Goal: Entertainment & Leisure: Browse casually

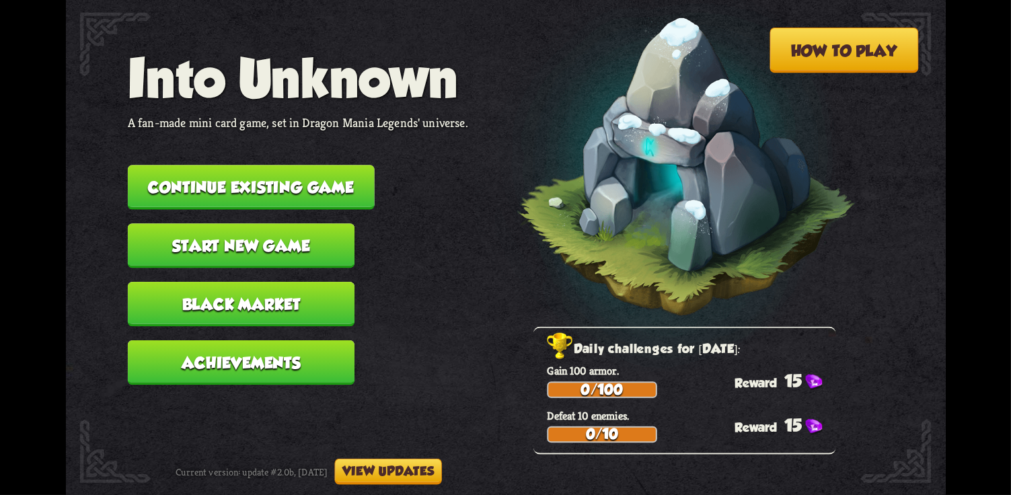
click at [353, 174] on button "Continue existing game" at bounding box center [250, 187] width 247 height 44
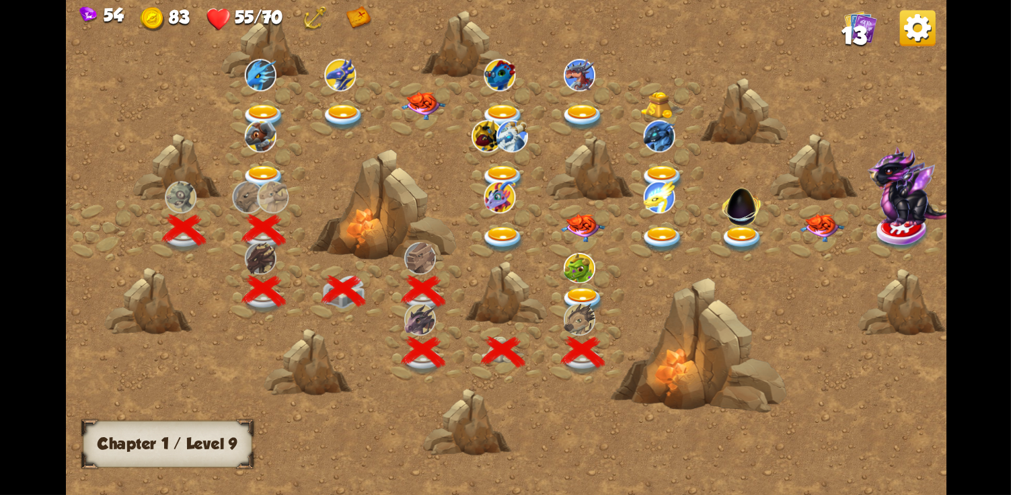
click at [589, 281] on img at bounding box center [579, 268] width 32 height 30
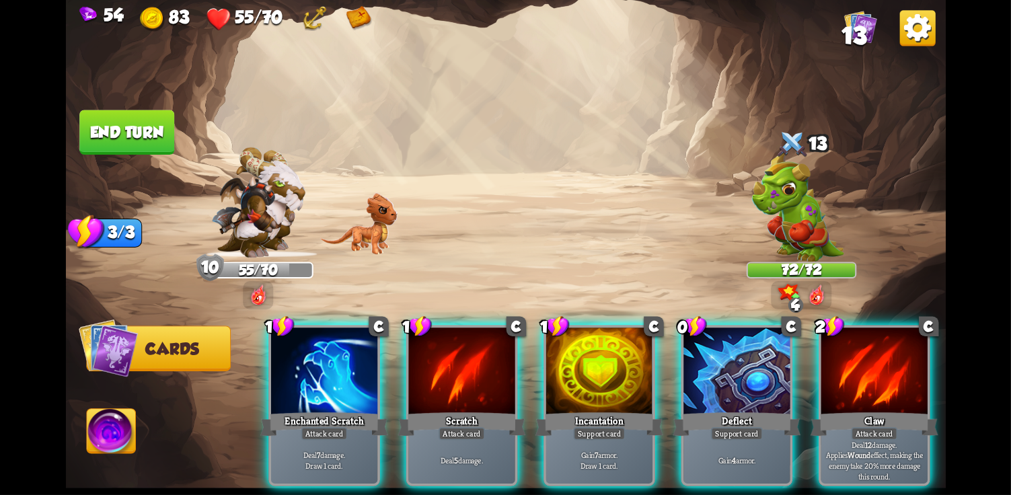
click at [859, 410] on div "Claw" at bounding box center [874, 424] width 128 height 28
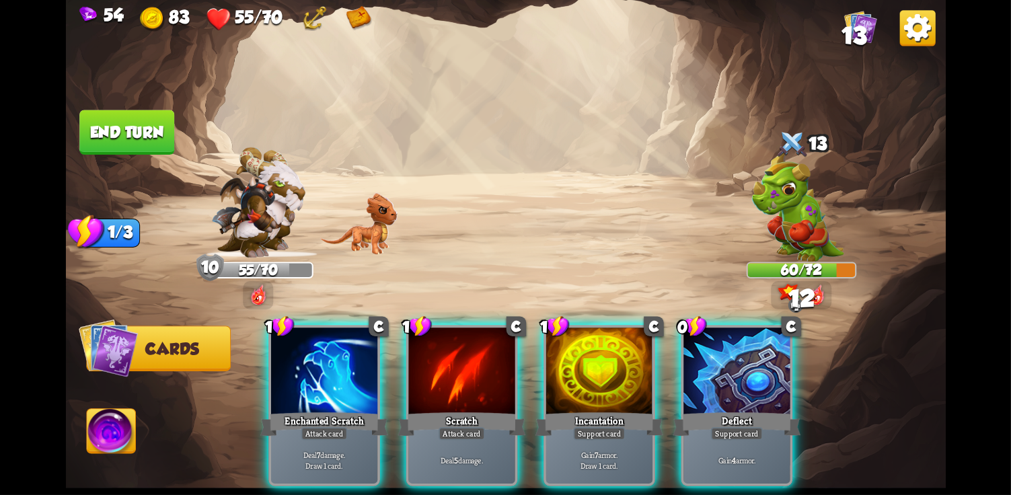
click at [447, 410] on div "Scratch" at bounding box center [462, 424] width 128 height 28
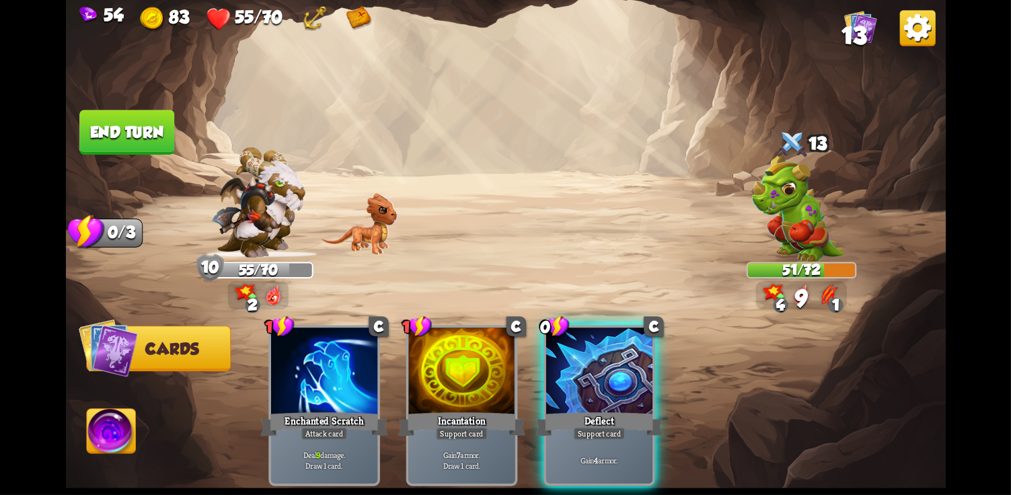
click at [142, 148] on button "End turn" at bounding box center [126, 133] width 97 height 46
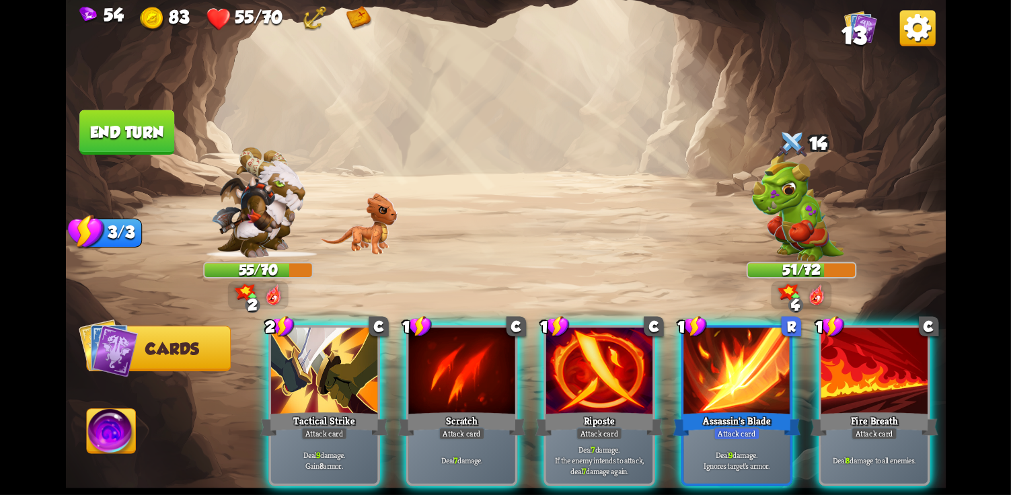
click at [927, 437] on div "Deal 8 damage to all enemies." at bounding box center [874, 460] width 106 height 46
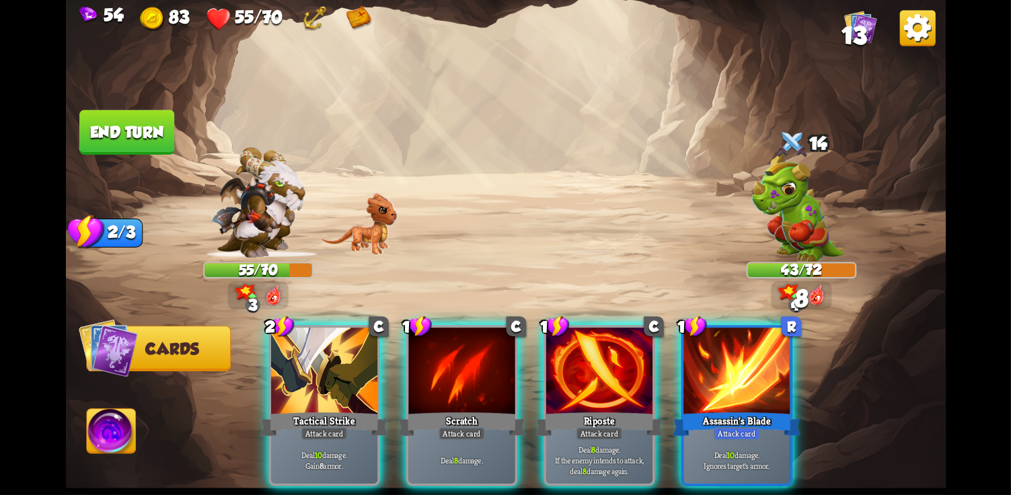
click at [493, 437] on div "Deal 8 damage." at bounding box center [461, 460] width 106 height 46
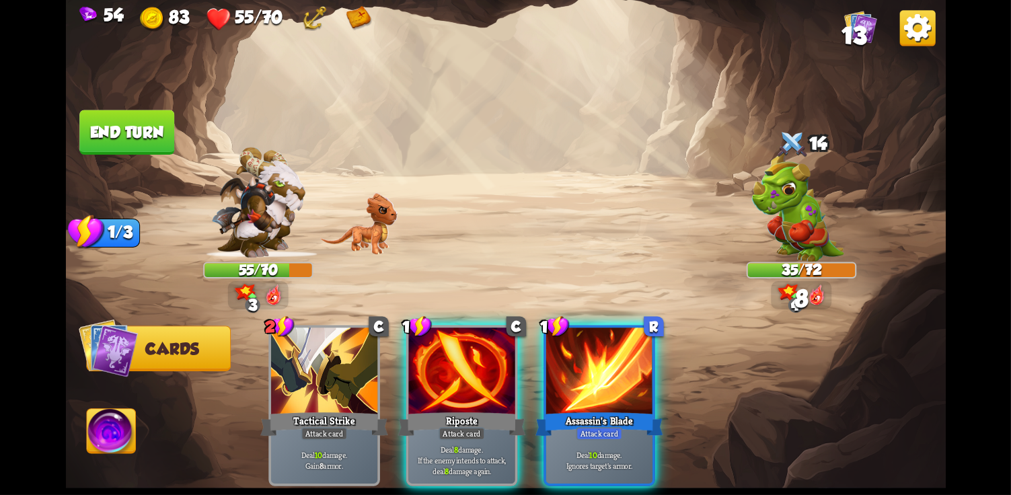
click at [468, 378] on div at bounding box center [461, 372] width 106 height 89
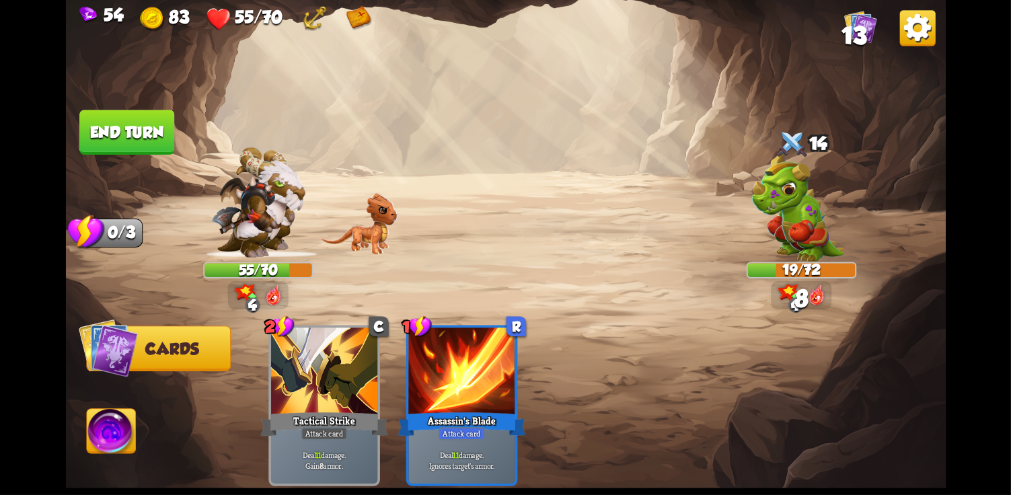
click at [96, 99] on img at bounding box center [505, 247] width 880 height 495
click at [140, 124] on button "End turn" at bounding box center [127, 133] width 96 height 46
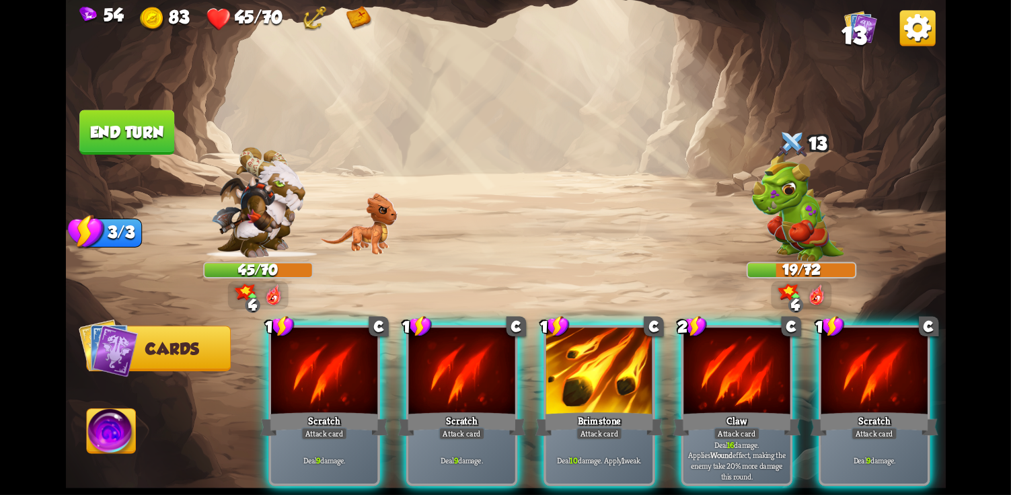
click at [728, 410] on div "Claw" at bounding box center [737, 424] width 128 height 28
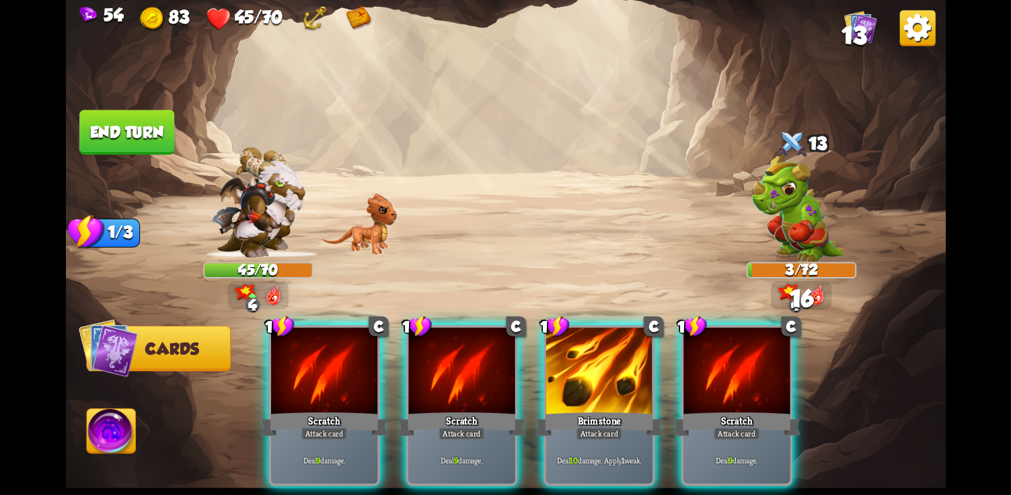
click at [754, 386] on div at bounding box center [737, 372] width 106 height 89
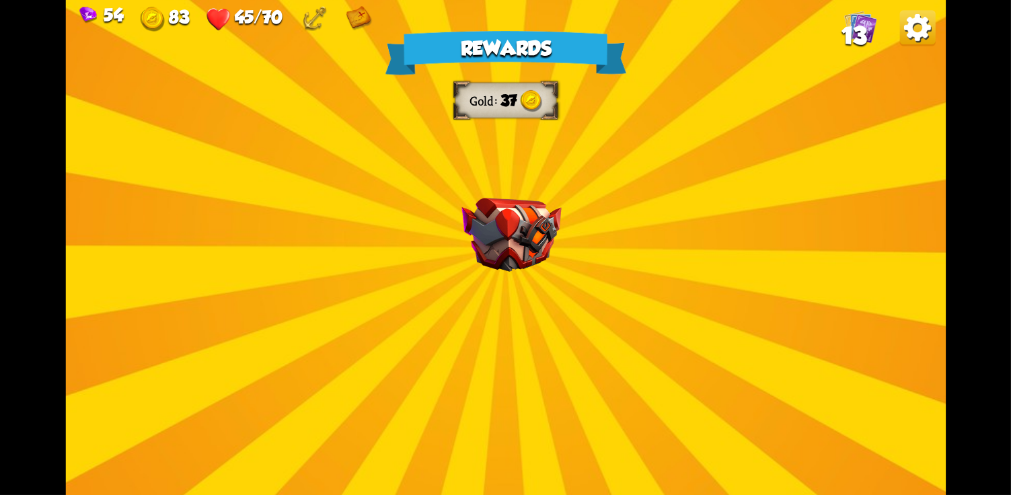
click at [548, 245] on img at bounding box center [512, 235] width 100 height 74
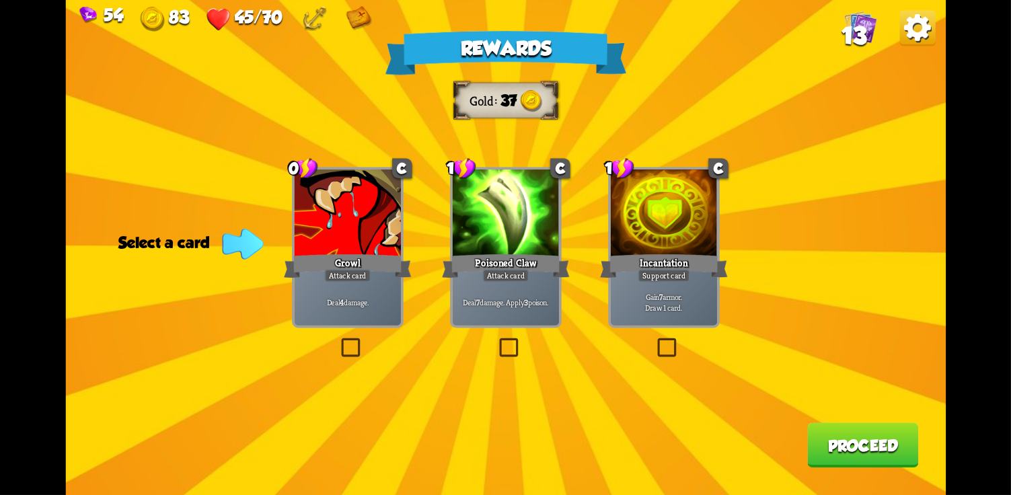
click at [671, 284] on div "Gain 7 armor. Draw 1 card." at bounding box center [663, 302] width 106 height 46
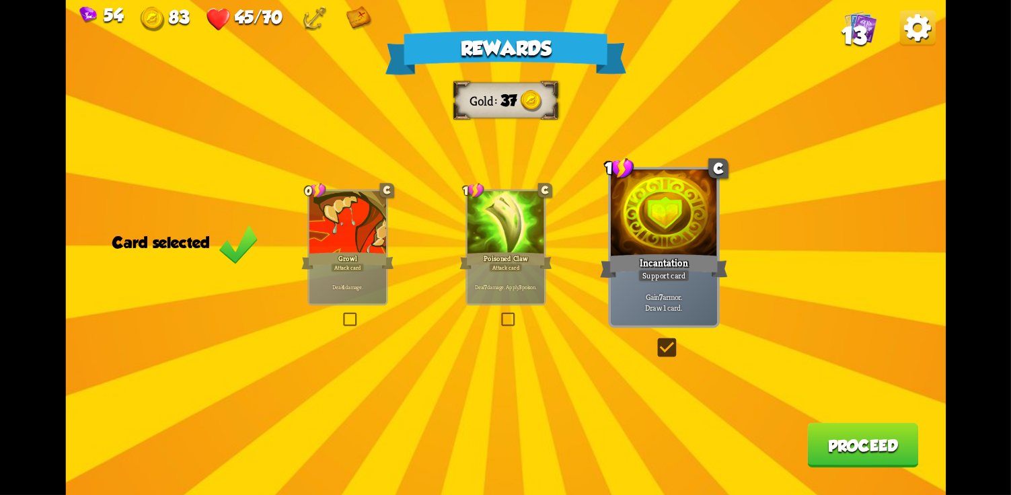
click at [834, 451] on button "Proceed" at bounding box center [862, 445] width 111 height 44
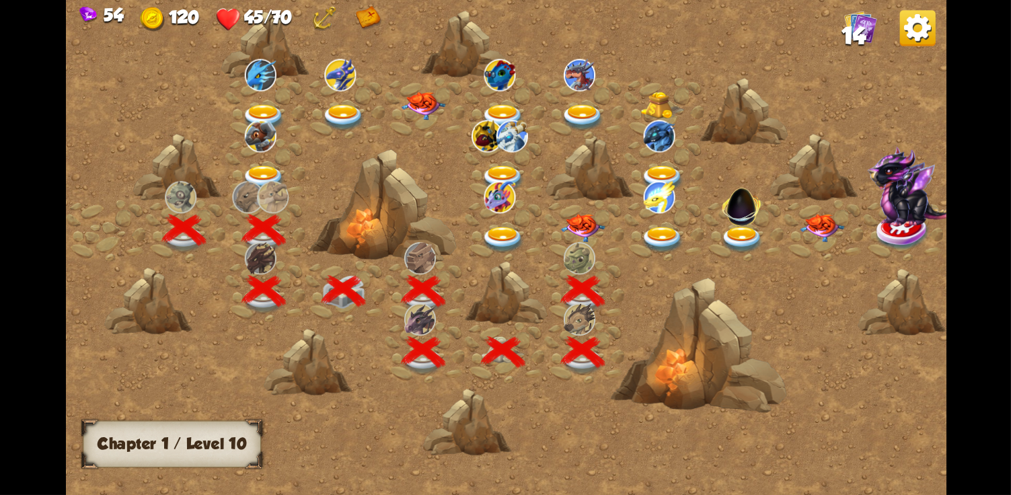
click at [585, 217] on img at bounding box center [582, 228] width 44 height 28
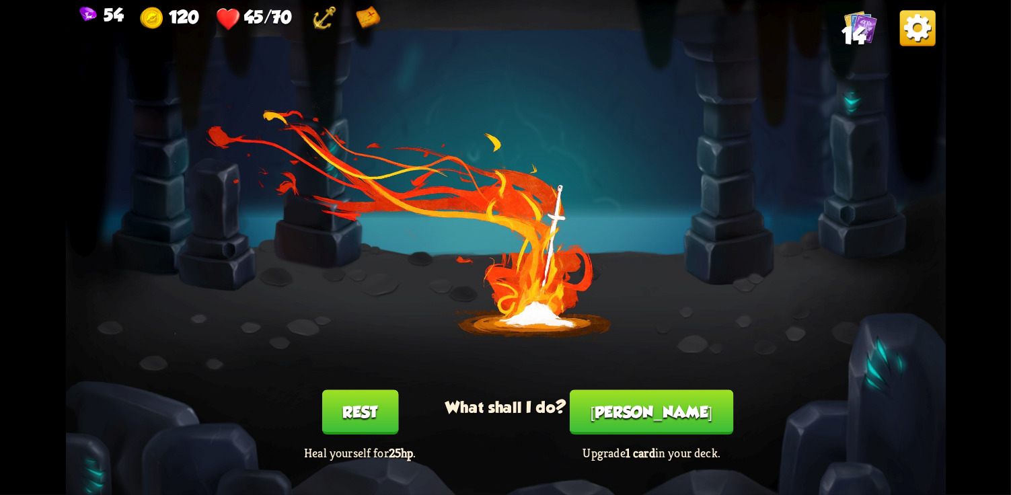
click at [641, 419] on button "[PERSON_NAME]" at bounding box center [652, 412] width 164 height 44
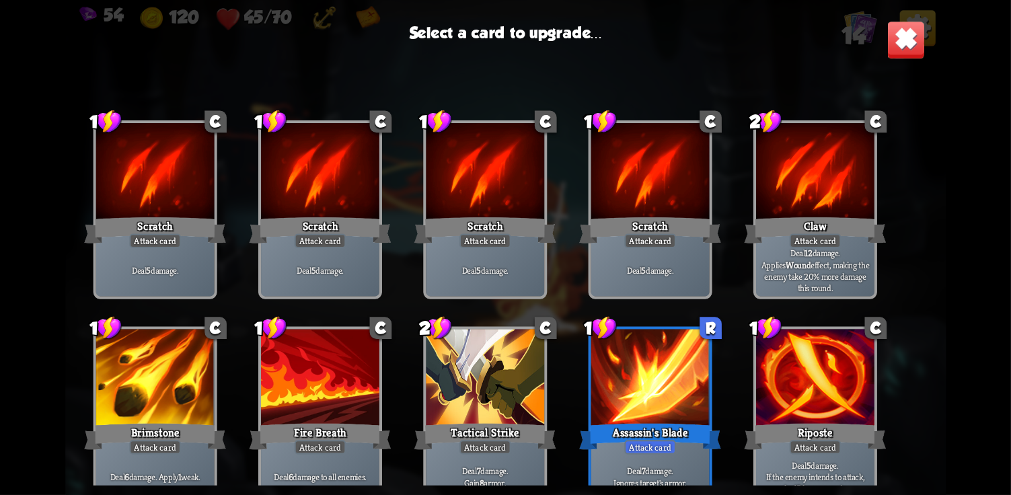
scroll to position [221, 0]
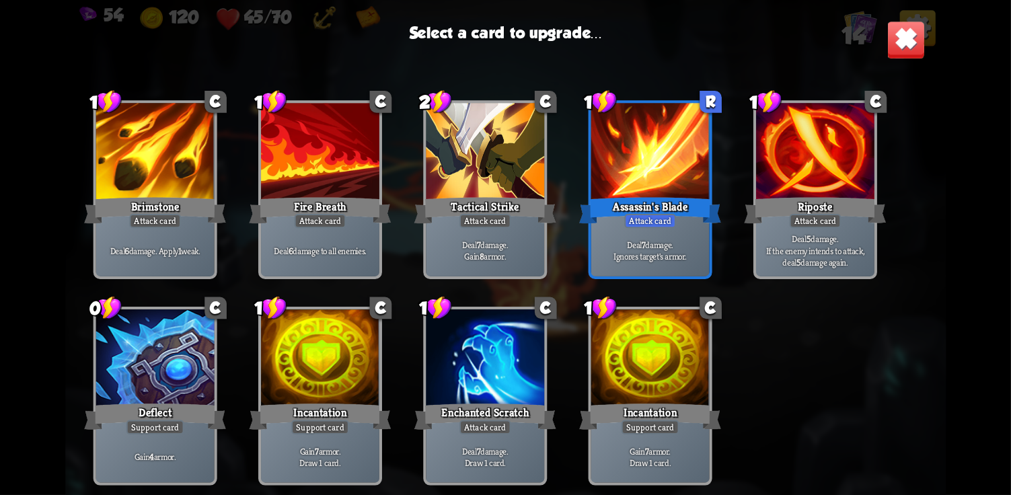
click at [662, 205] on div "Assassin's Blade" at bounding box center [650, 210] width 142 height 32
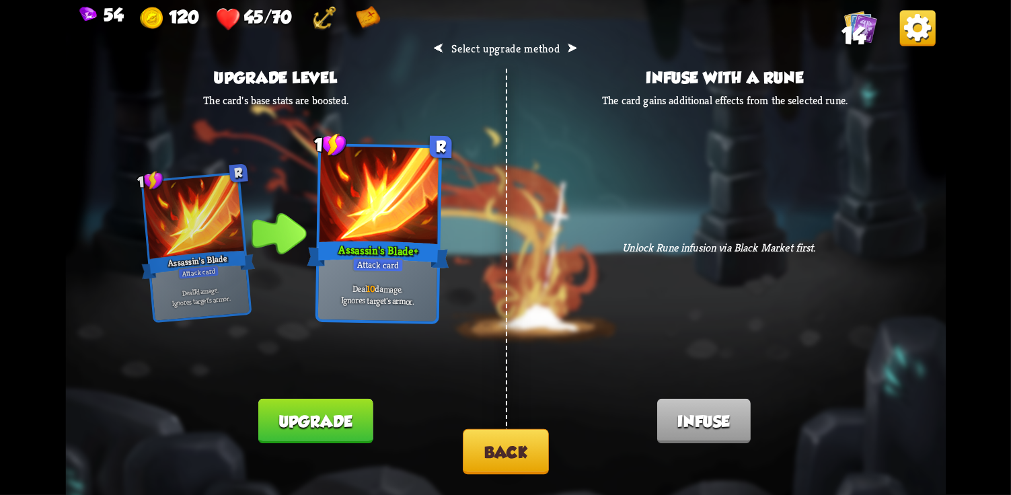
click at [513, 453] on button "Back" at bounding box center [506, 451] width 86 height 45
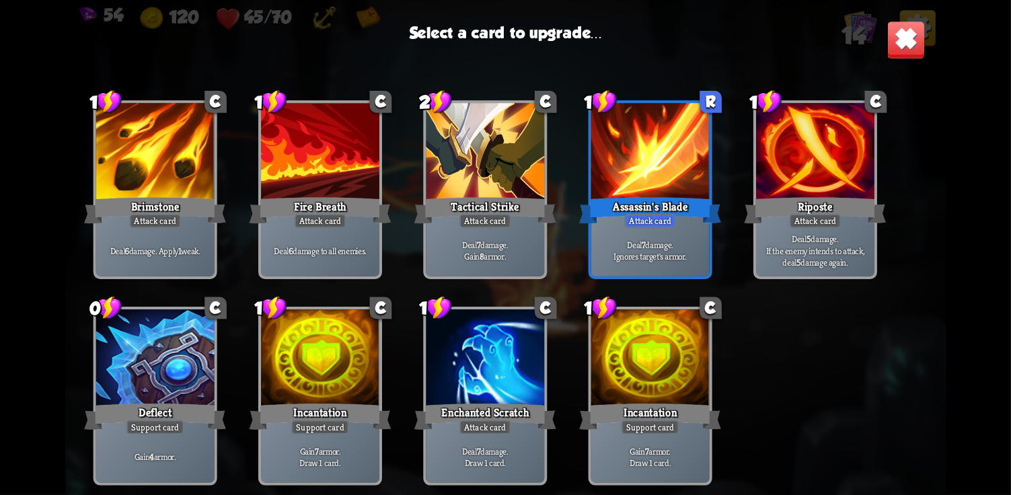
click at [674, 240] on p "Deal 7 damage. Ignores target's armor." at bounding box center [650, 251] width 112 height 24
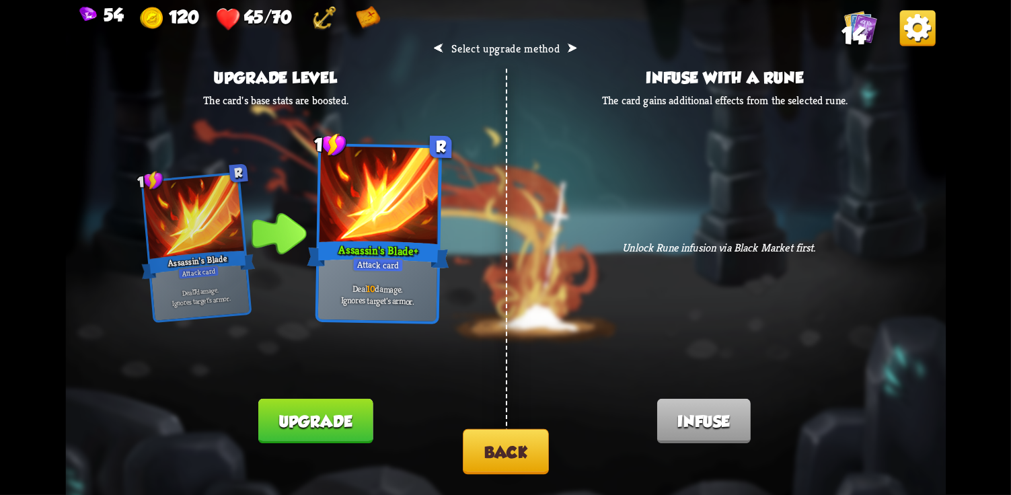
click at [511, 469] on button "Back" at bounding box center [506, 451] width 86 height 45
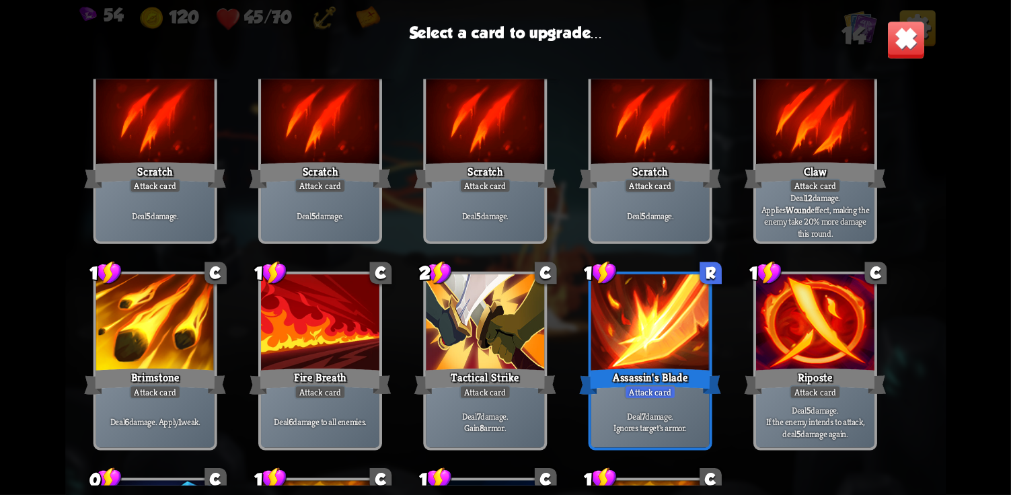
scroll to position [0, 0]
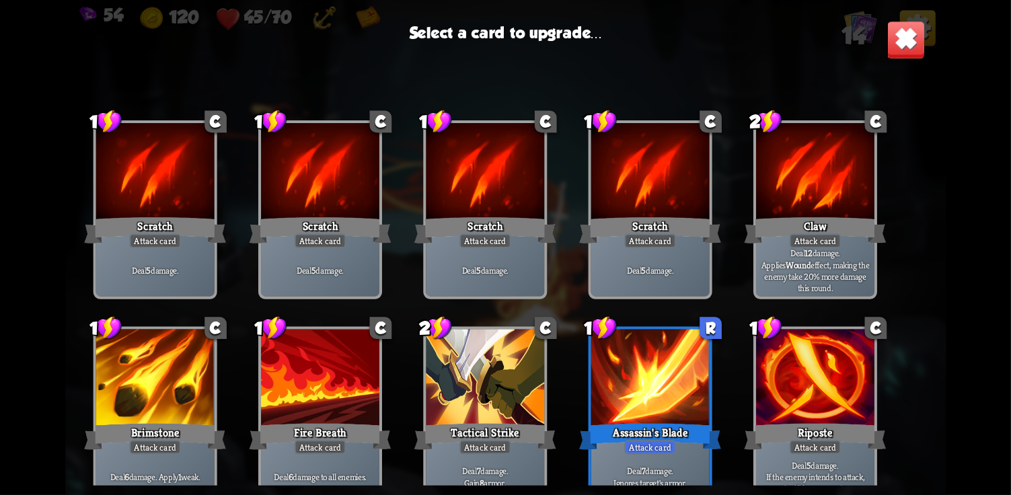
click at [805, 238] on div "Attack card" at bounding box center [815, 241] width 52 height 14
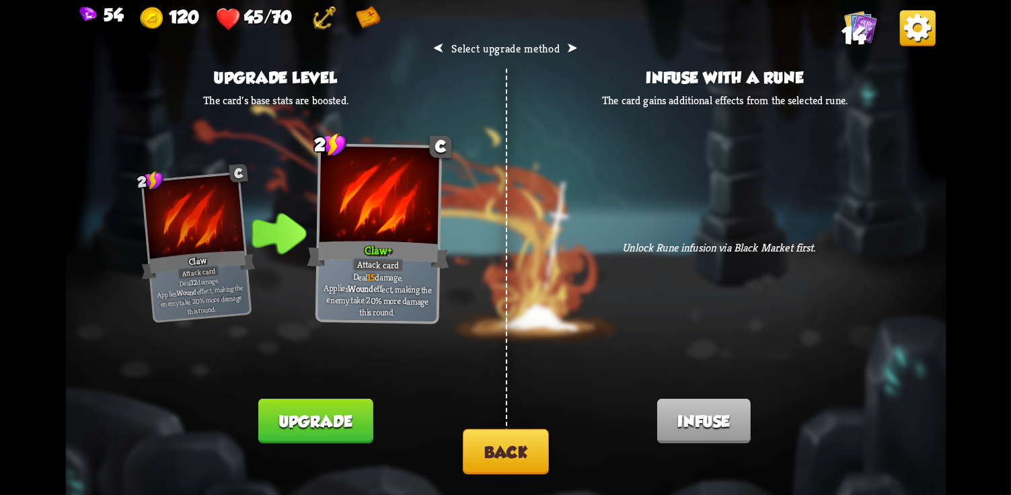
click at [523, 440] on button "Back" at bounding box center [506, 451] width 86 height 45
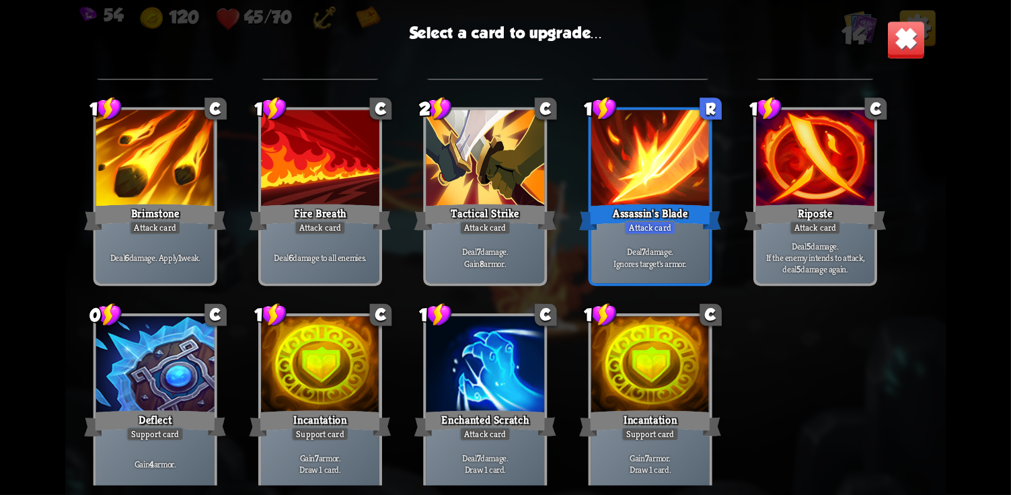
scroll to position [221, 0]
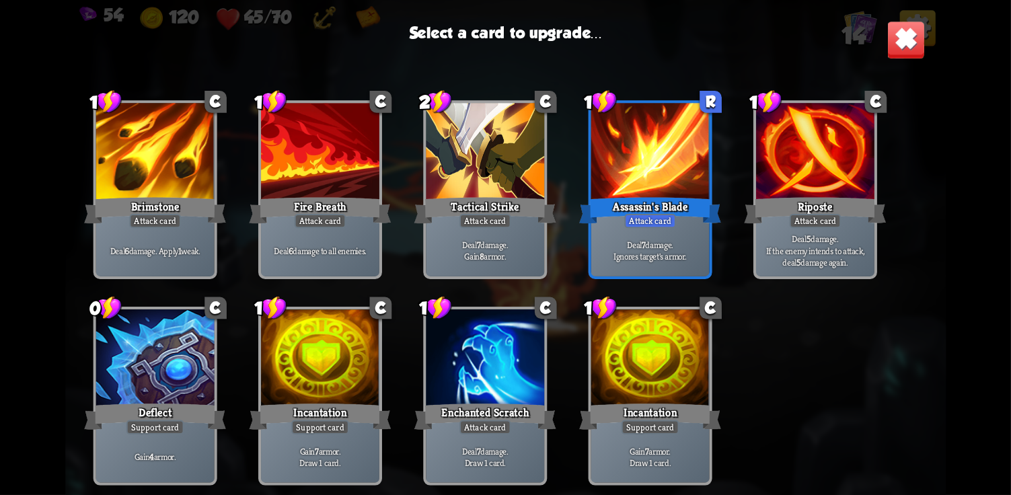
click at [637, 368] on div at bounding box center [650, 360] width 118 height 100
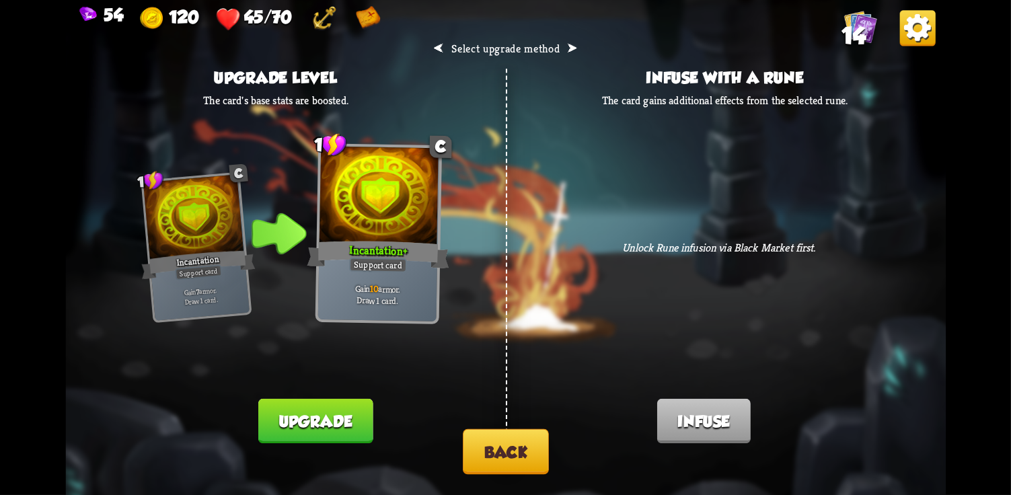
click at [510, 456] on button "Back" at bounding box center [506, 451] width 86 height 45
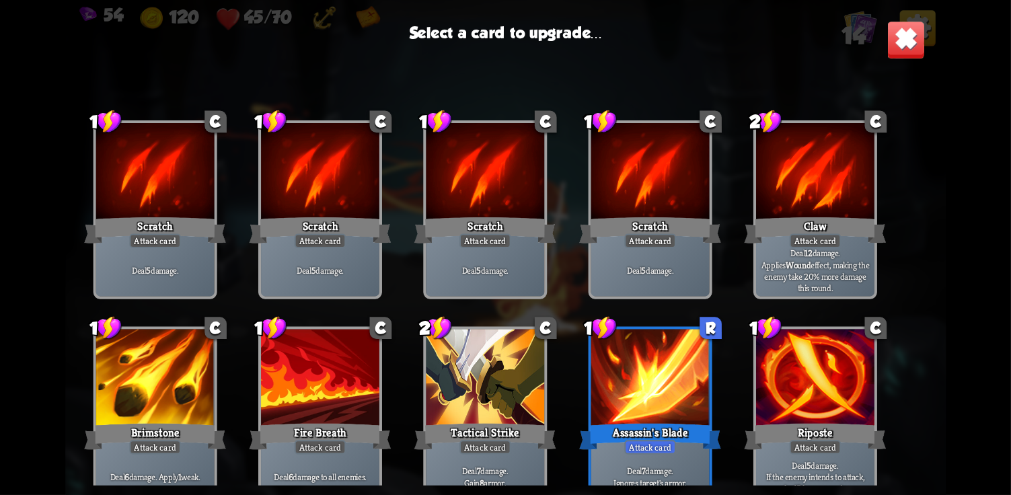
click at [830, 270] on p "Deal 12 damage. Applies Wound effect, making the enemy take 20% more damage thi…" at bounding box center [815, 271] width 112 height 47
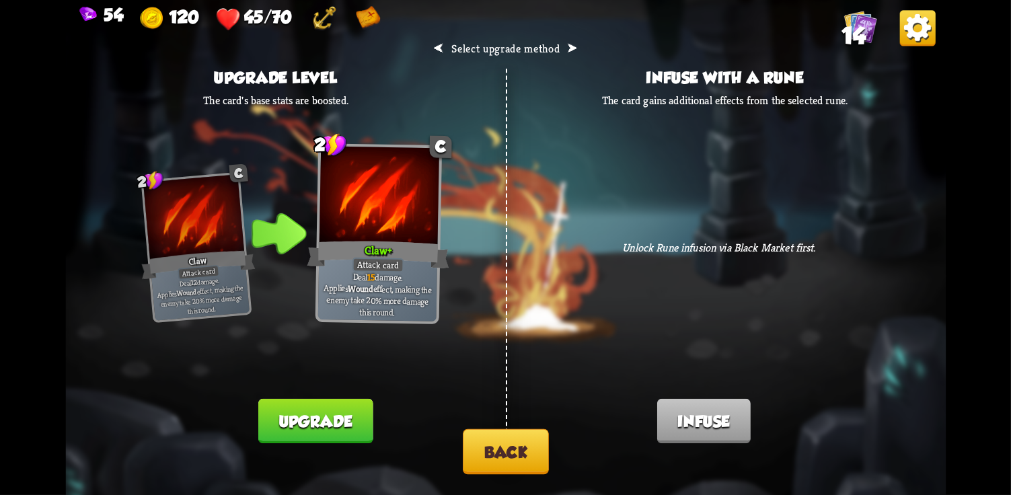
click at [307, 426] on button "Upgrade" at bounding box center [315, 421] width 114 height 44
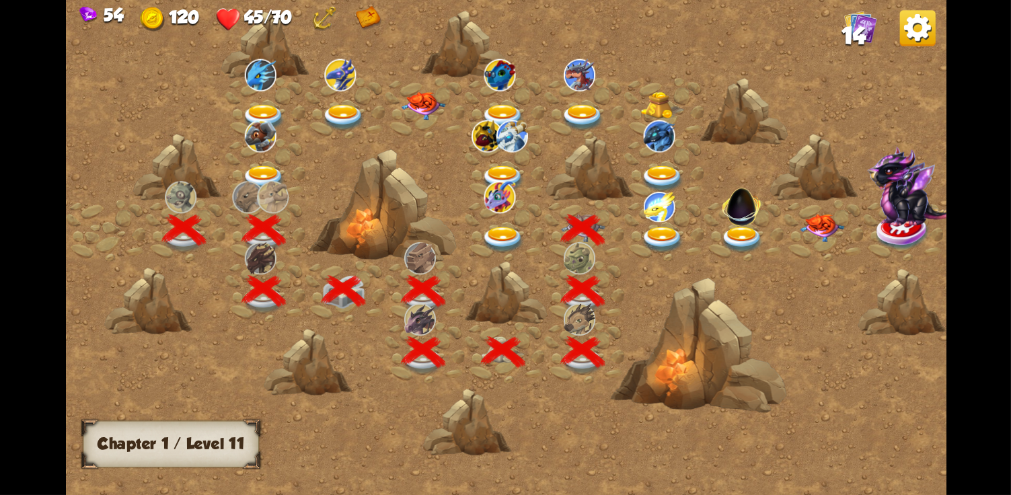
scroll to position [0, 205]
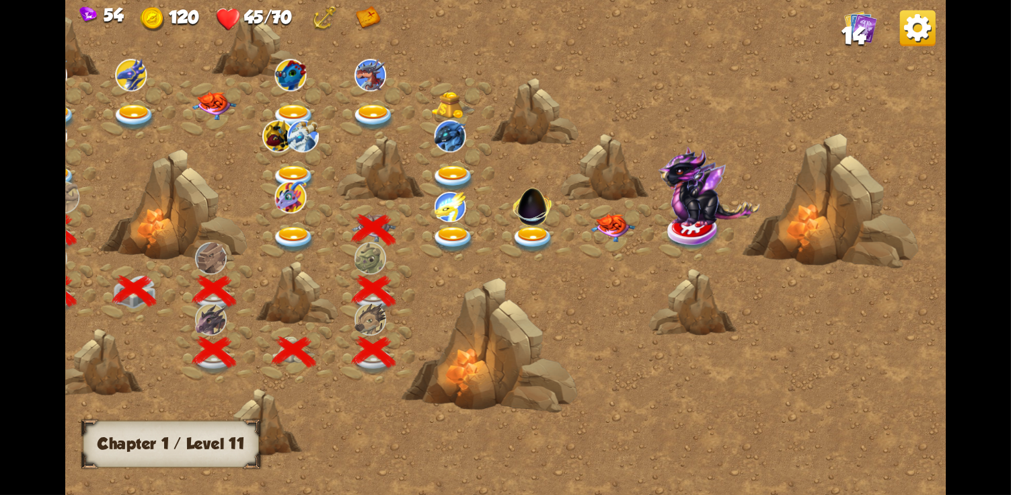
click at [530, 240] on img at bounding box center [533, 240] width 44 height 26
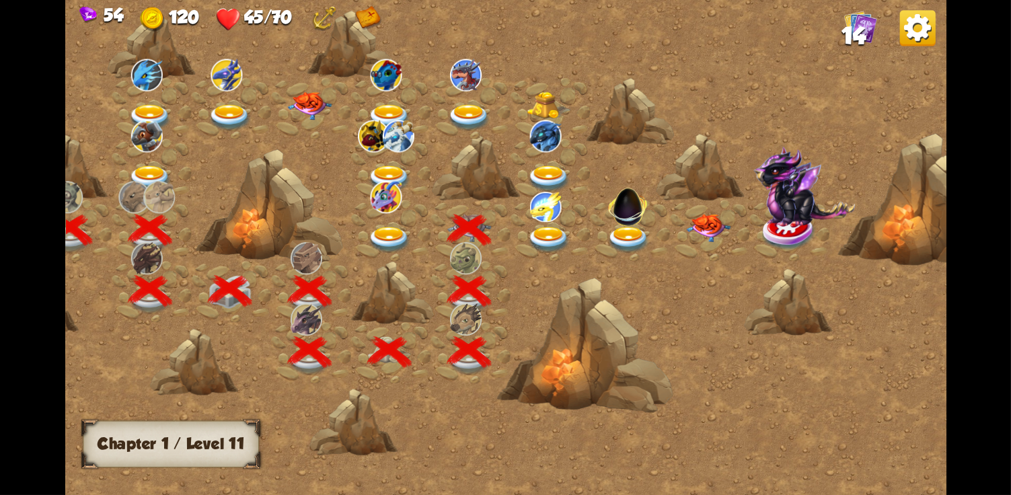
scroll to position [0, 112]
click at [534, 231] on img at bounding box center [548, 240] width 44 height 26
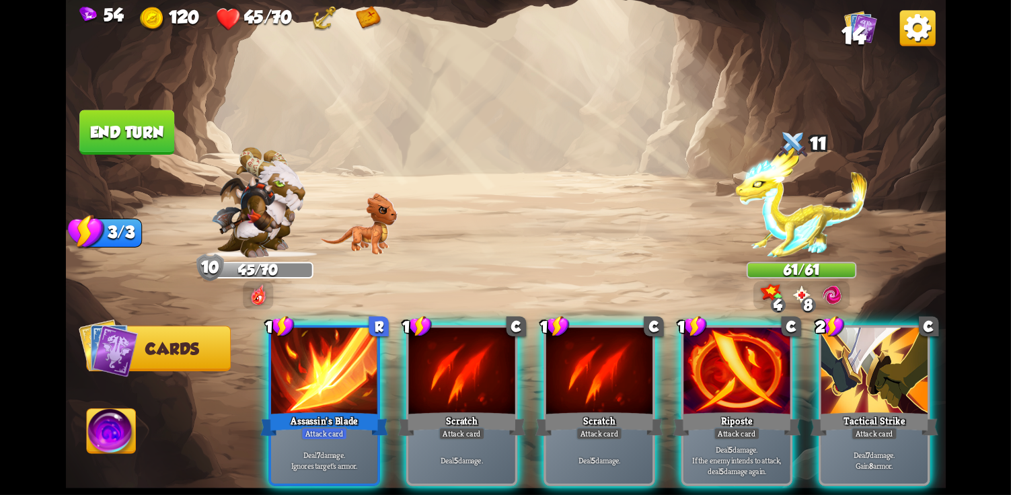
click at [705, 410] on div "Riposte" at bounding box center [737, 424] width 128 height 28
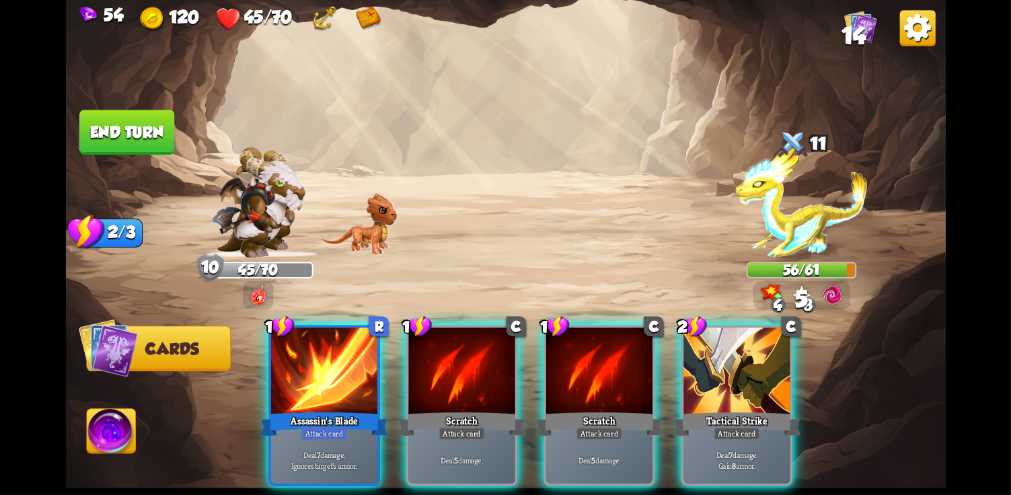
click at [447, 410] on div "Scratch" at bounding box center [462, 424] width 128 height 28
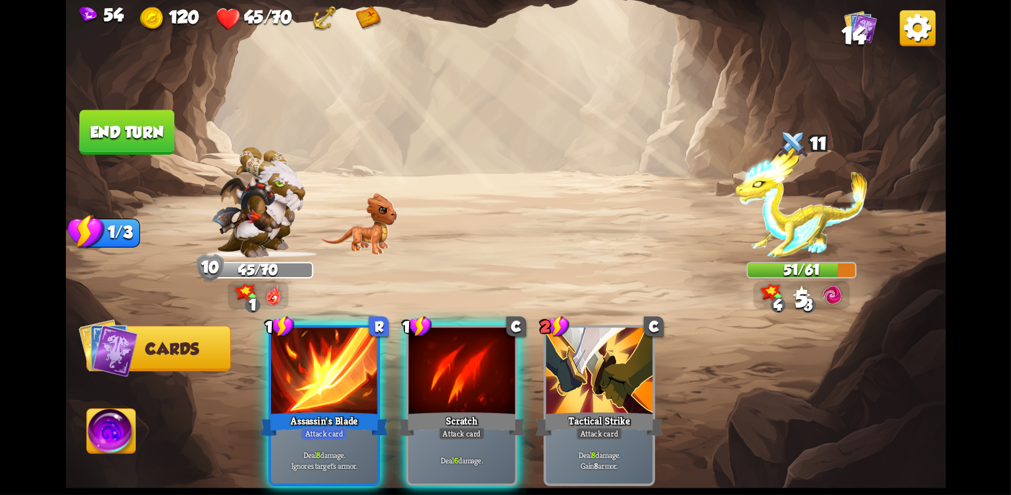
click at [463, 427] on div "Attack card" at bounding box center [462, 433] width 46 height 13
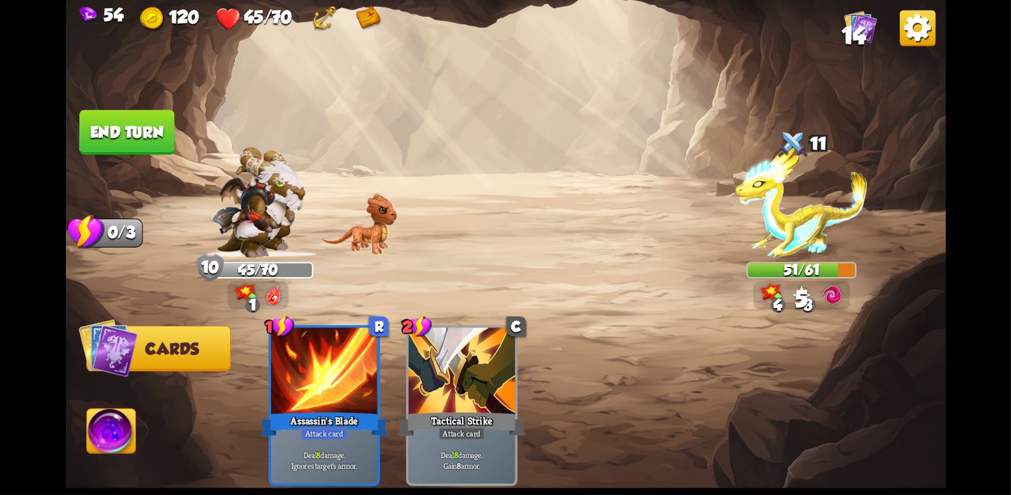
click at [118, 126] on button "End turn" at bounding box center [126, 133] width 97 height 46
click at [173, 162] on img at bounding box center [505, 247] width 880 height 495
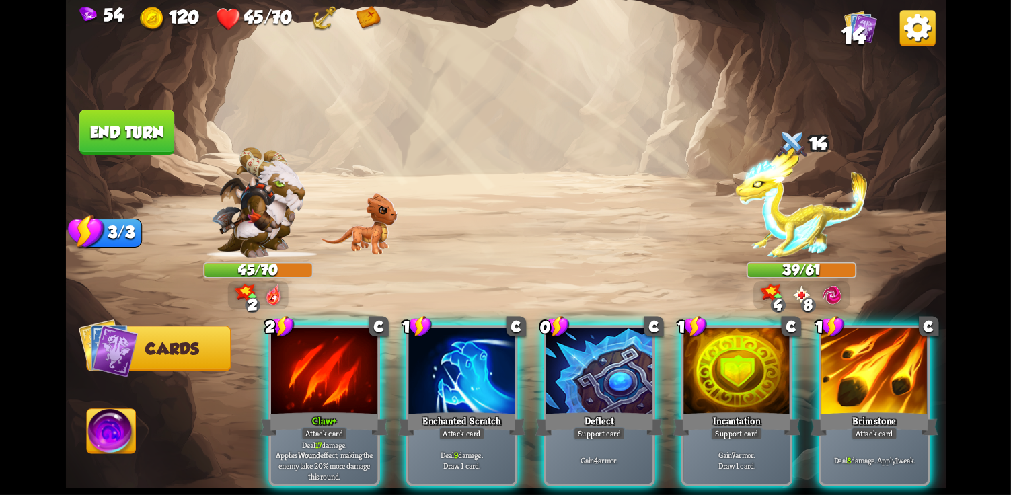
click at [629, 410] on div "Deflect" at bounding box center [600, 424] width 128 height 28
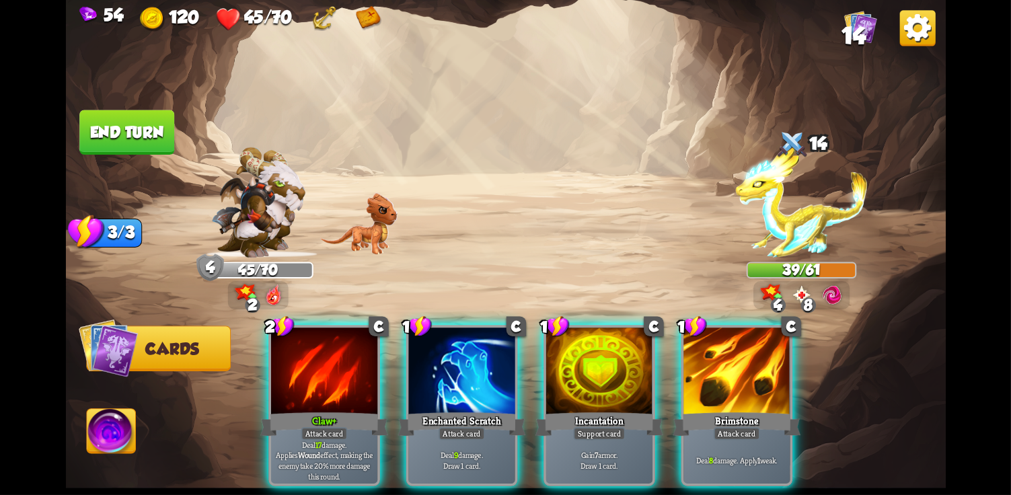
click at [336, 410] on div "Claw+" at bounding box center [324, 424] width 128 height 28
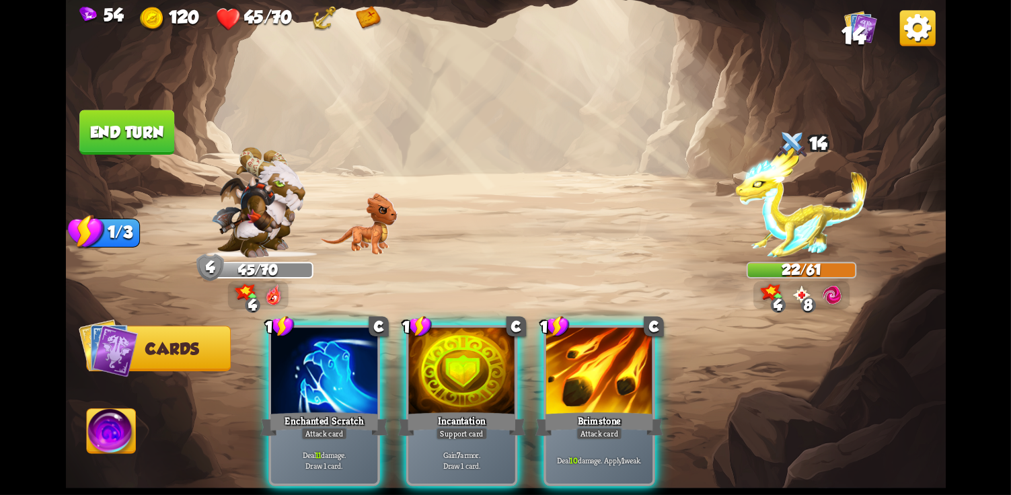
click at [493, 450] on p "Gain 7 armor. Draw 1 card." at bounding box center [461, 460] width 101 height 21
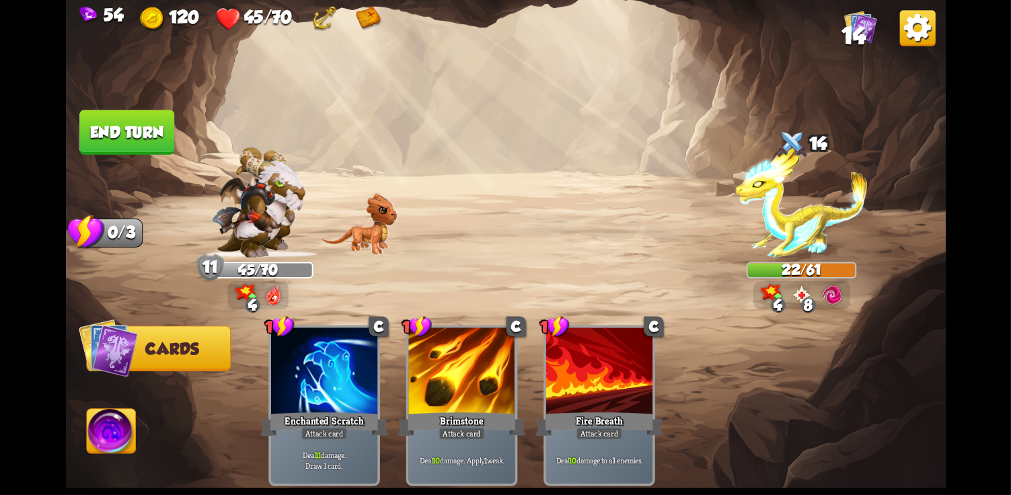
click at [92, 150] on button "End turn" at bounding box center [126, 133] width 97 height 46
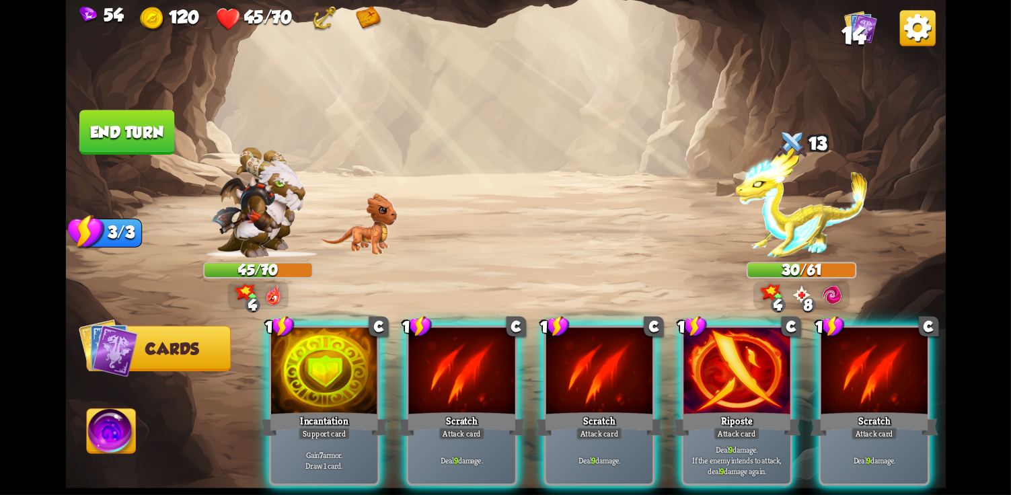
click at [713, 357] on div at bounding box center [737, 372] width 106 height 89
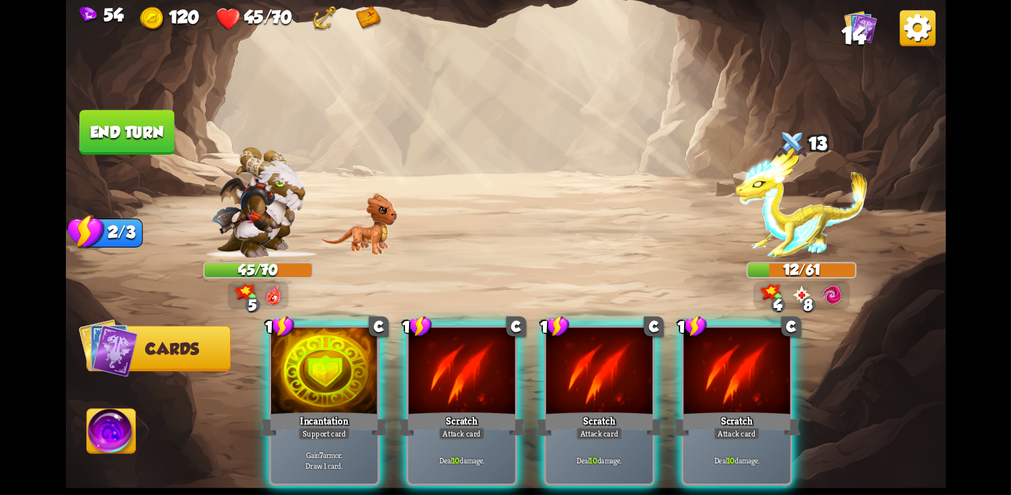
click at [300, 410] on div "Incantation" at bounding box center [324, 424] width 128 height 28
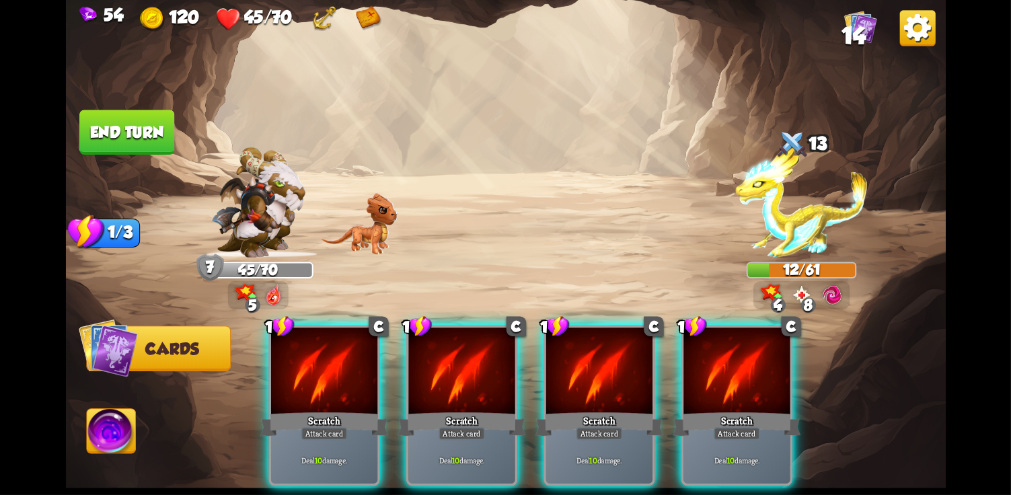
click at [615, 362] on div at bounding box center [599, 372] width 106 height 89
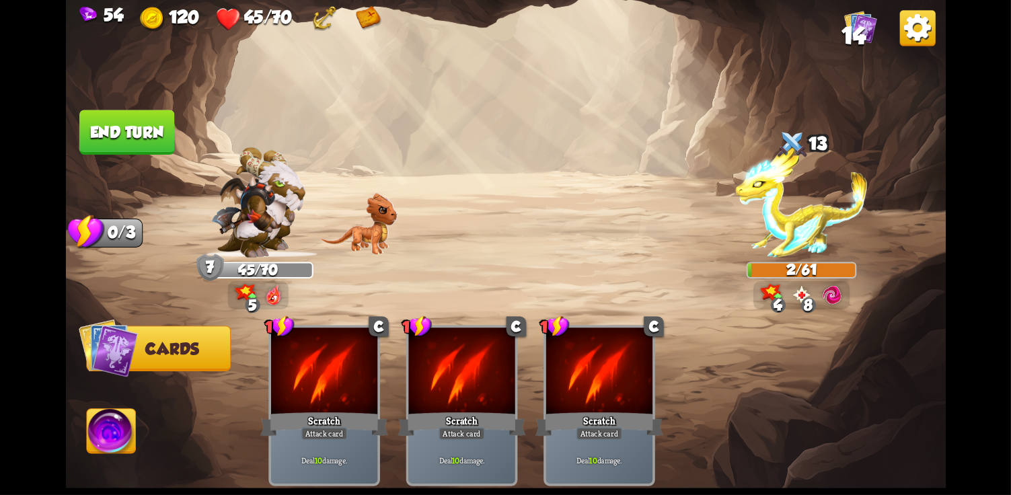
click at [142, 392] on img at bounding box center [505, 247] width 880 height 495
click at [110, 419] on img at bounding box center [111, 434] width 49 height 50
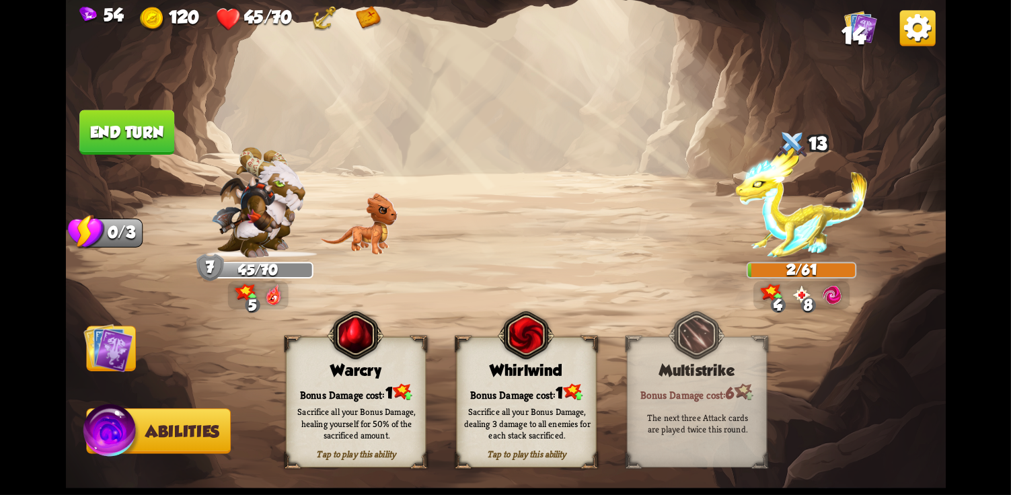
click at [303, 341] on span at bounding box center [293, 348] width 26 height 28
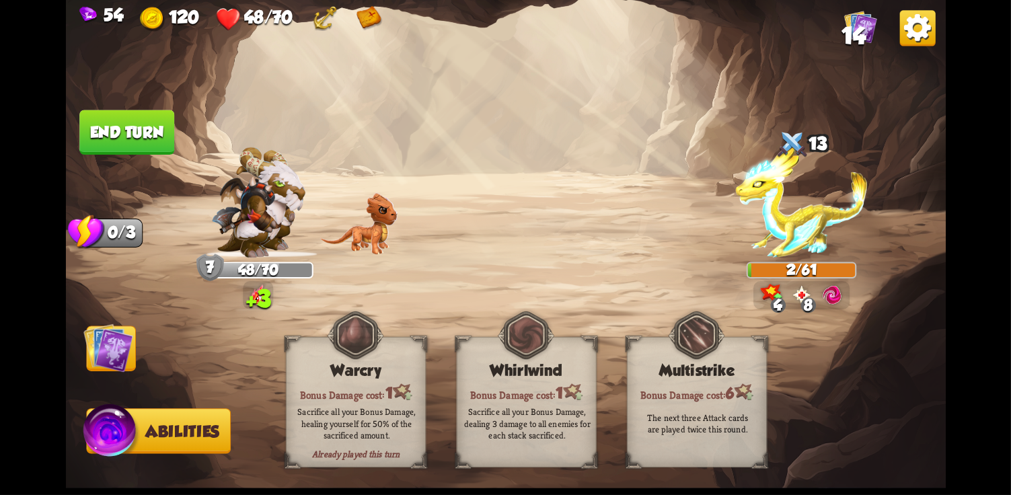
click at [112, 357] on img at bounding box center [108, 348] width 50 height 50
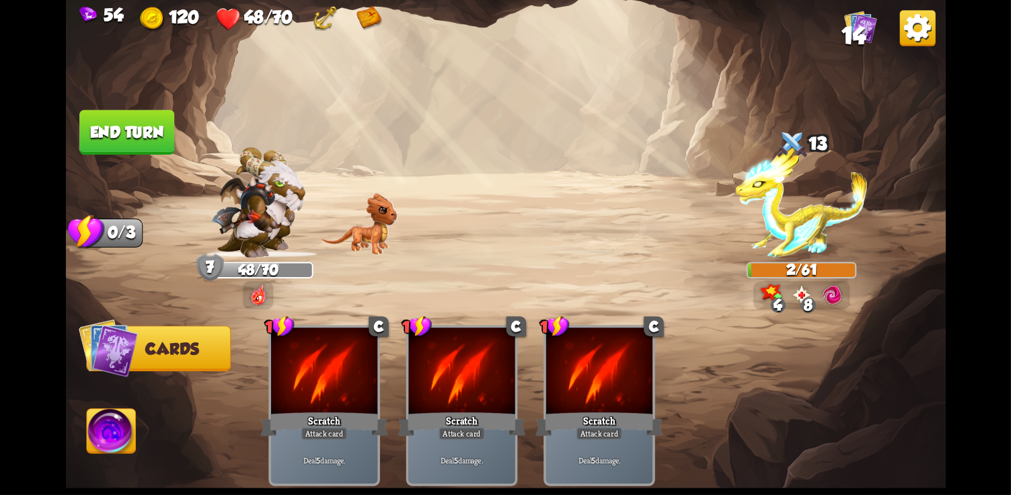
click at [120, 124] on button "End turn" at bounding box center [126, 132] width 95 height 45
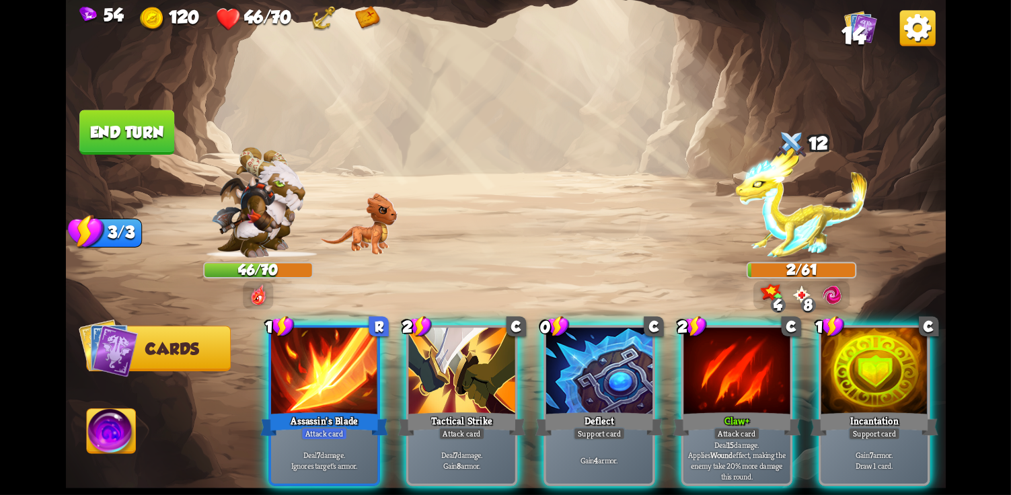
click at [702, 382] on div at bounding box center [737, 372] width 106 height 89
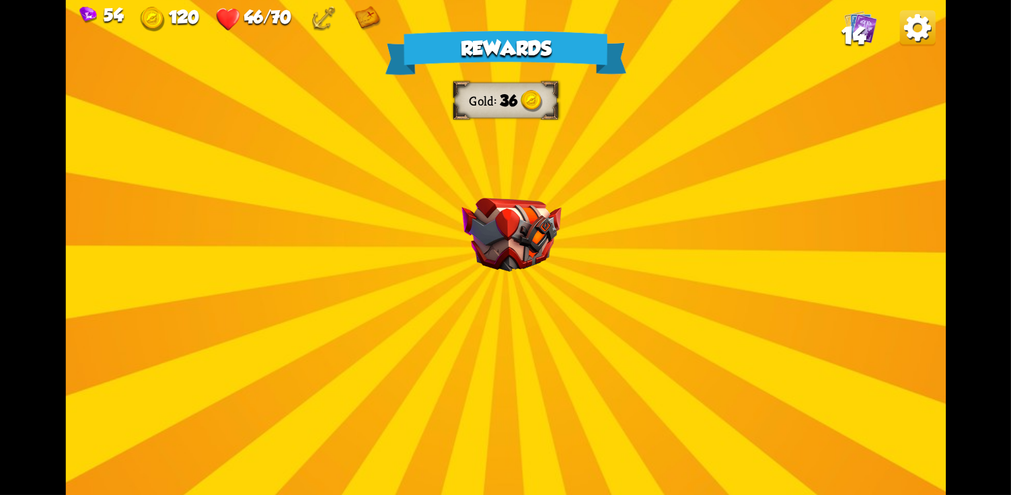
click at [538, 273] on div "Rewards Gold 36 Select a card 2 C Claw Attack card Deal 12 damage. Applies Woun…" at bounding box center [505, 247] width 880 height 495
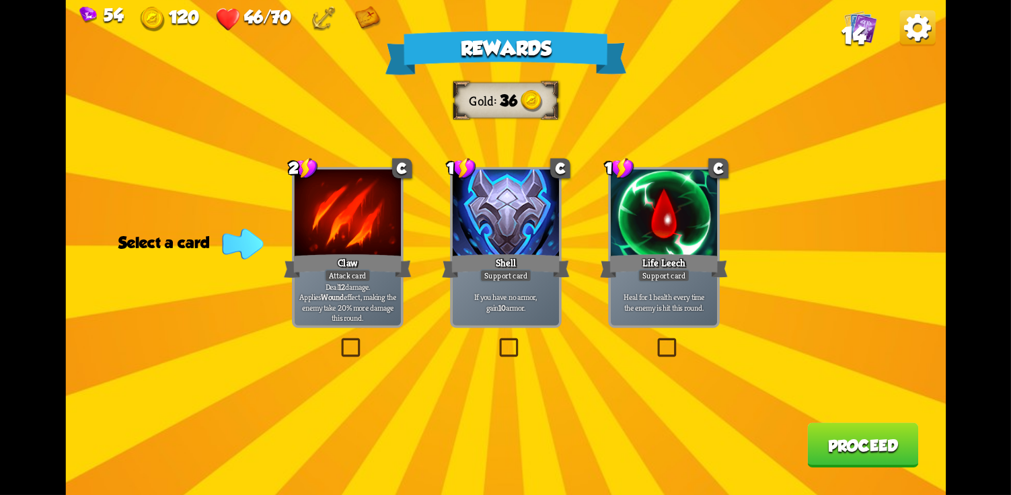
click at [622, 194] on div at bounding box center [663, 214] width 106 height 89
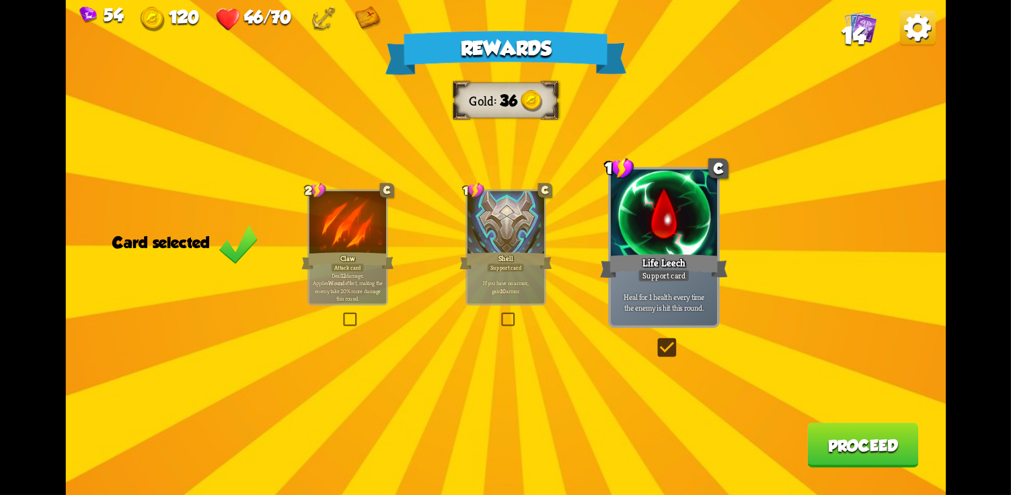
click at [873, 449] on button "Proceed" at bounding box center [862, 445] width 111 height 44
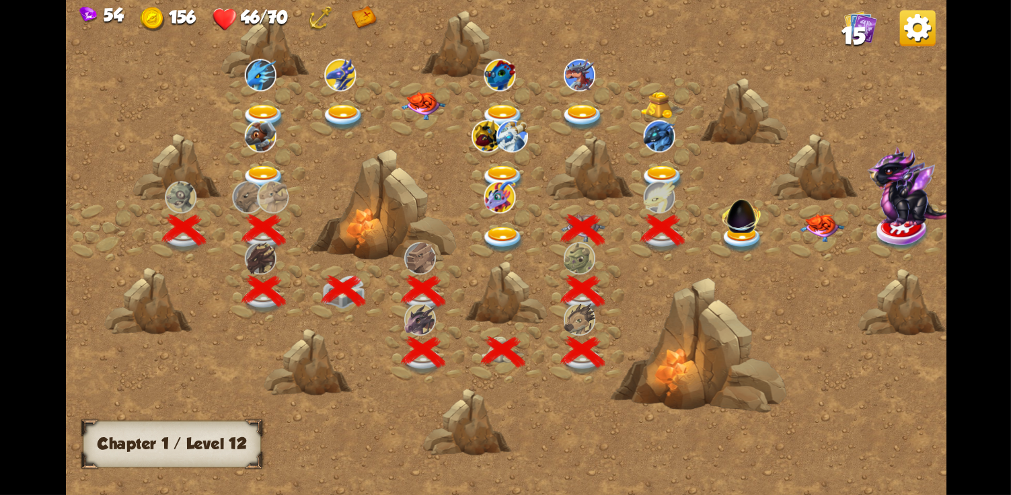
scroll to position [0, 205]
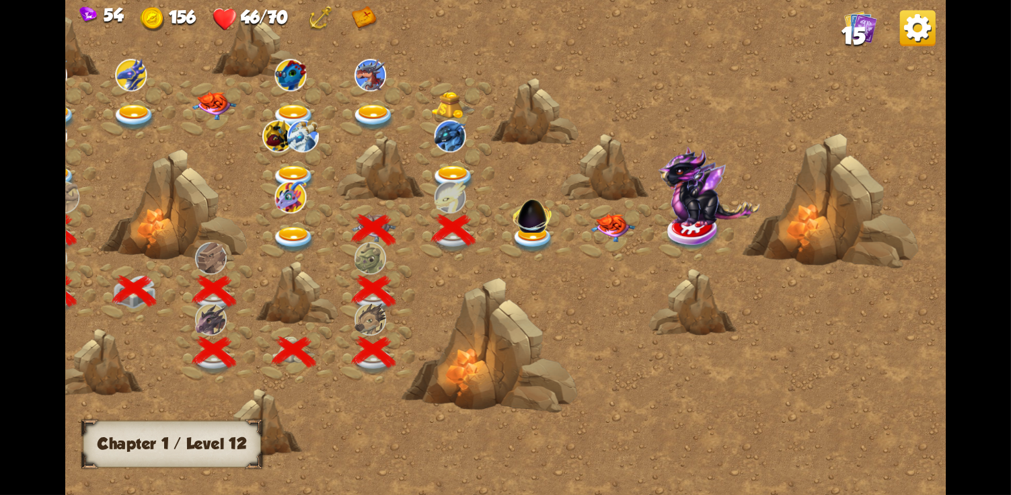
click at [523, 229] on img at bounding box center [532, 214] width 47 height 44
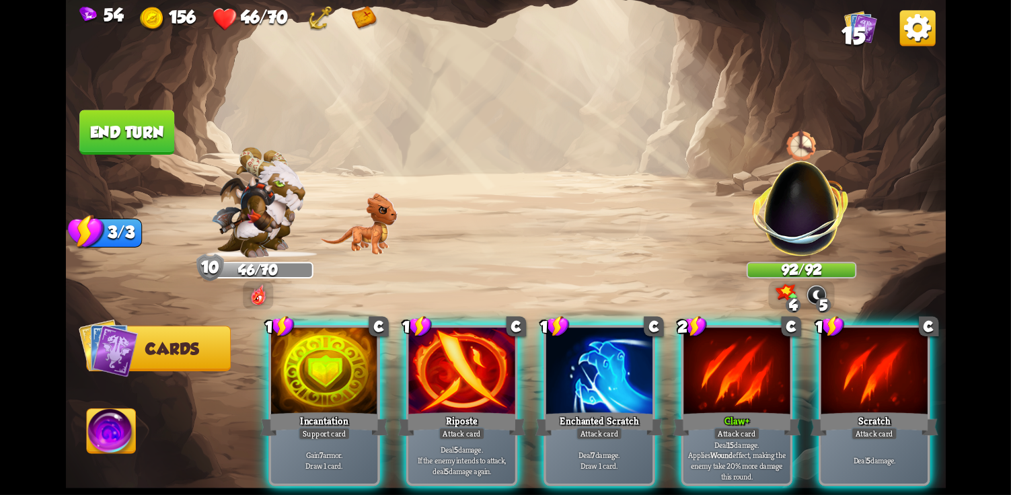
click at [727, 410] on div "Claw+" at bounding box center [737, 424] width 128 height 28
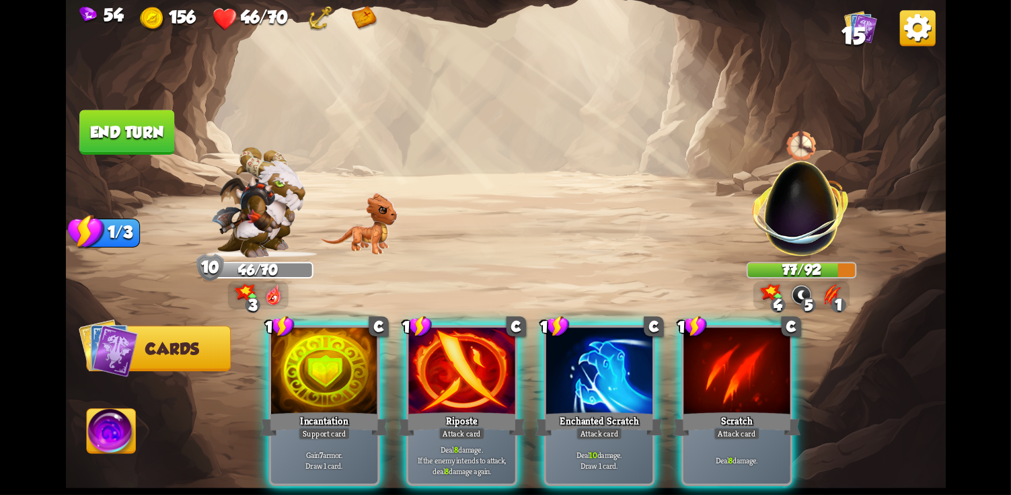
click at [617, 450] on p "Deal 10 damage. Draw 1 card." at bounding box center [598, 460] width 101 height 21
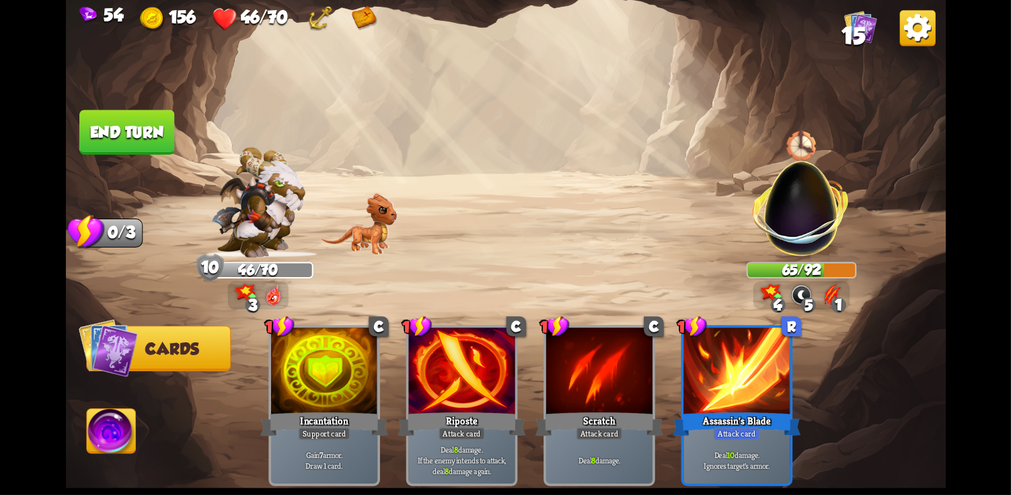
click at [130, 137] on button "End turn" at bounding box center [127, 133] width 98 height 46
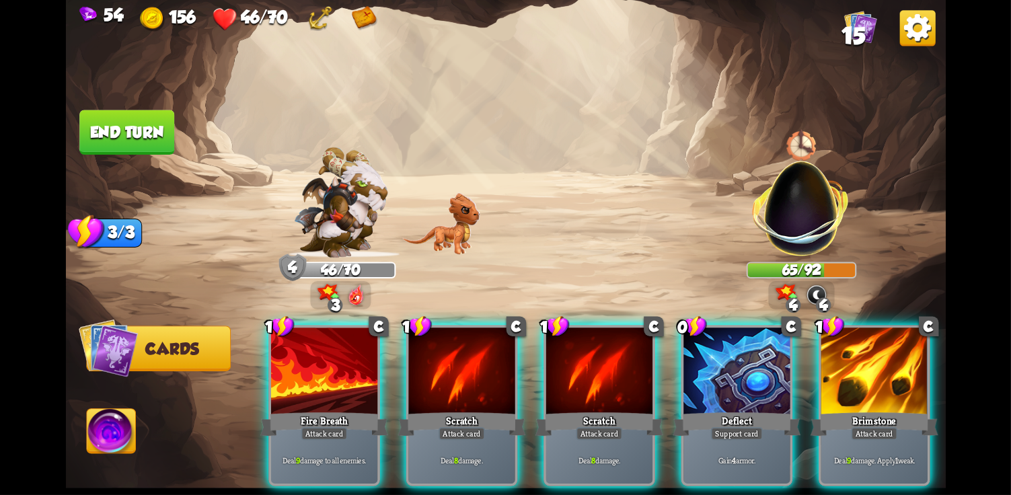
click at [332, 437] on div "Deal 9 damage to all enemies." at bounding box center [324, 460] width 106 height 46
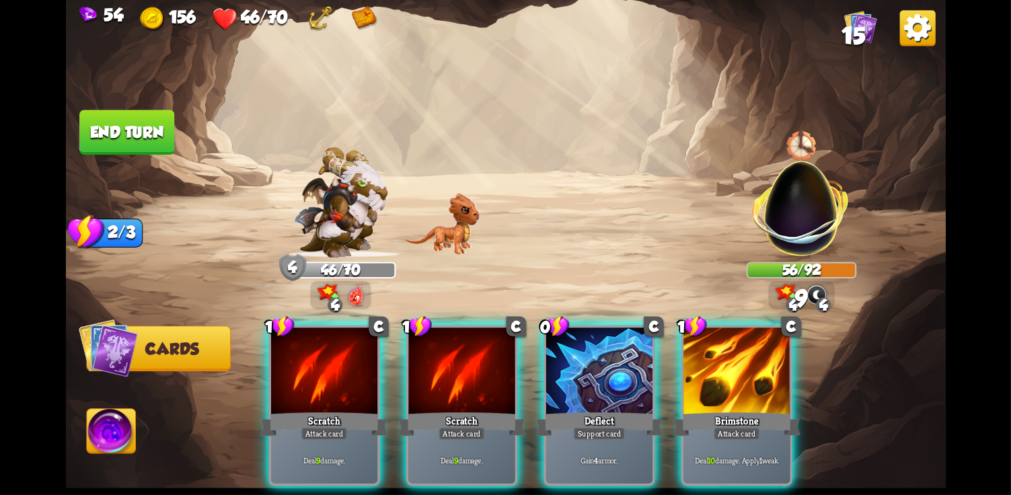
click at [287, 456] on p "Deal 9 damage." at bounding box center [323, 461] width 101 height 11
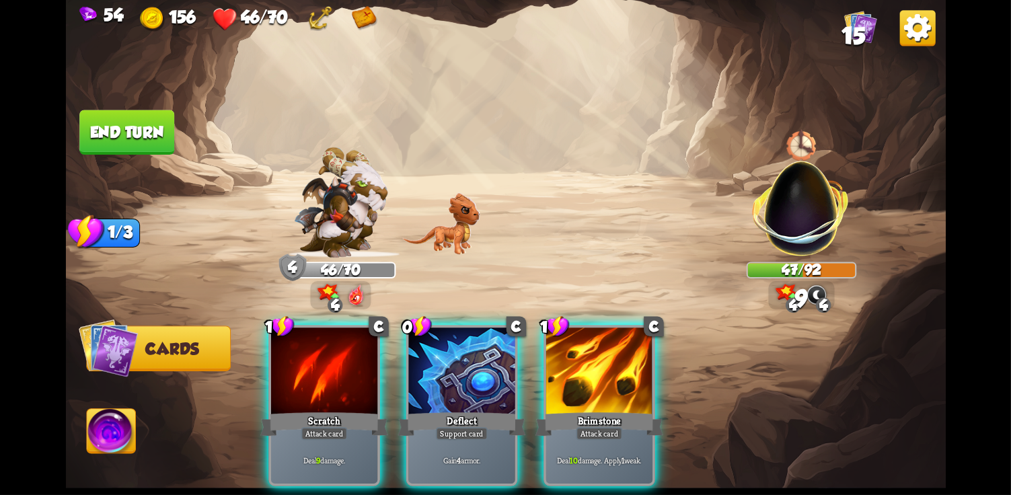
click at [293, 416] on div "Scratch" at bounding box center [324, 424] width 128 height 28
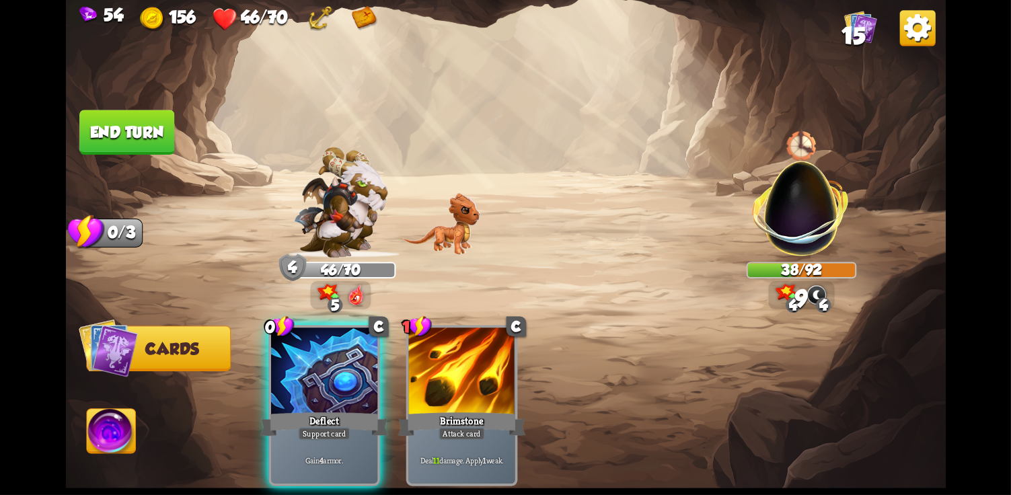
click at [146, 129] on button "End turn" at bounding box center [126, 133] width 97 height 46
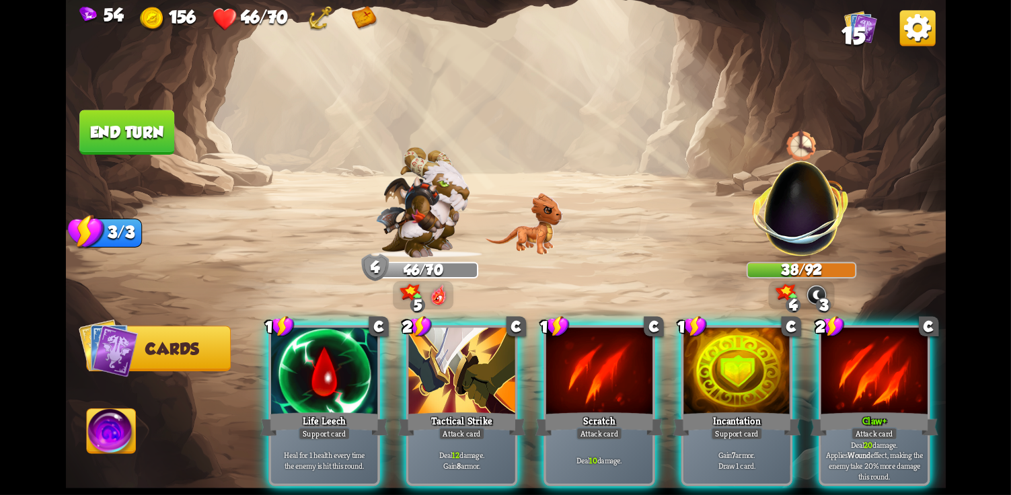
click at [880, 410] on div "Claw+" at bounding box center [874, 424] width 128 height 28
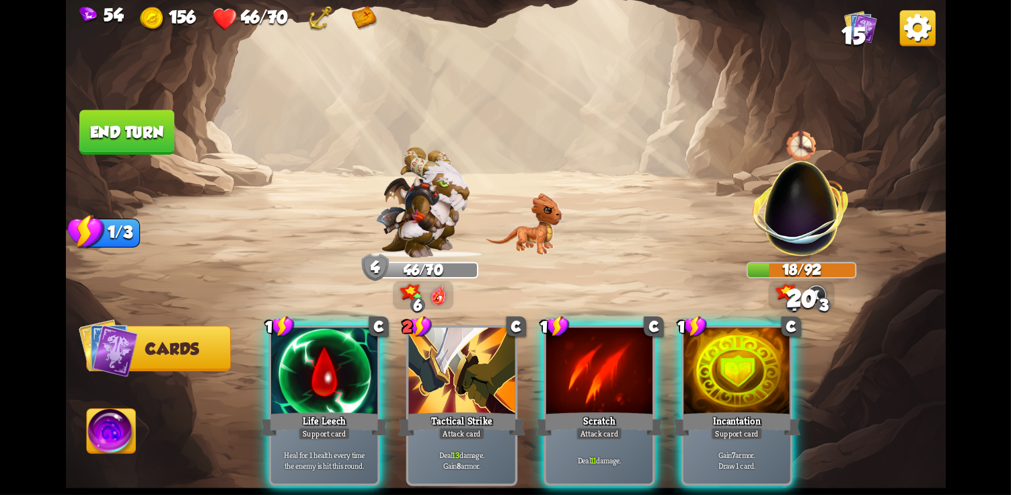
click at [603, 410] on div "Scratch" at bounding box center [600, 424] width 128 height 28
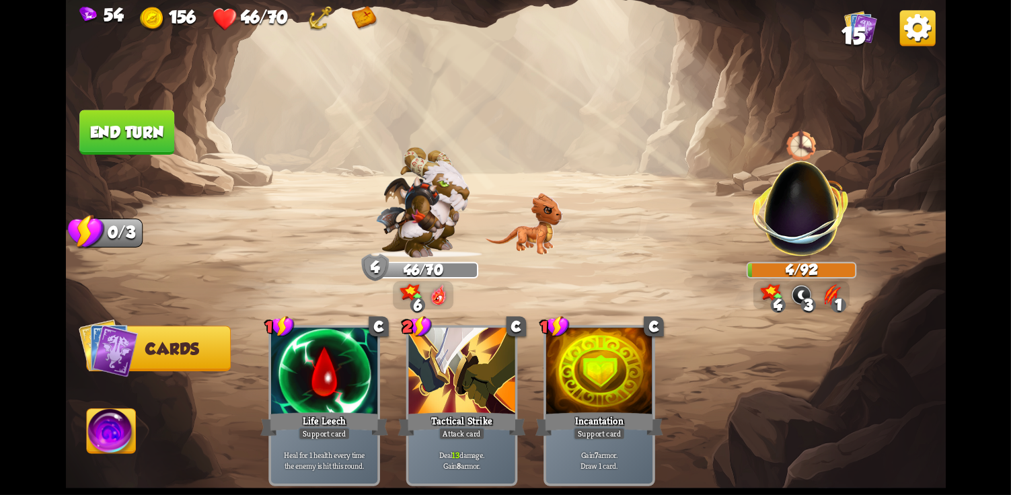
click at [65, 471] on div "54 156 46/70 15 Select an enemy to attack... You don't have enough stamina to p…" at bounding box center [505, 247] width 1011 height 495
click at [114, 456] on img at bounding box center [111, 434] width 49 height 50
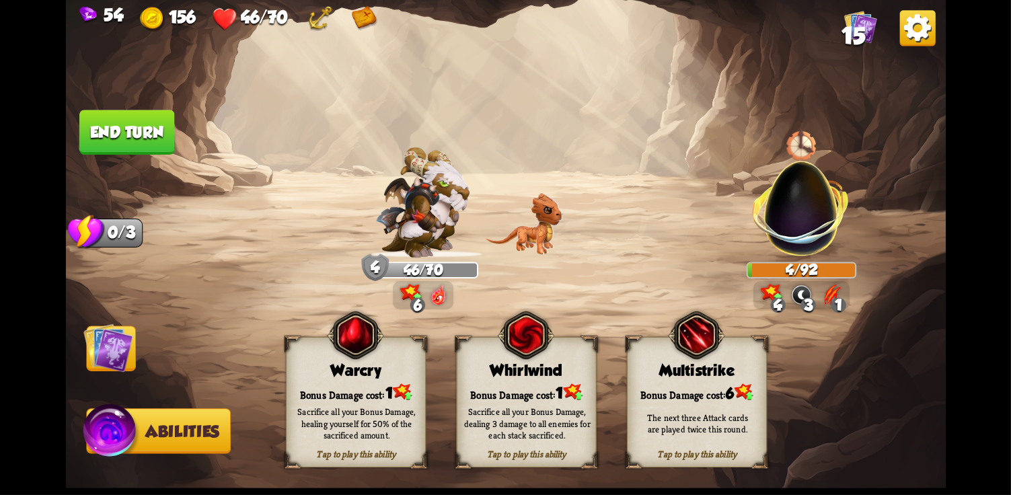
click at [354, 425] on div "Sacrifice all your Bonus Damage, healing yourself for 50% of the sacrificed amo…" at bounding box center [356, 423] width 126 height 35
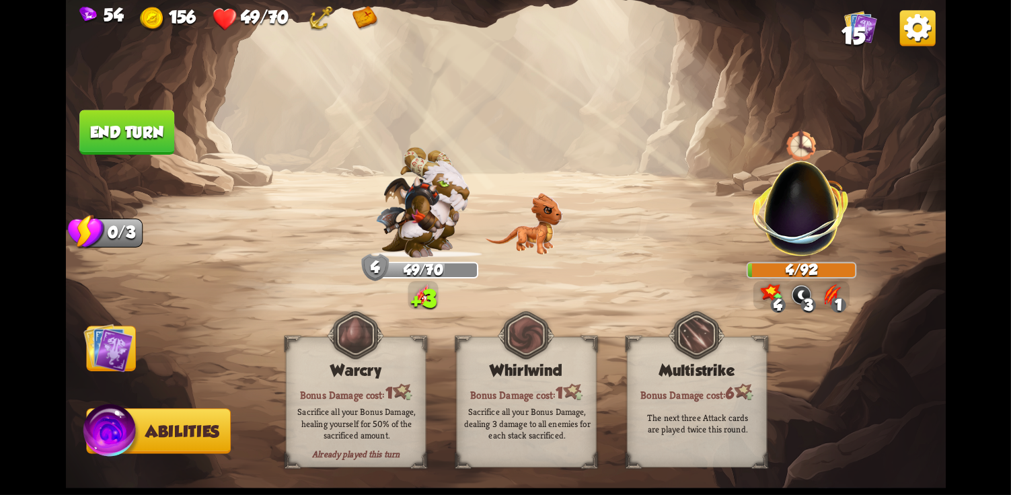
click at [116, 367] on img at bounding box center [108, 348] width 50 height 50
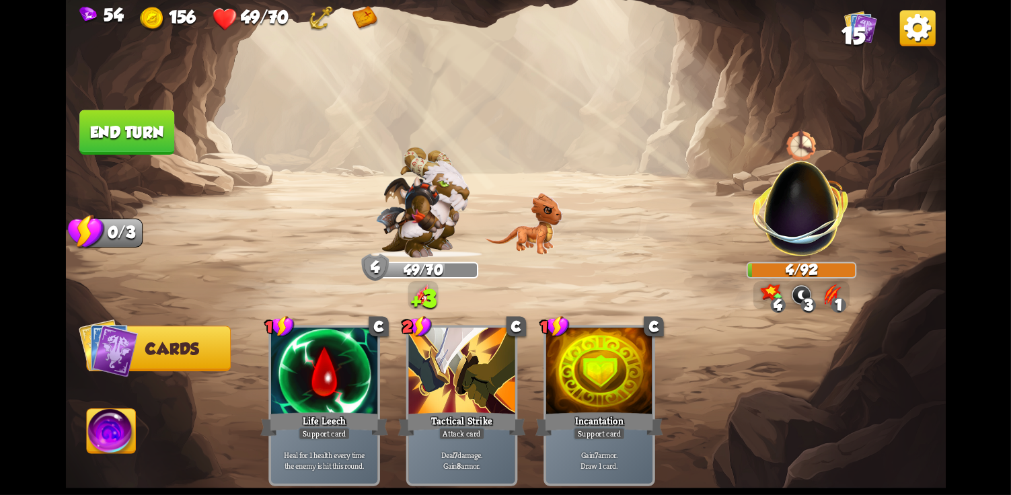
click at [155, 110] on button "End turn" at bounding box center [127, 132] width 96 height 45
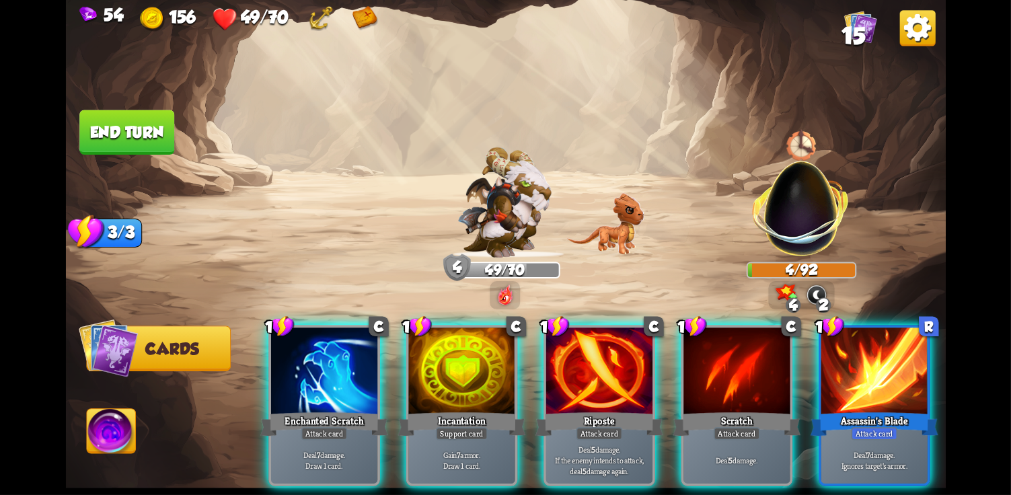
click at [727, 456] on p "Deal 5 damage." at bounding box center [736, 461] width 101 height 11
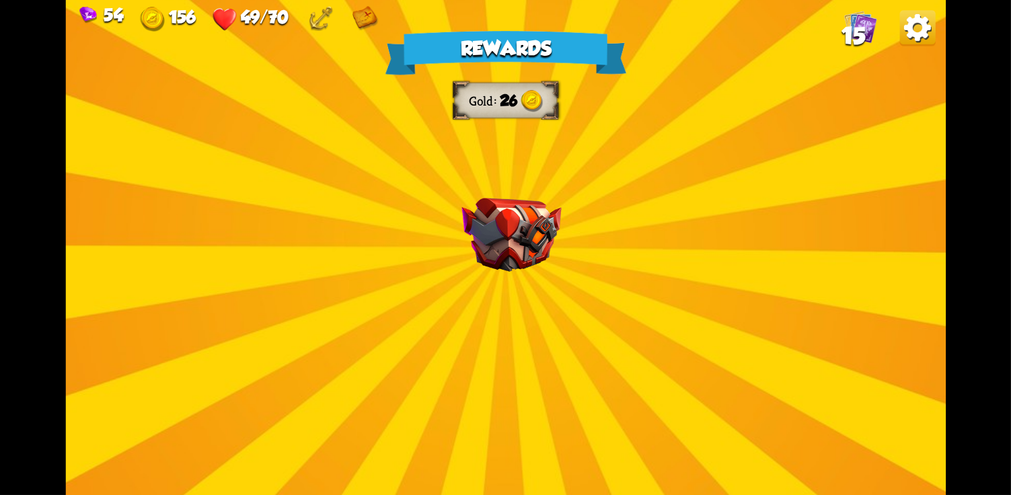
click at [530, 244] on div "Rewards Gold 26 Select a card 3 C Maul Attack card Deal 20 damage. 1 C Brimston…" at bounding box center [505, 247] width 880 height 495
click at [530, 232] on img at bounding box center [512, 235] width 100 height 74
click at [538, 216] on img at bounding box center [512, 235] width 100 height 74
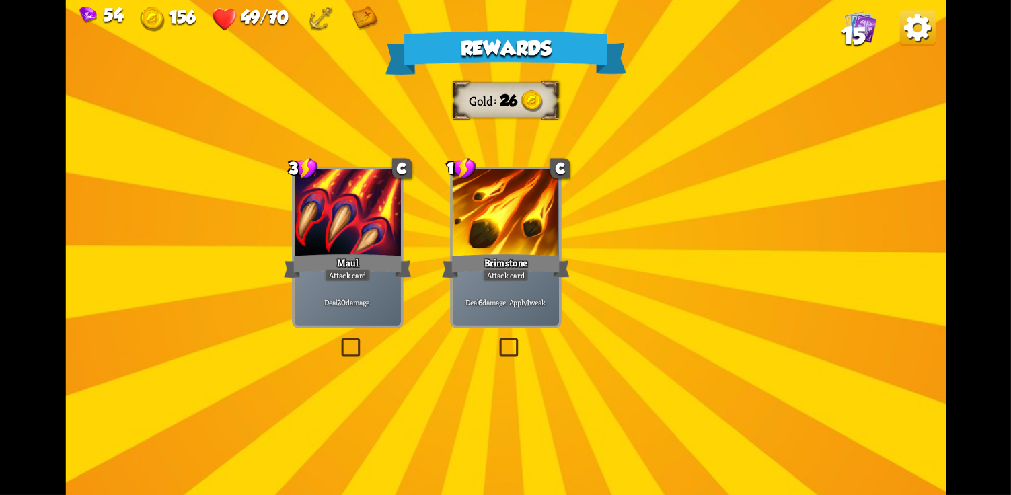
click at [523, 234] on div at bounding box center [505, 214] width 106 height 89
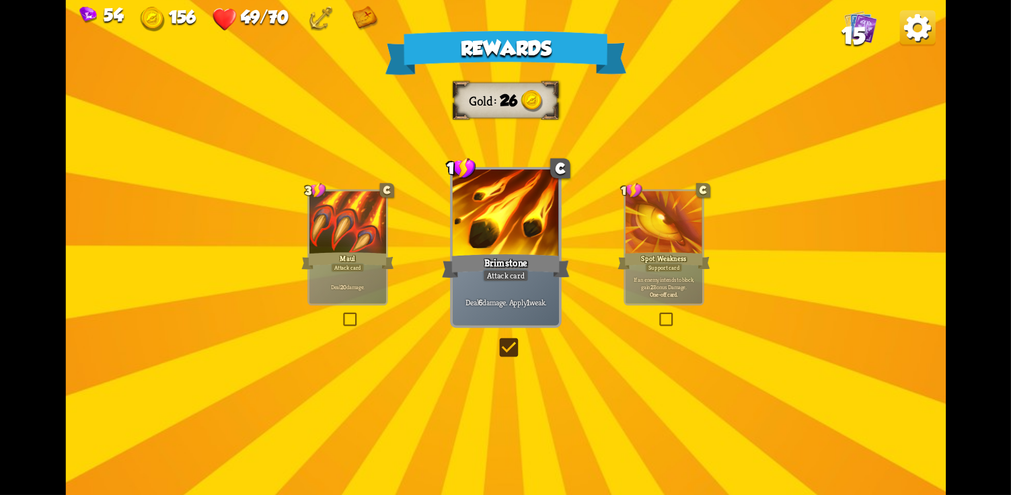
click at [519, 254] on div "Brimstone" at bounding box center [506, 266] width 128 height 28
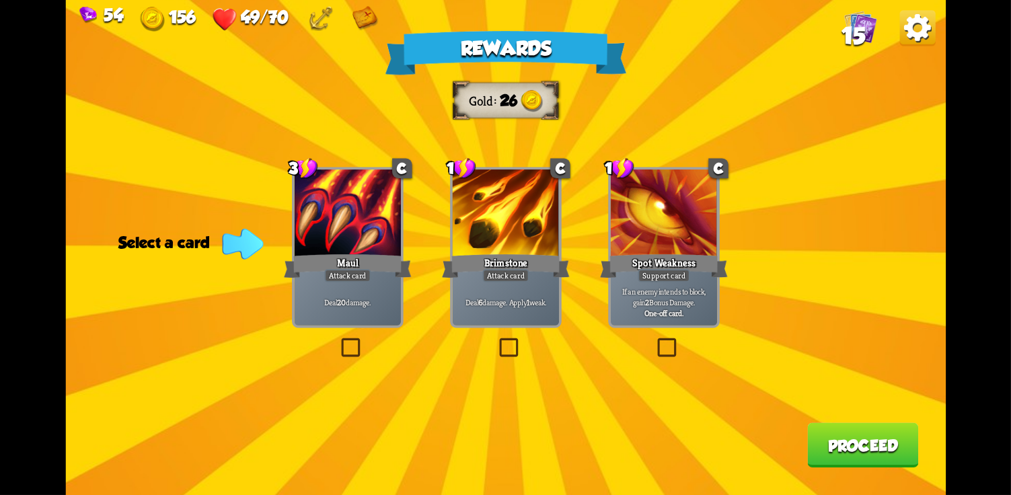
click at [656, 284] on div "If an enemy intends to block, gain 2 Bonus Damage. One-off card." at bounding box center [663, 302] width 106 height 46
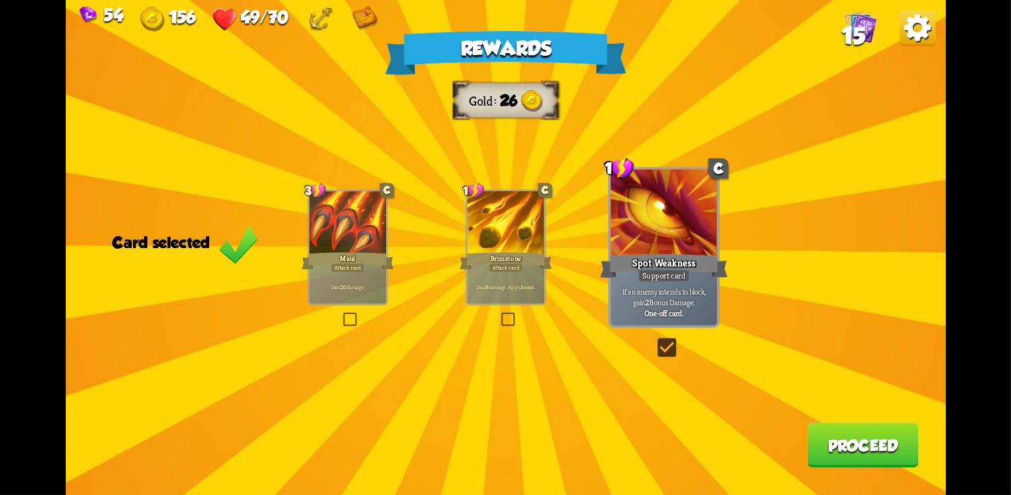
click at [857, 449] on button "Proceed" at bounding box center [862, 445] width 111 height 44
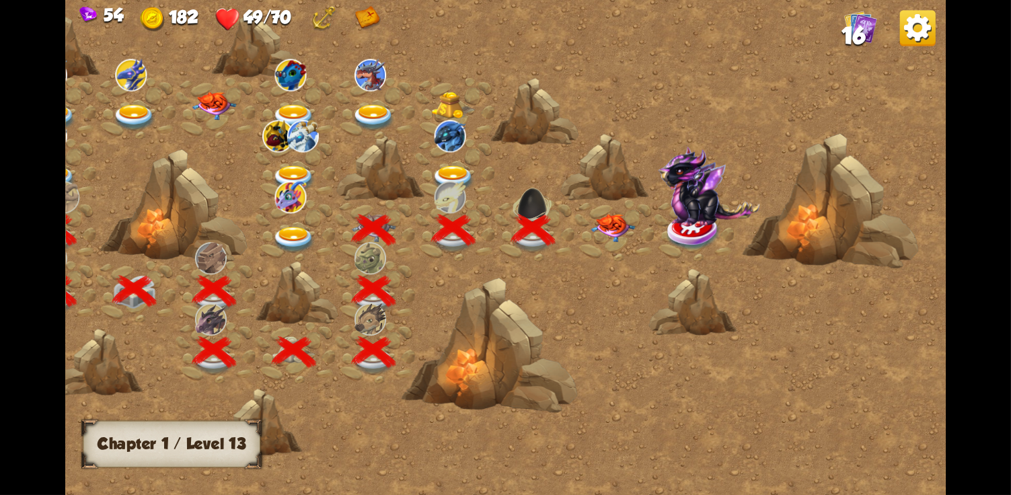
click at [587, 248] on div at bounding box center [615, 231] width 80 height 61
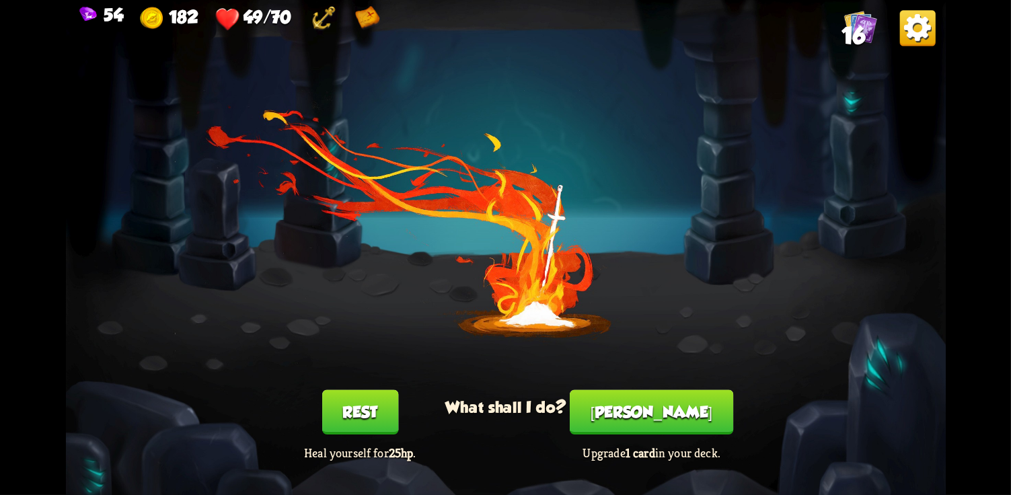
click at [615, 430] on button "[PERSON_NAME]" at bounding box center [652, 412] width 164 height 44
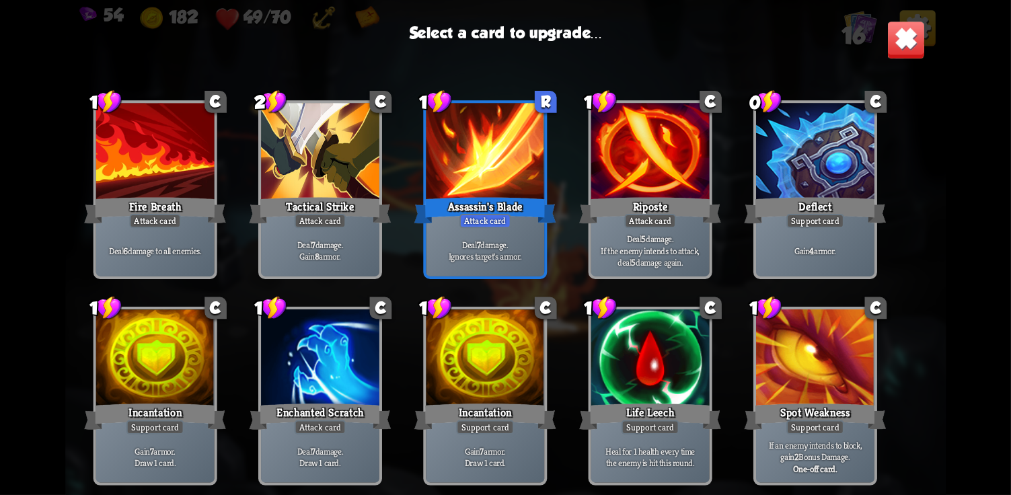
scroll to position [221, 0]
click at [649, 253] on p "Deal 5 damage. If the enemy intends to attack, deal 5 damage again." at bounding box center [650, 250] width 112 height 35
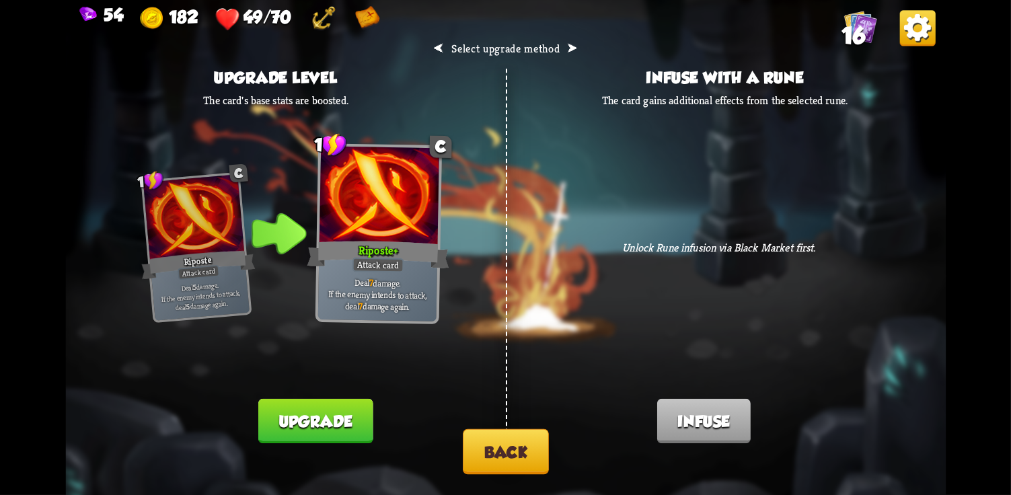
click at [365, 424] on button "Upgrade" at bounding box center [315, 421] width 114 height 44
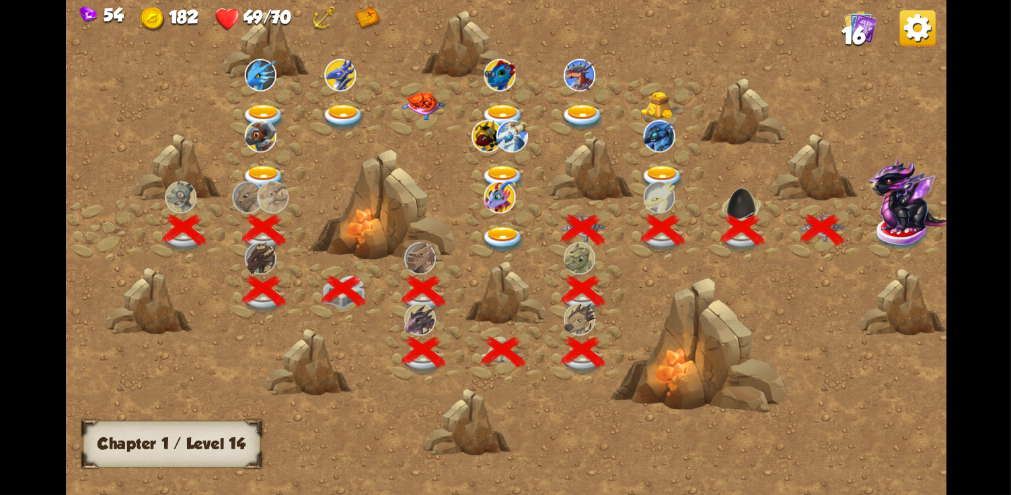
scroll to position [0, 205]
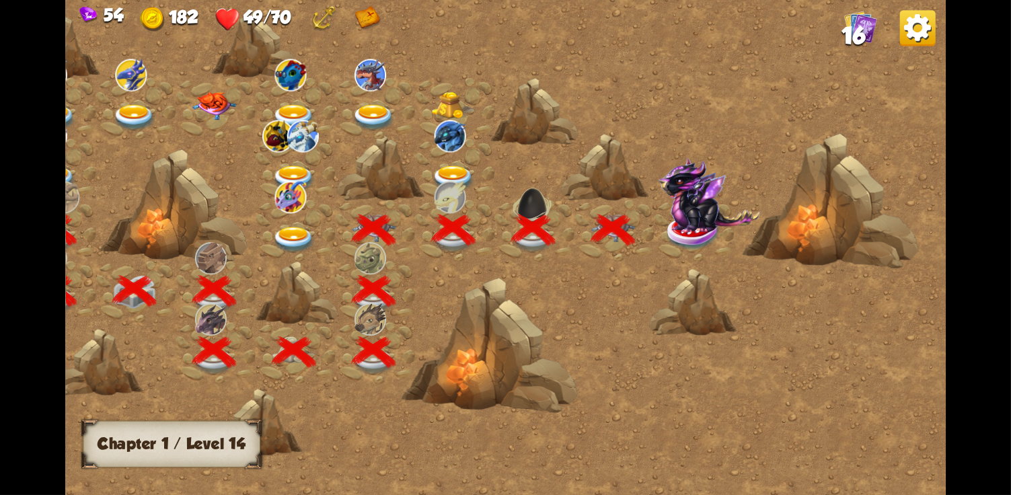
click at [692, 222] on img at bounding box center [708, 195] width 102 height 75
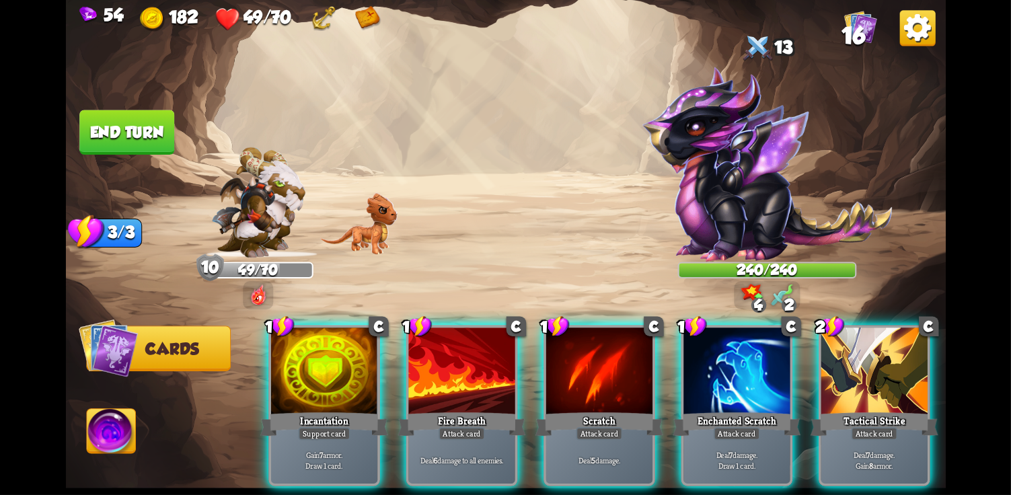
click at [725, 450] on p "Deal 7 damage. Draw 1 card." at bounding box center [736, 460] width 101 height 21
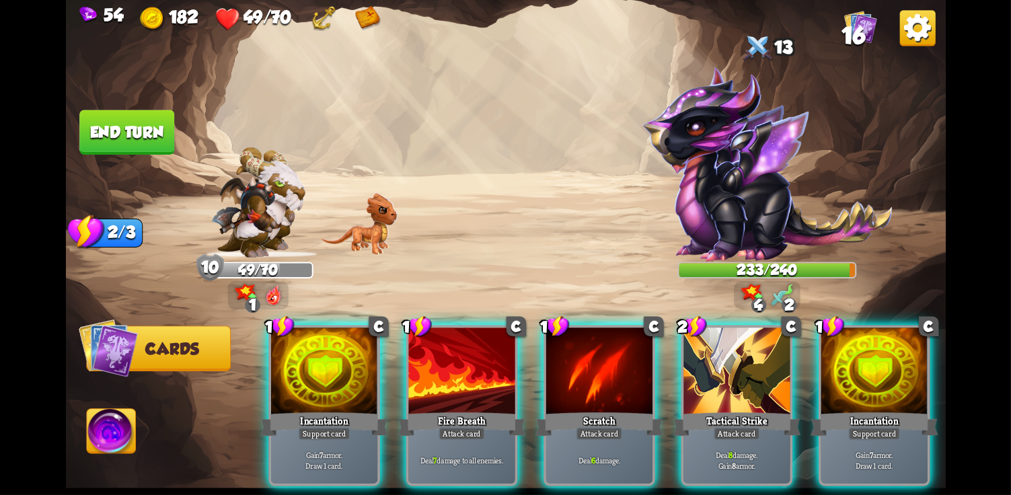
click at [460, 437] on div "Deal 7 damage to all enemies." at bounding box center [461, 460] width 106 height 46
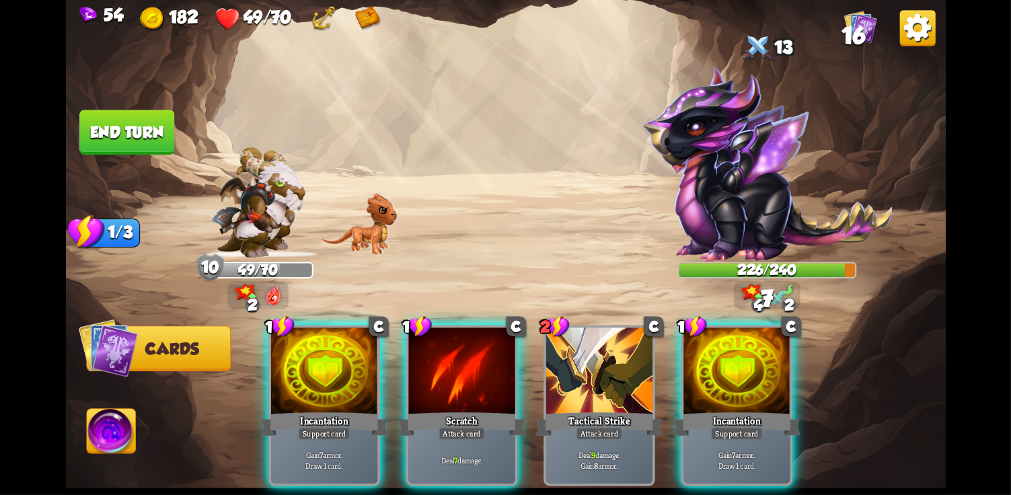
click at [467, 437] on div "Deal 7 damage." at bounding box center [461, 460] width 106 height 46
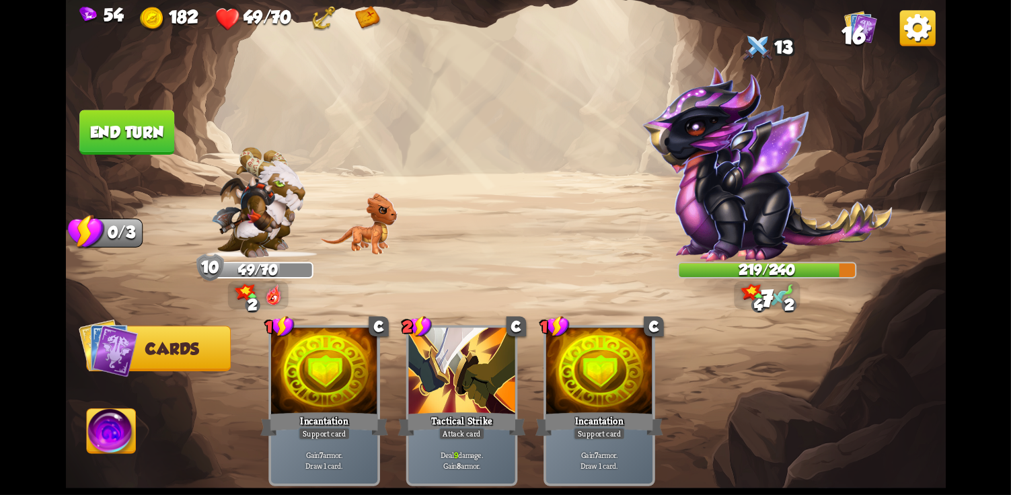
click at [137, 151] on button "End turn" at bounding box center [126, 132] width 95 height 45
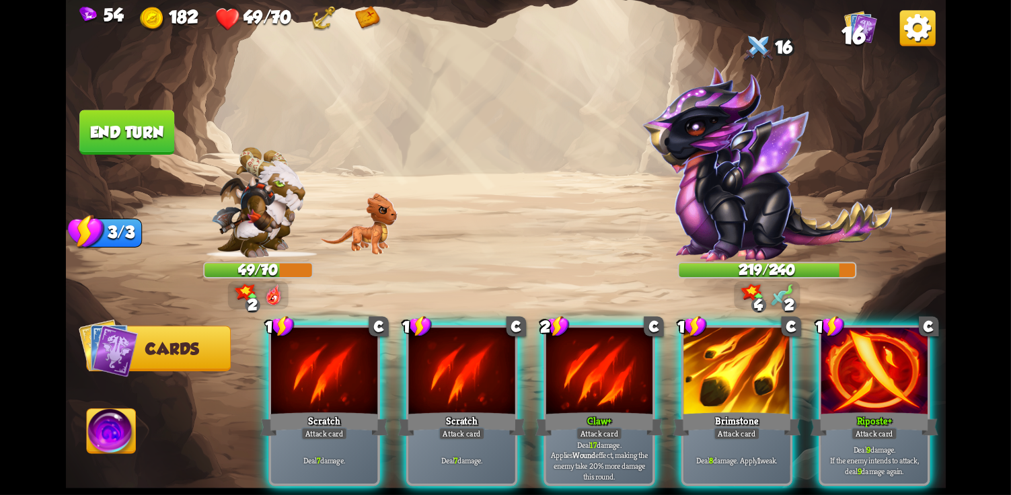
click at [613, 439] on p "Deal 17 damage. Applies Wound effect, making the enemy take 20% more damage thi…" at bounding box center [598, 460] width 101 height 42
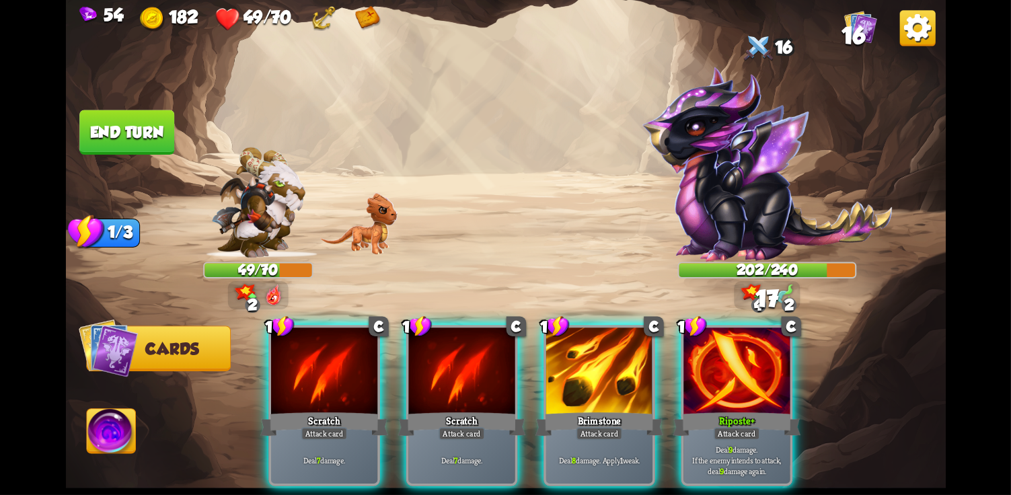
click at [629, 437] on div "Deal 8 damage. Apply 1 weak." at bounding box center [599, 460] width 106 height 46
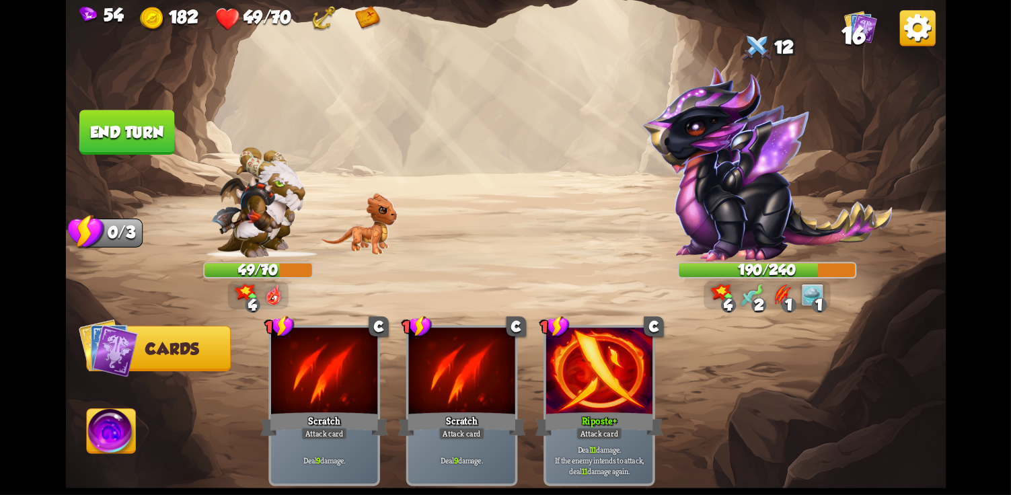
click at [142, 138] on button "End turn" at bounding box center [126, 133] width 97 height 46
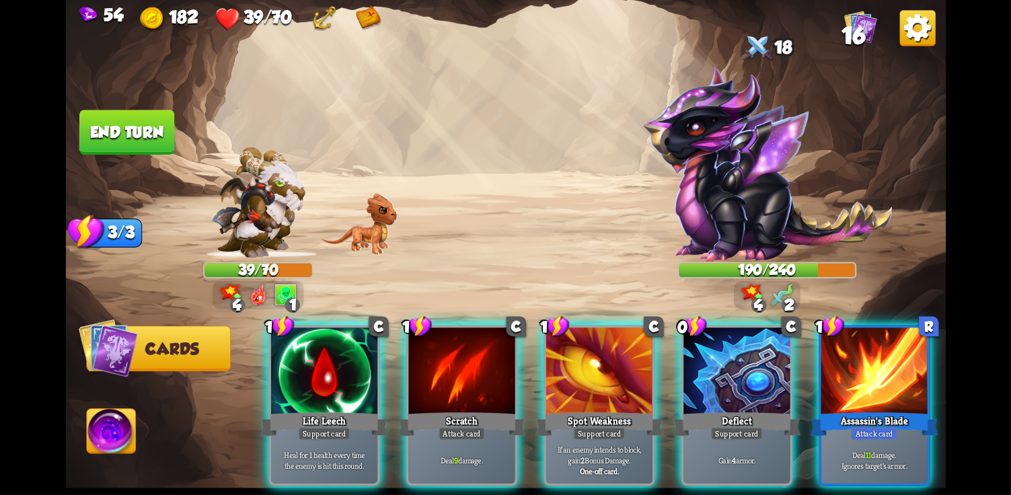
click at [315, 450] on p "Heal for 1 health every time the enemy is hit this round." at bounding box center [323, 460] width 101 height 21
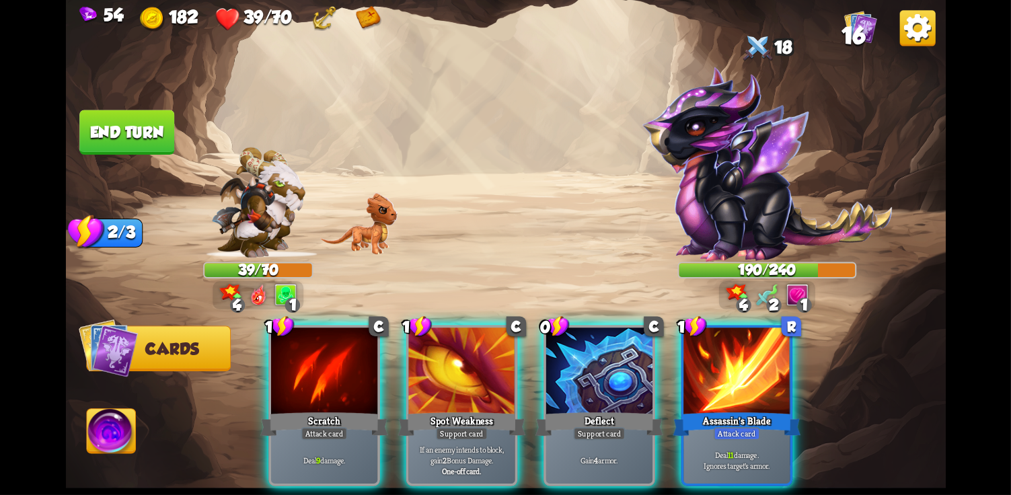
click at [631, 456] on p "Gain 4 armor." at bounding box center [598, 461] width 101 height 11
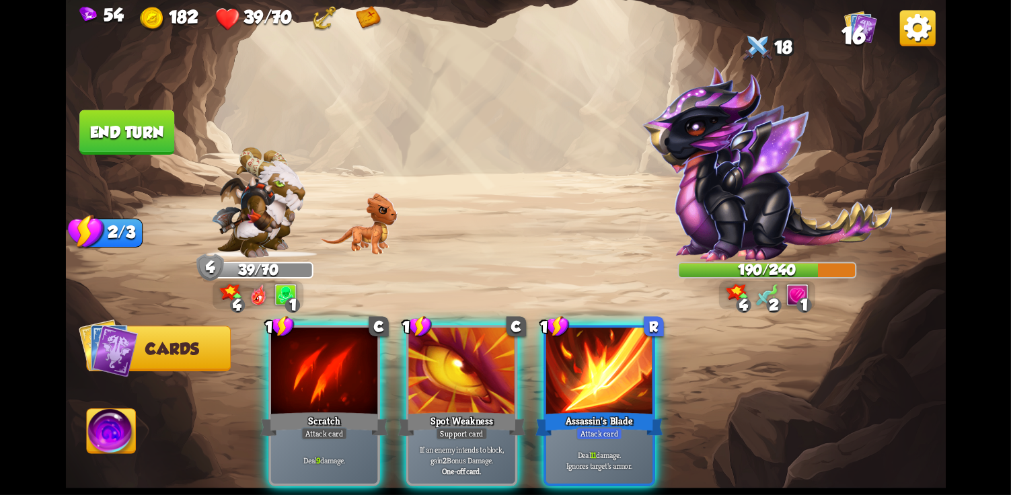
click at [637, 459] on div "Deal 11 damage. Ignores target's armor." at bounding box center [599, 460] width 106 height 46
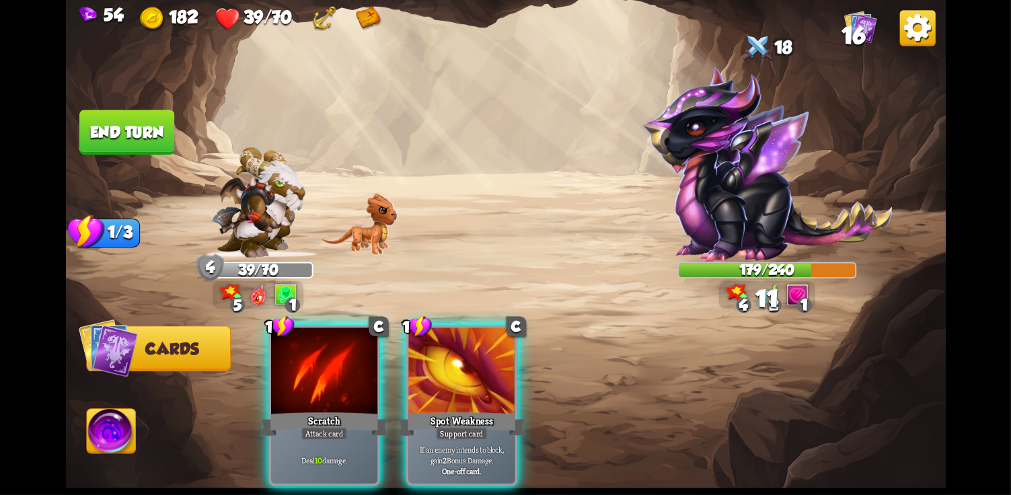
click at [366, 437] on div "Deal 10 damage." at bounding box center [324, 460] width 106 height 46
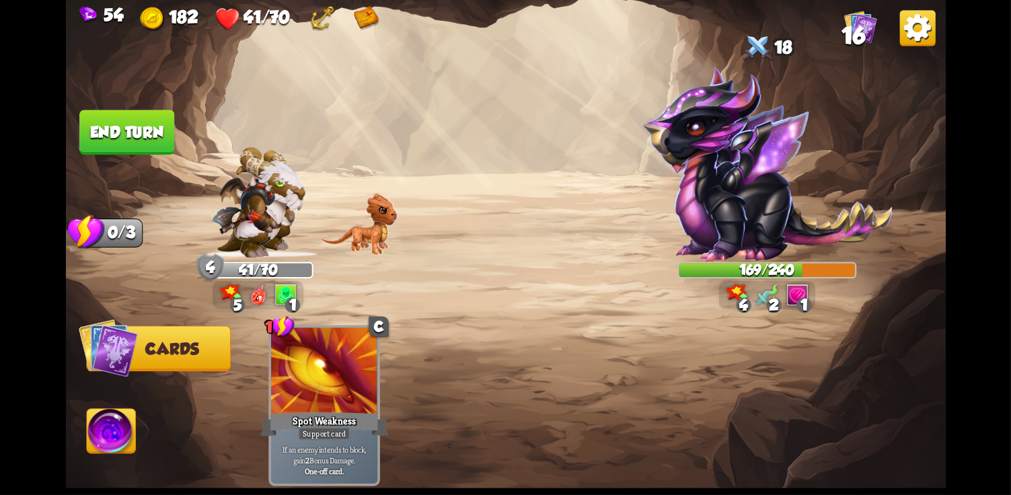
click at [129, 149] on button "End turn" at bounding box center [127, 133] width 98 height 46
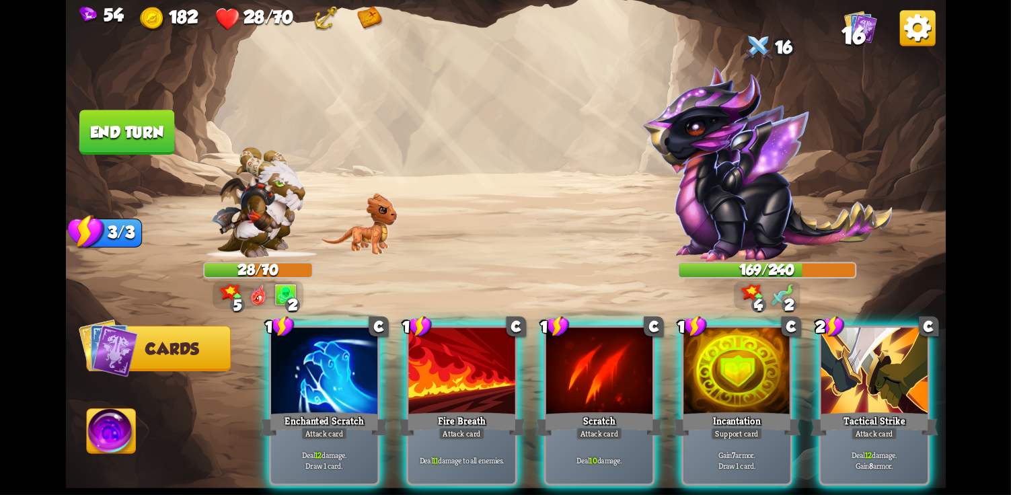
click at [873, 369] on div at bounding box center [874, 372] width 106 height 89
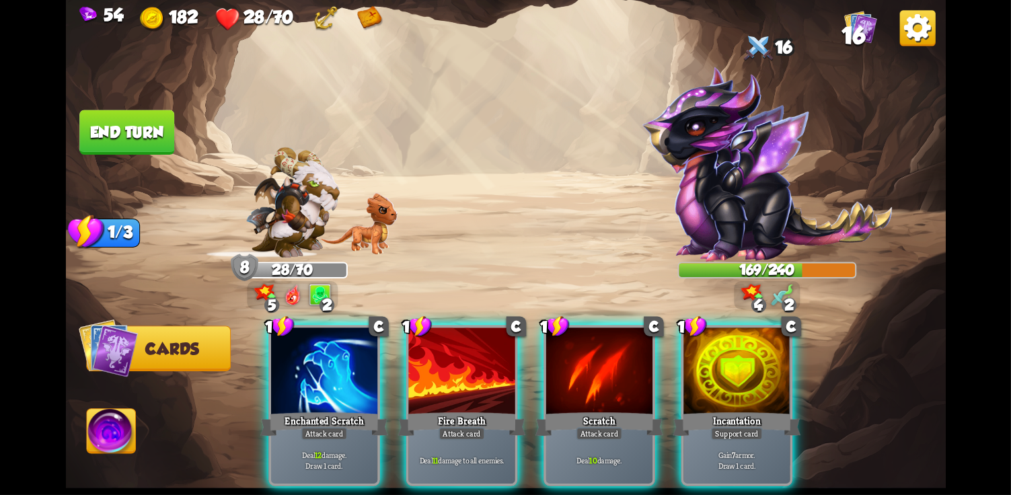
click at [740, 437] on div "Gain 7 armor. Draw 1 card." at bounding box center [737, 460] width 106 height 46
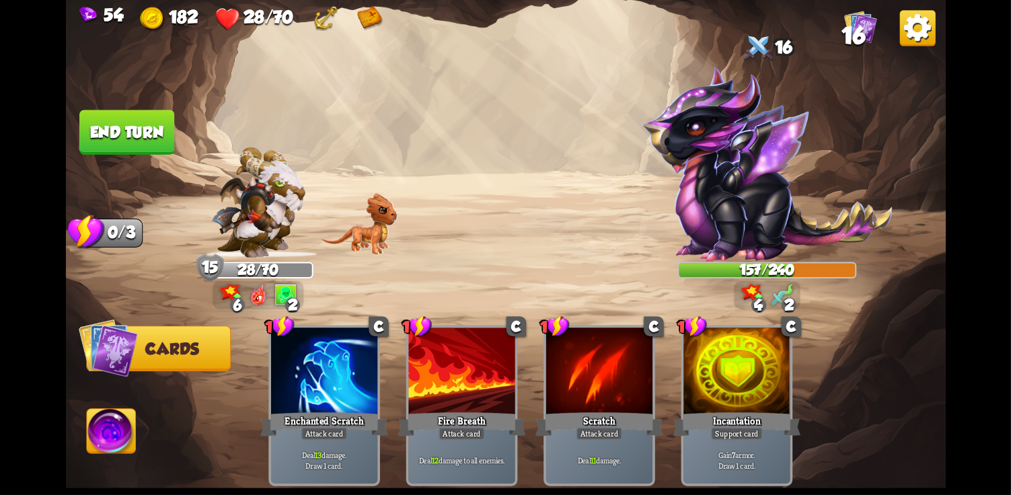
click at [164, 132] on button "End turn" at bounding box center [126, 132] width 95 height 44
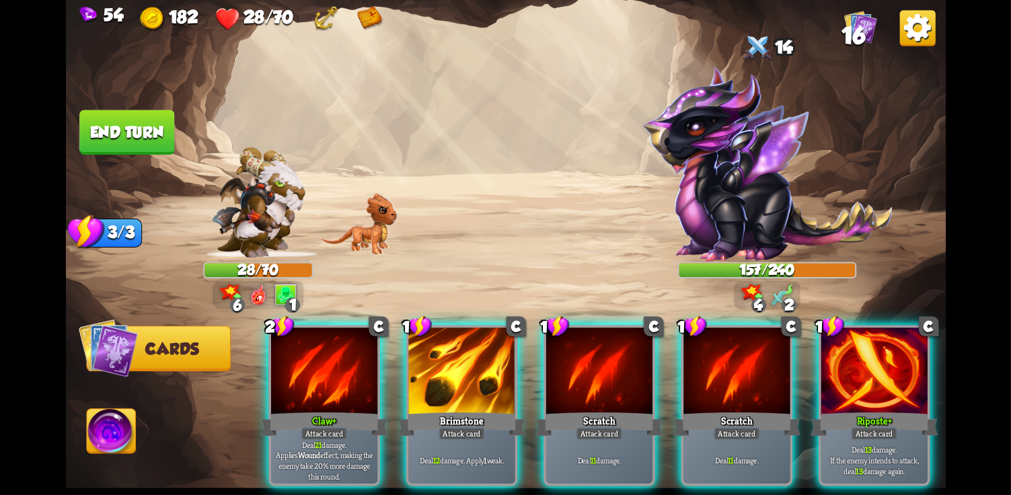
click at [901, 386] on div at bounding box center [874, 372] width 106 height 89
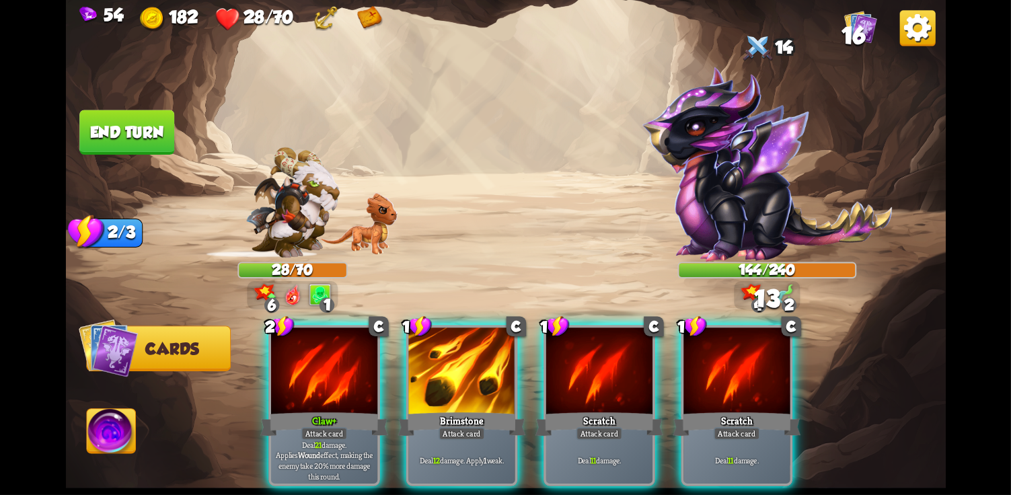
click at [473, 427] on div "Attack card" at bounding box center [462, 433] width 46 height 13
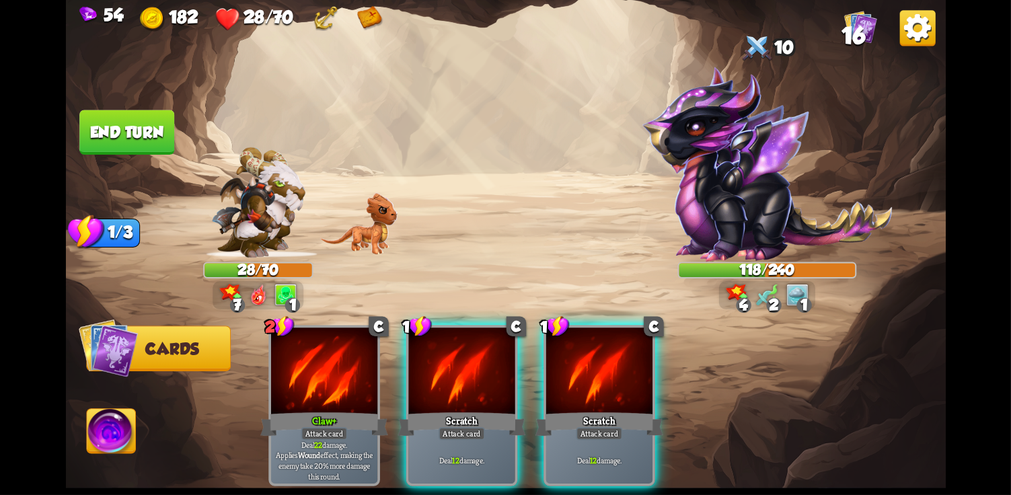
click at [572, 410] on div "Scratch" at bounding box center [600, 424] width 128 height 28
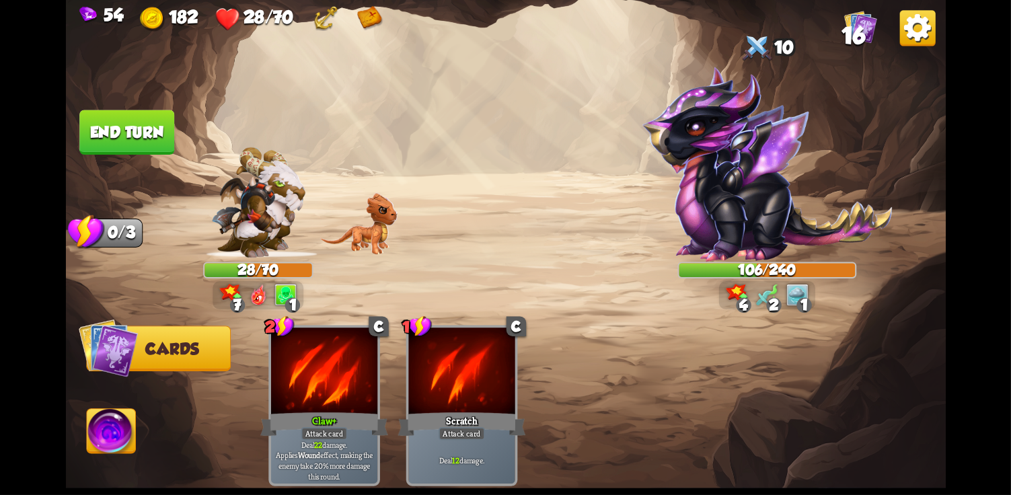
click at [112, 135] on button "End turn" at bounding box center [127, 132] width 96 height 45
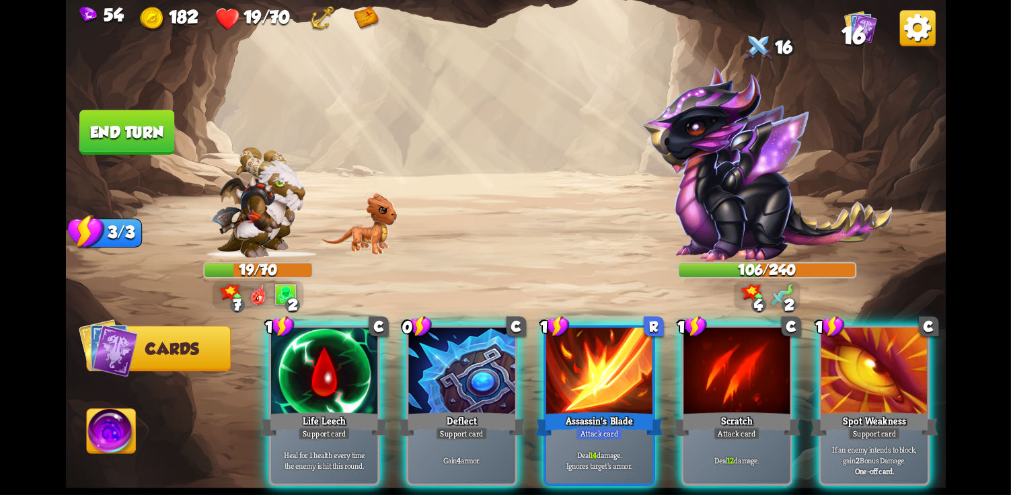
click at [315, 363] on div at bounding box center [324, 372] width 106 height 89
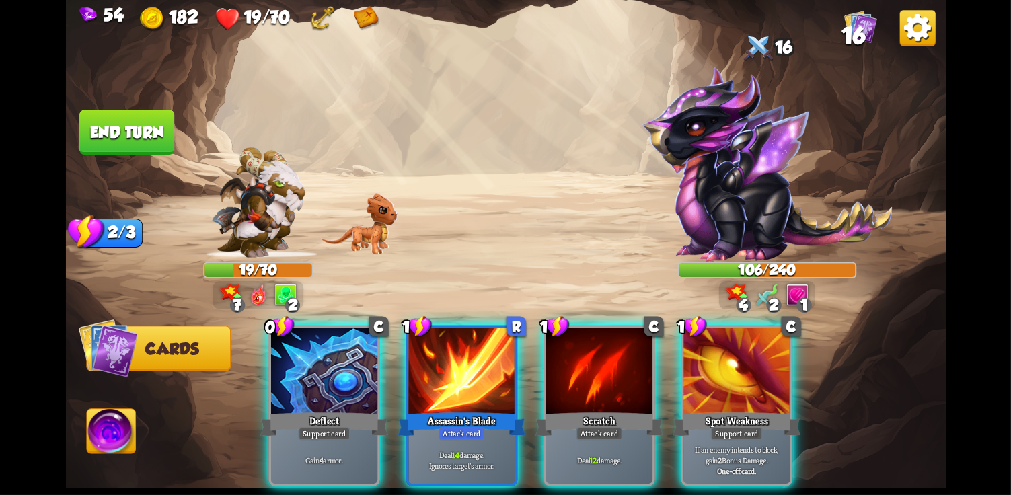
click at [465, 454] on p "Deal 14 damage. Ignores target's armor." at bounding box center [461, 460] width 101 height 21
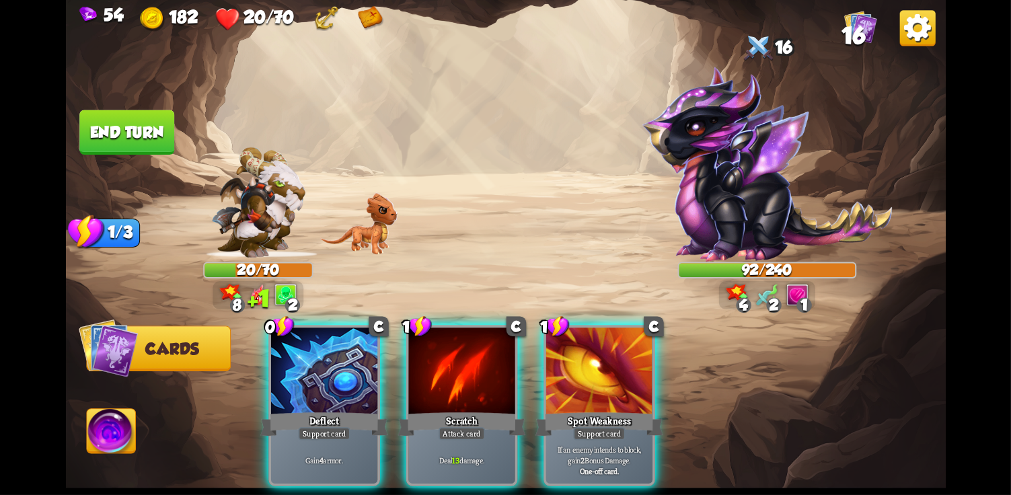
click at [435, 410] on div "Scratch" at bounding box center [462, 424] width 128 height 28
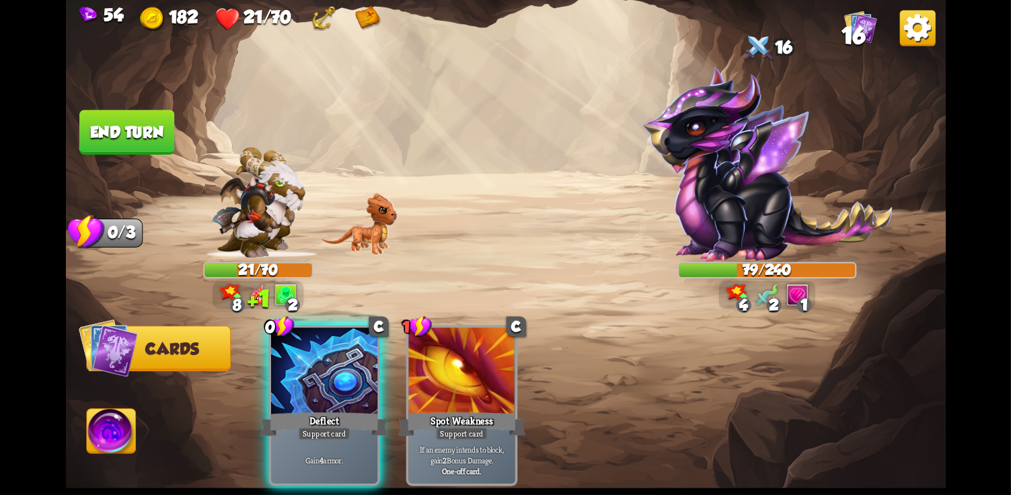
click at [324, 410] on div "Deflect" at bounding box center [324, 424] width 128 height 28
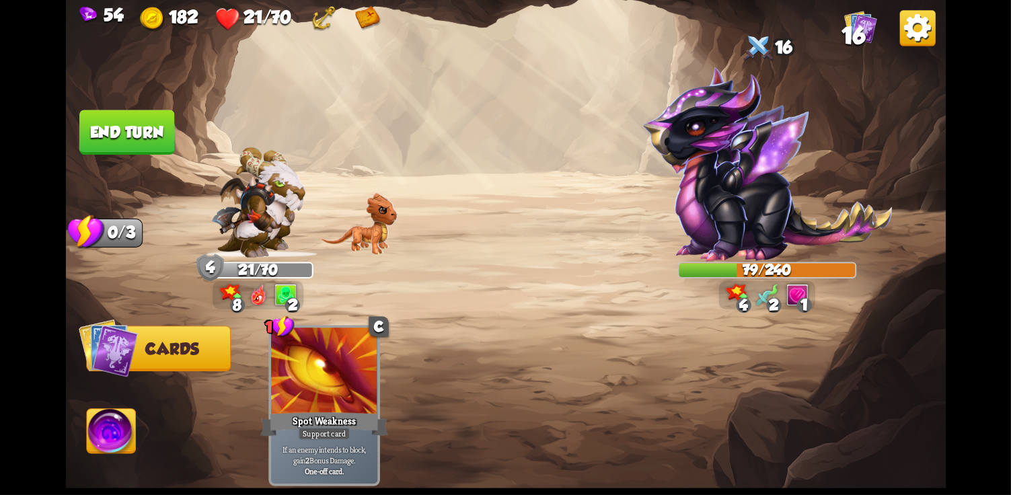
click at [82, 110] on button "End turn" at bounding box center [126, 133] width 97 height 46
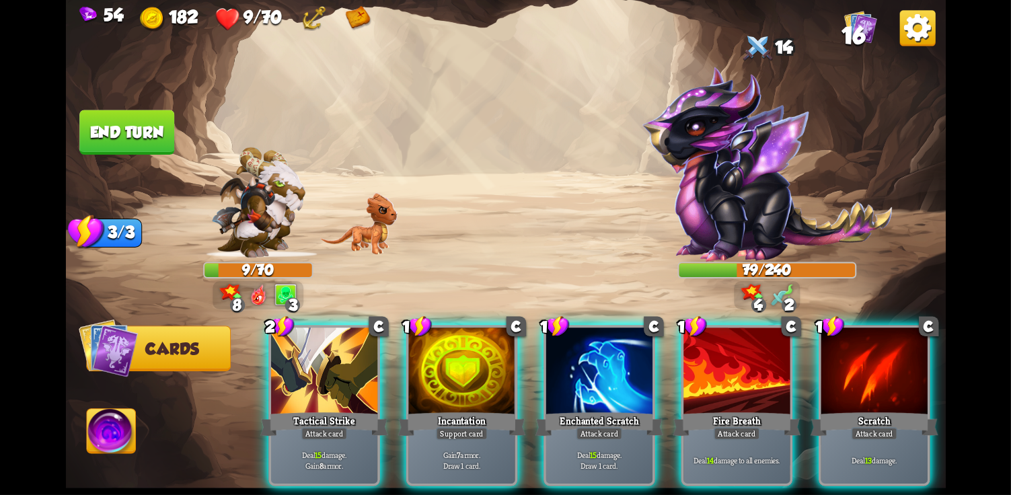
click at [328, 373] on div at bounding box center [324, 372] width 106 height 89
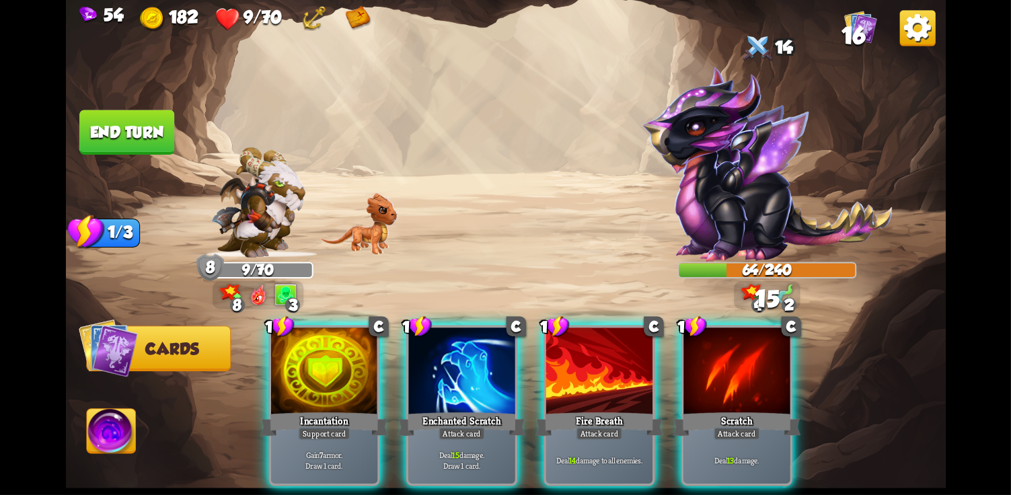
click at [271, 367] on div at bounding box center [324, 372] width 106 height 89
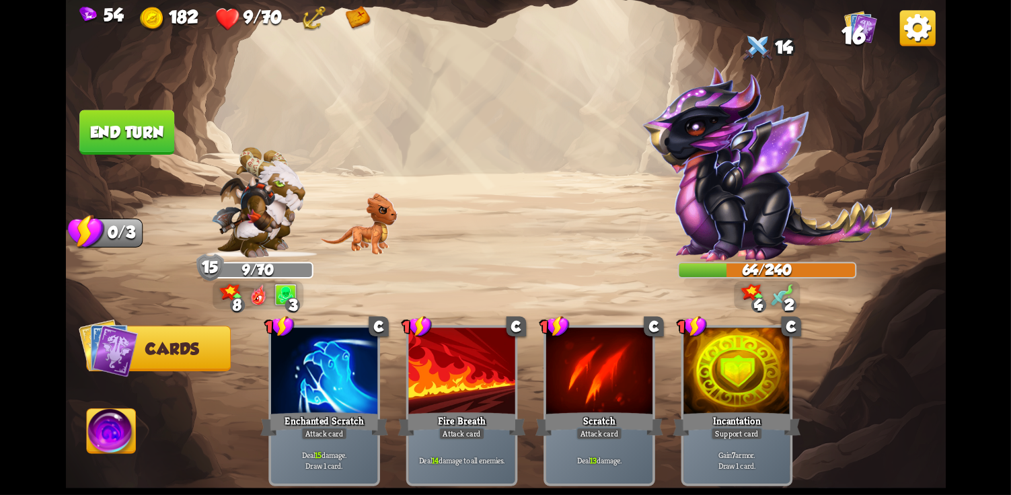
click at [185, 158] on img at bounding box center [505, 247] width 880 height 495
click at [199, 121] on img at bounding box center [505, 247] width 880 height 495
click at [117, 136] on button "End turn" at bounding box center [126, 132] width 95 height 44
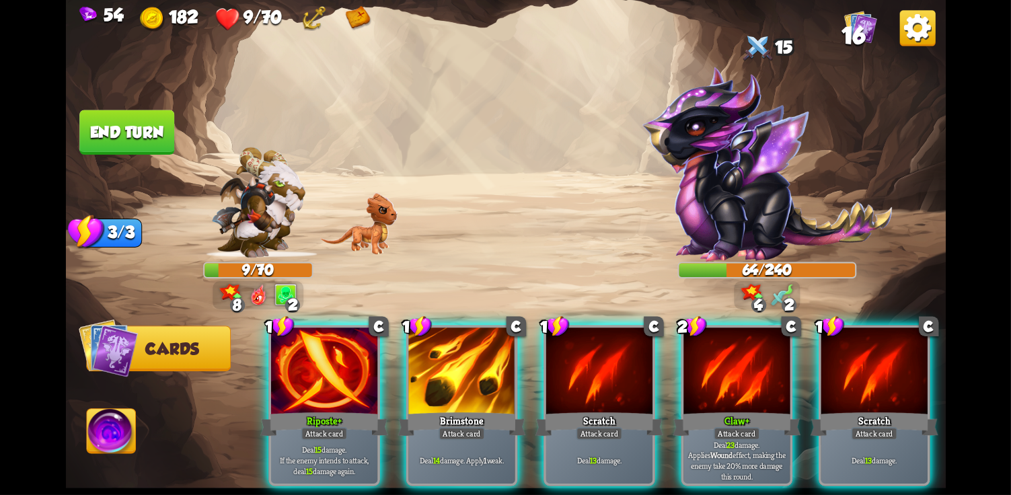
click at [754, 373] on div at bounding box center [737, 372] width 106 height 89
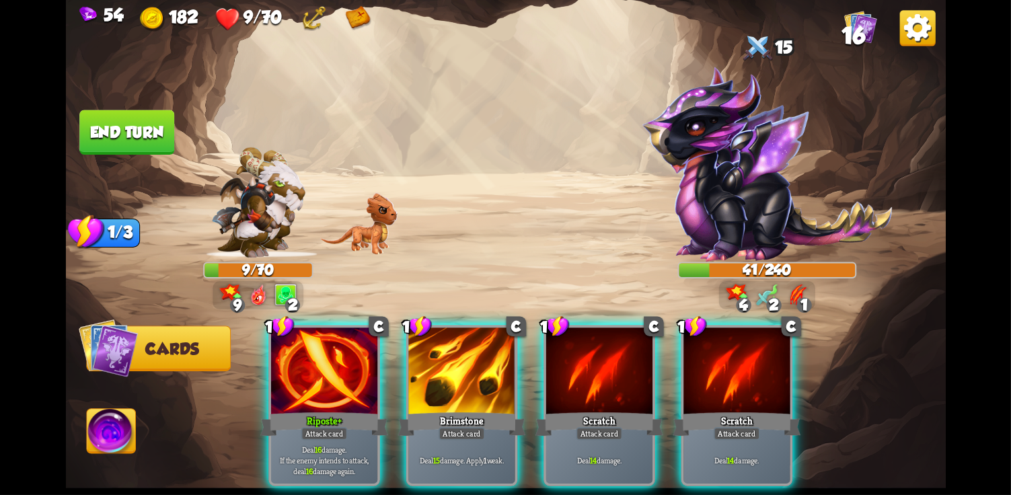
click at [275, 445] on p "Deal 16 damage. If the enemy intends to attack, deal 16 damage again." at bounding box center [323, 461] width 101 height 32
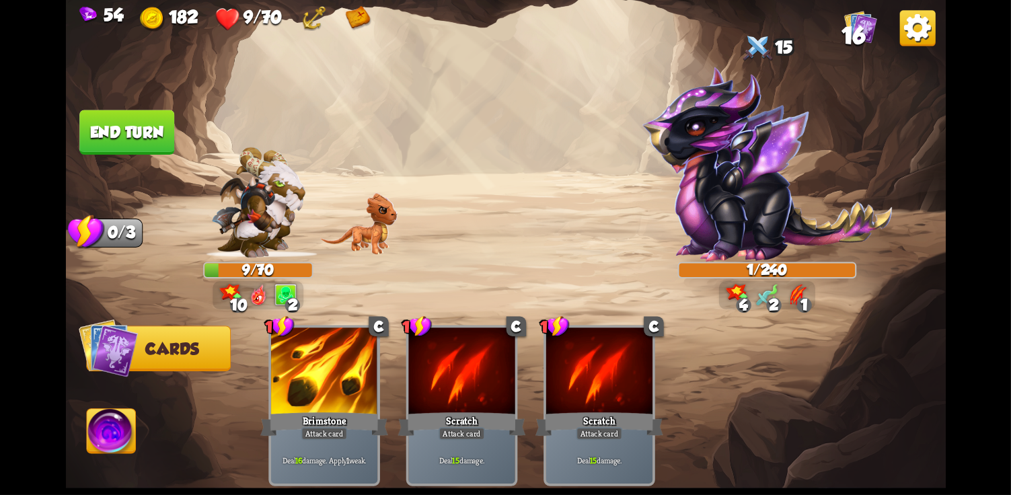
click at [124, 457] on img at bounding box center [111, 434] width 49 height 50
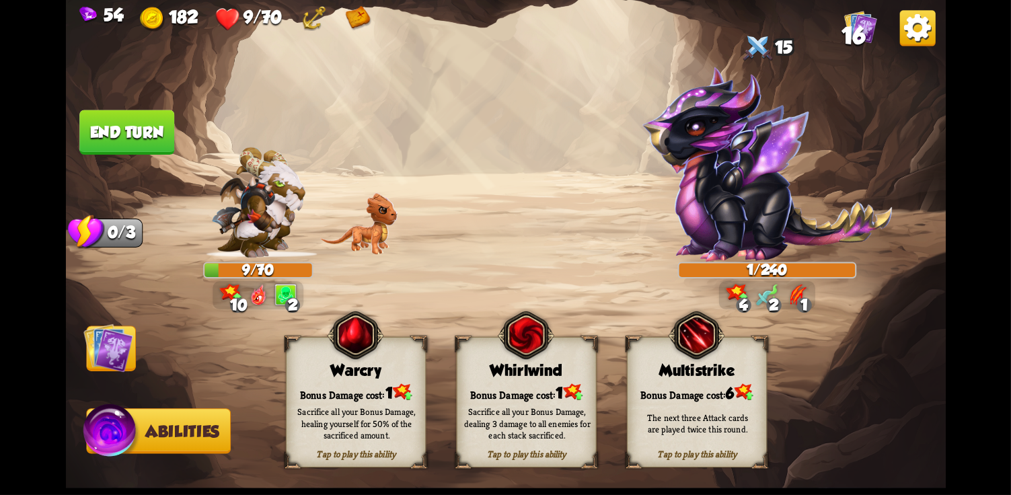
click at [540, 406] on div "Sacrifice all your Bonus Damage, dealing 3 damage to all enemies for each stack…" at bounding box center [527, 423] width 126 height 35
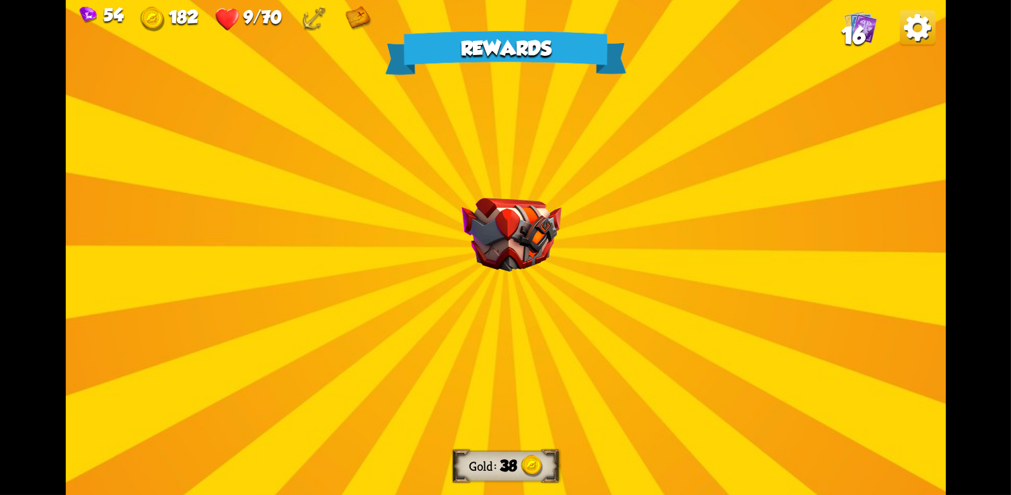
click at [499, 243] on img at bounding box center [512, 235] width 100 height 74
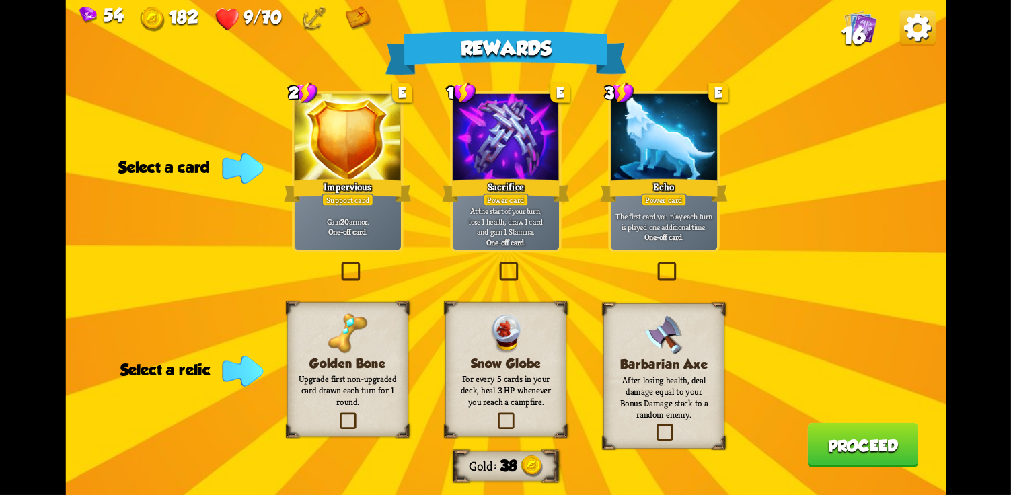
click at [315, 395] on p "Upgrade first non-upgraded card drawn each turn for 1 round." at bounding box center [348, 390] width 98 height 35
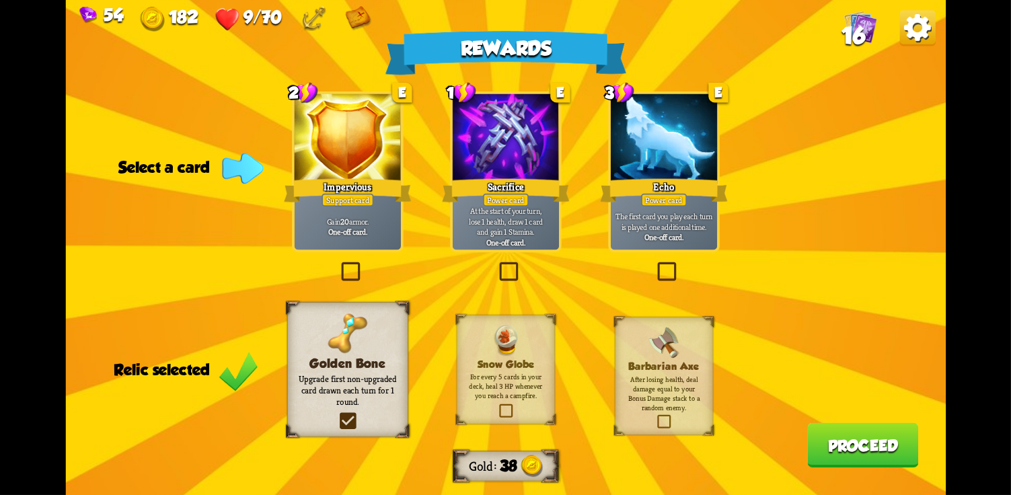
click at [669, 157] on div at bounding box center [663, 138] width 106 height 89
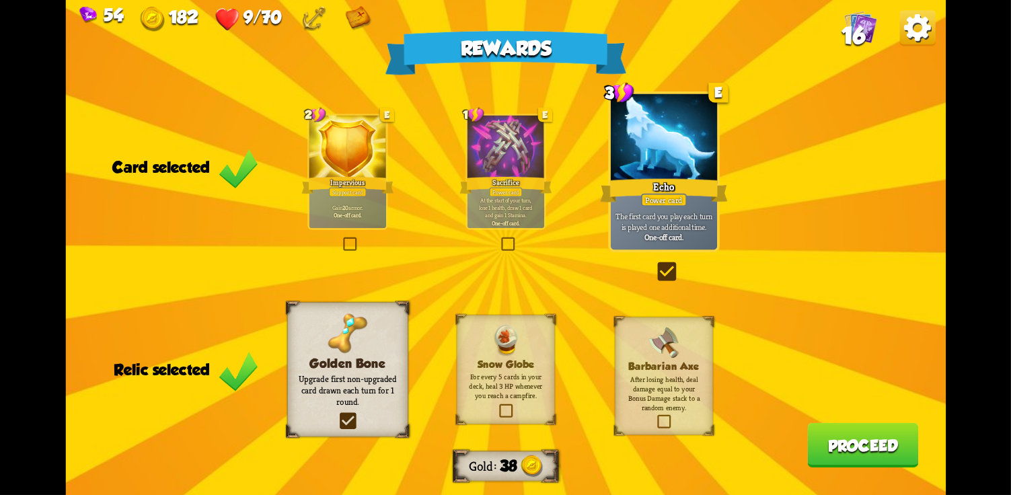
click at [863, 454] on button "Proceed" at bounding box center [862, 445] width 111 height 44
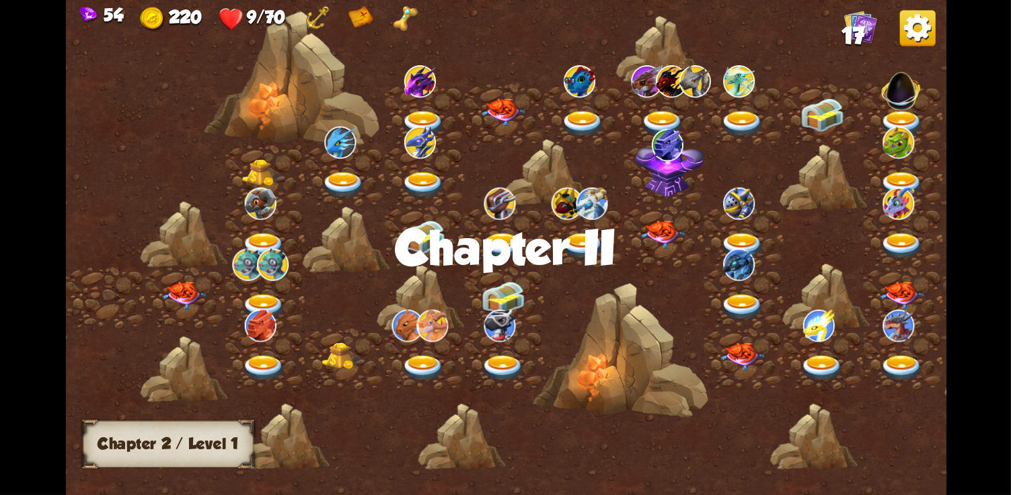
click at [230, 305] on div at bounding box center [265, 298] width 80 height 61
click at [196, 281] on div at bounding box center [185, 298] width 80 height 61
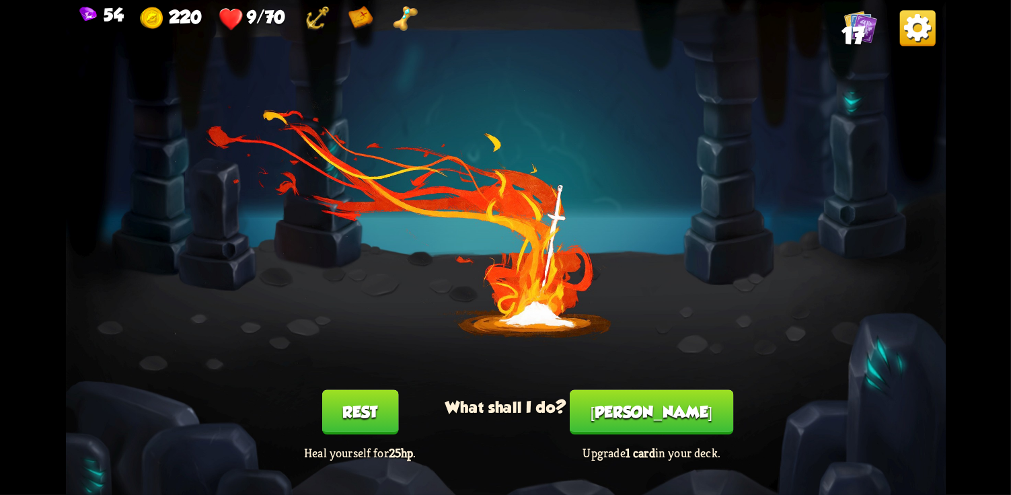
click at [323, 416] on button "Rest" at bounding box center [360, 412] width 76 height 44
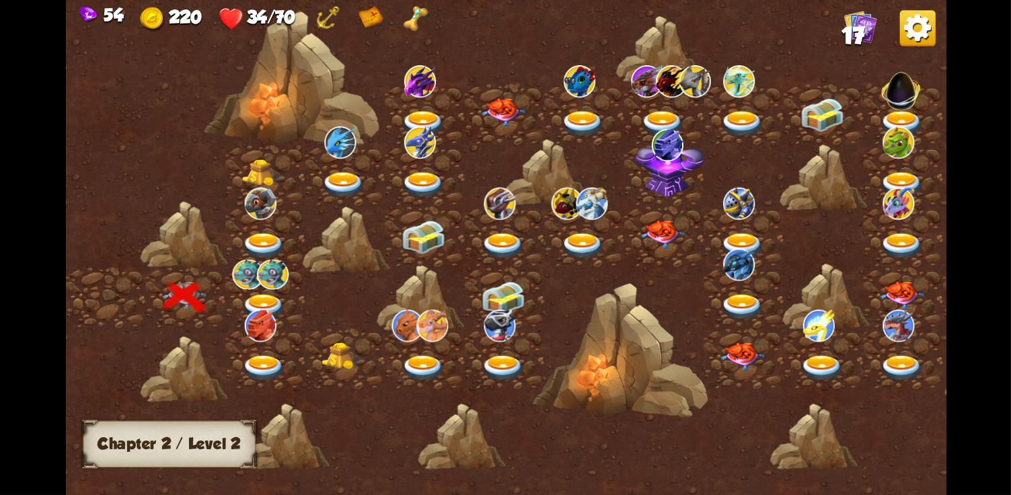
click at [255, 292] on div at bounding box center [265, 298] width 80 height 61
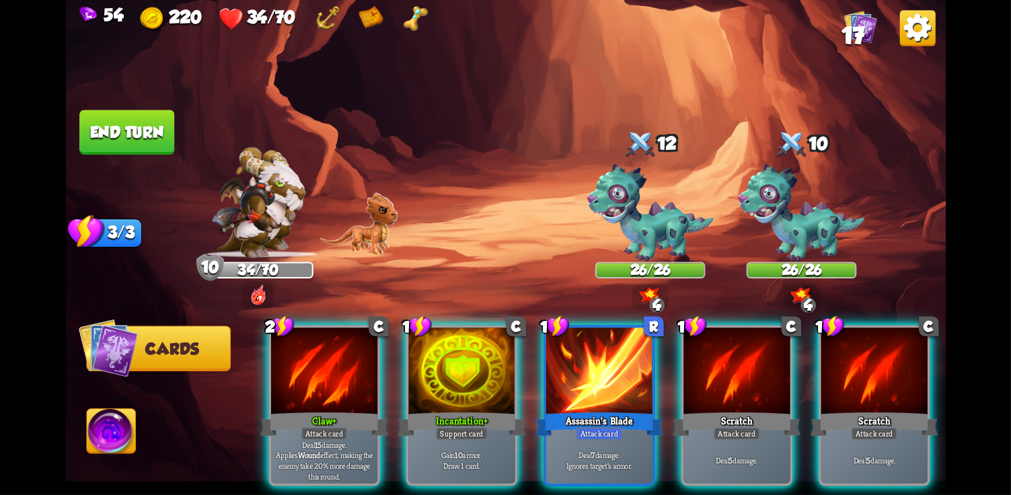
click at [335, 481] on div "2 C Claw+ Attack card Deal 15 damage. Applies Wound effect, making the enemy ta…" at bounding box center [594, 385] width 704 height 220
click at [336, 427] on div "Attack card" at bounding box center [324, 433] width 46 height 13
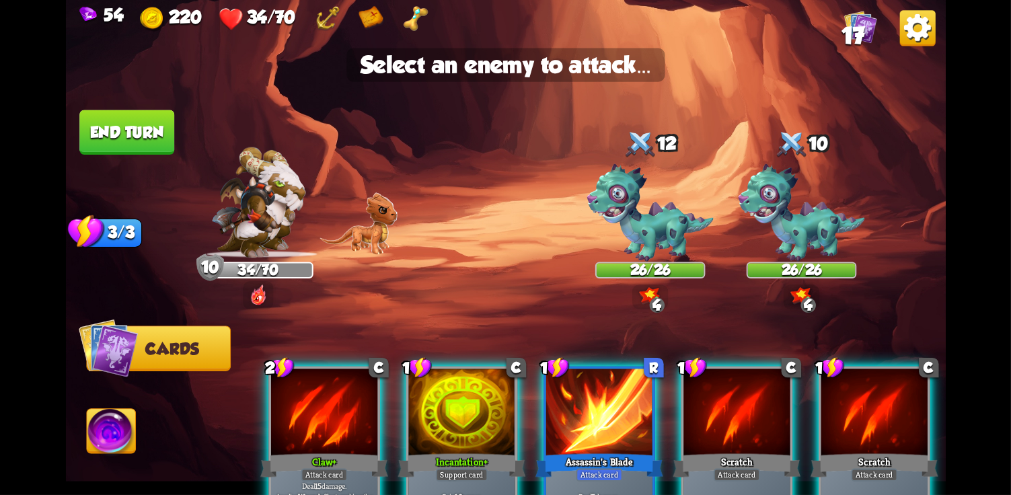
click at [802, 201] on img at bounding box center [801, 213] width 126 height 98
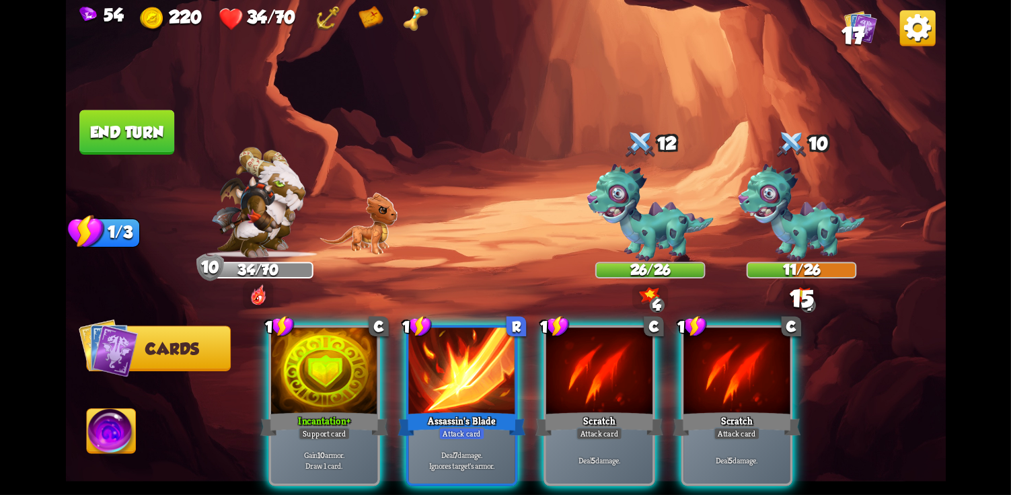
click at [752, 368] on div at bounding box center [737, 372] width 106 height 89
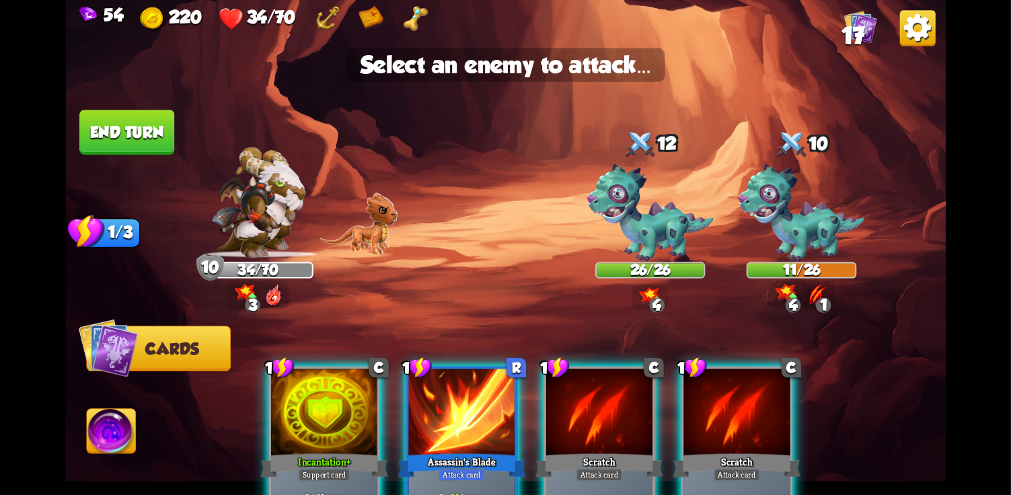
click at [802, 231] on img at bounding box center [801, 213] width 126 height 98
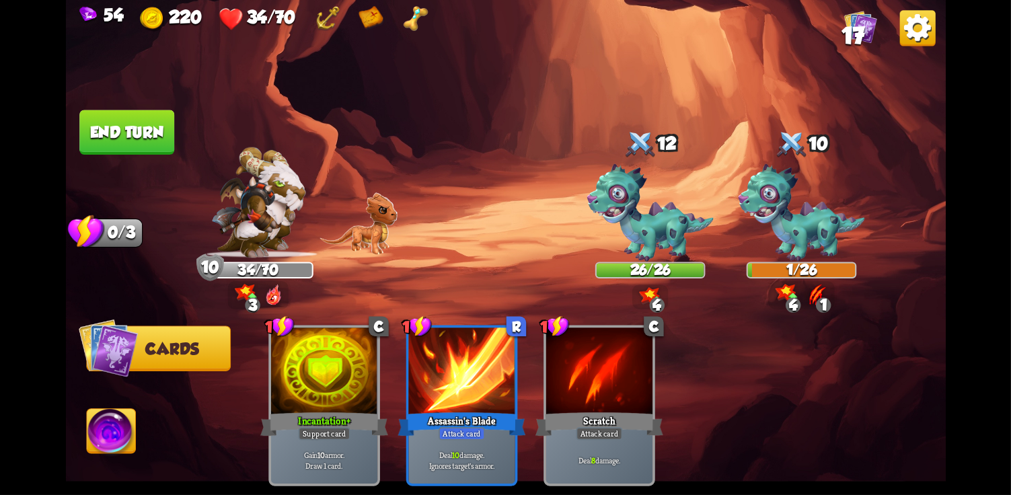
click at [121, 435] on img at bounding box center [111, 434] width 49 height 50
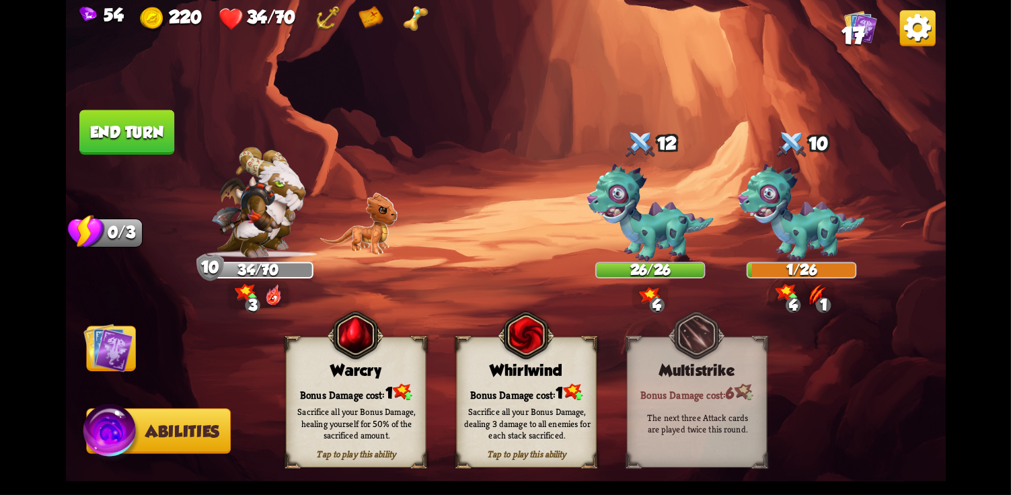
click at [565, 382] on div "Bonus Damage cost: 1" at bounding box center [526, 392] width 139 height 20
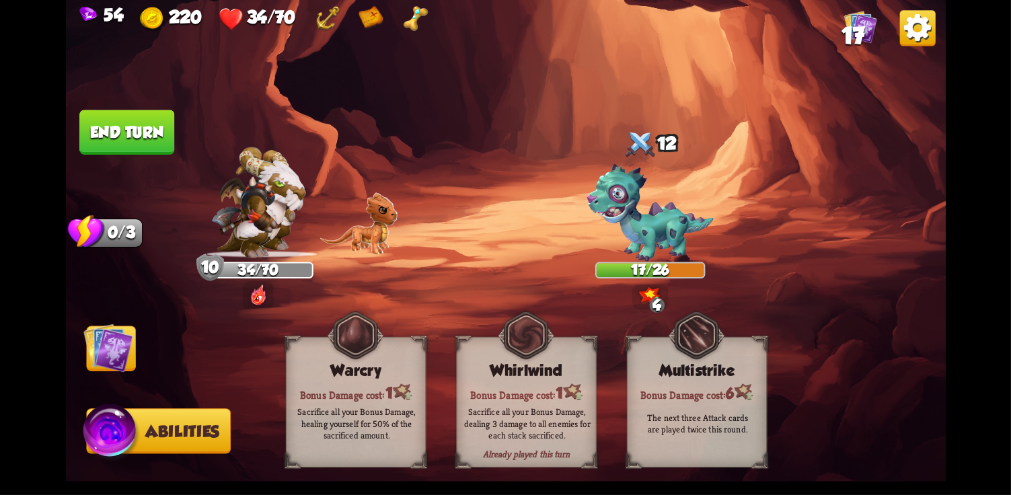
click at [104, 112] on button "End turn" at bounding box center [127, 132] width 96 height 45
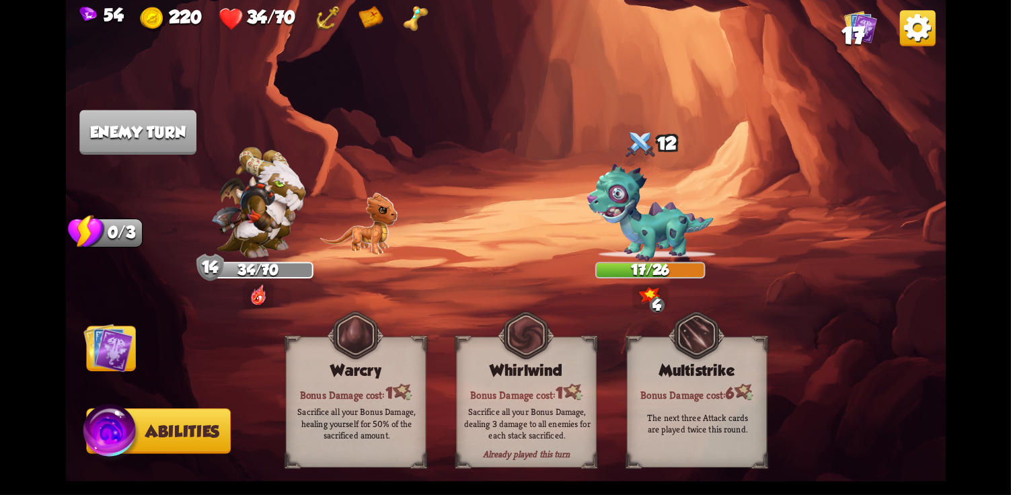
click at [144, 375] on img at bounding box center [505, 247] width 880 height 495
click at [128, 368] on img at bounding box center [108, 348] width 50 height 50
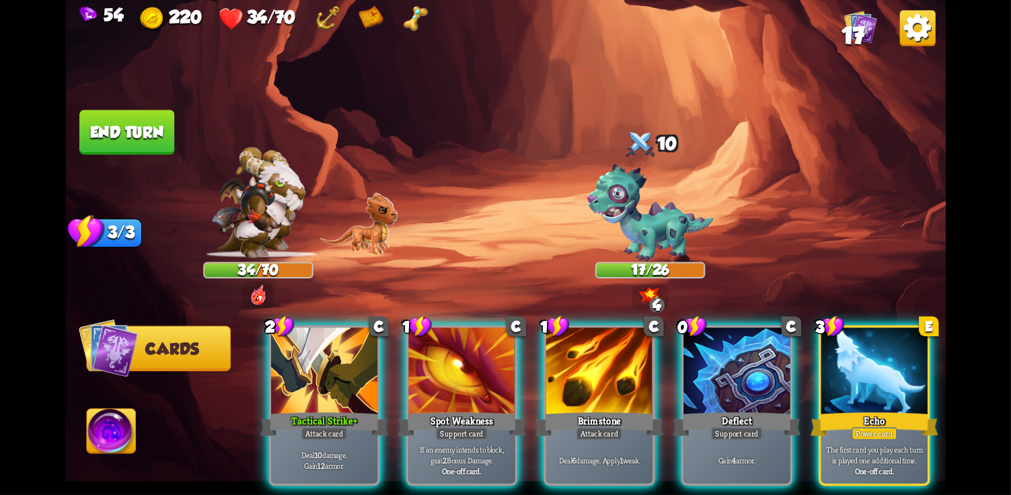
click at [320, 450] on b "10" at bounding box center [317, 455] width 7 height 11
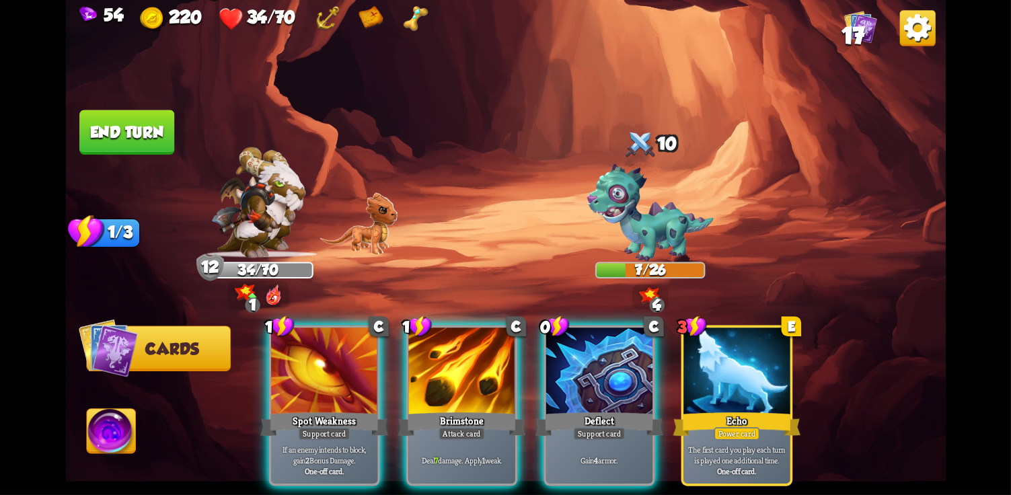
click at [94, 453] on img at bounding box center [111, 434] width 49 height 50
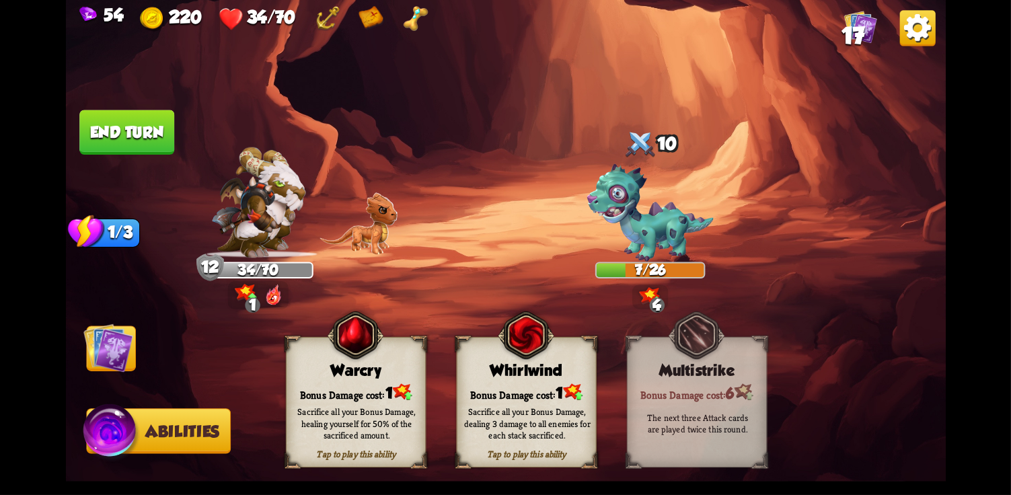
click at [351, 404] on div "Sacrifice all your Bonus Damage, healing yourself for 50% of the sacrificed amo…" at bounding box center [356, 423] width 141 height 55
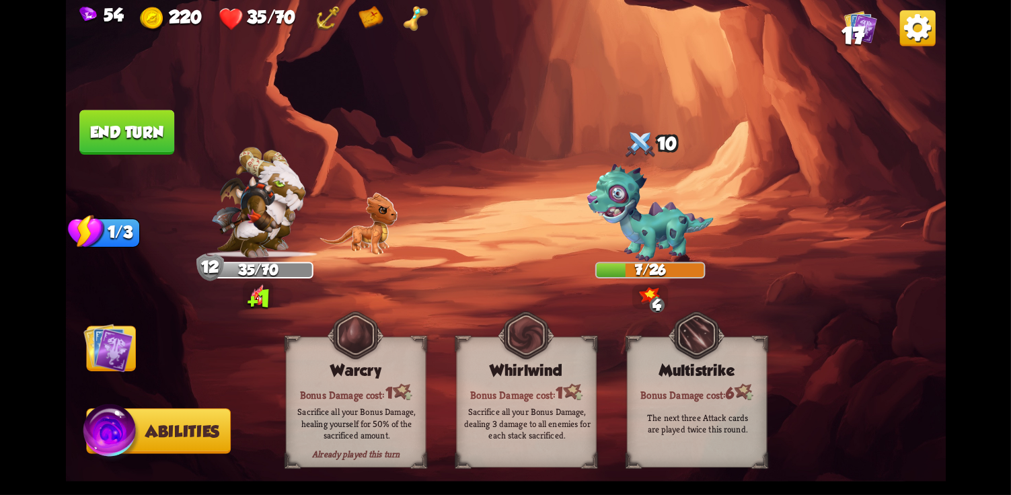
click at [128, 349] on img at bounding box center [108, 348] width 50 height 50
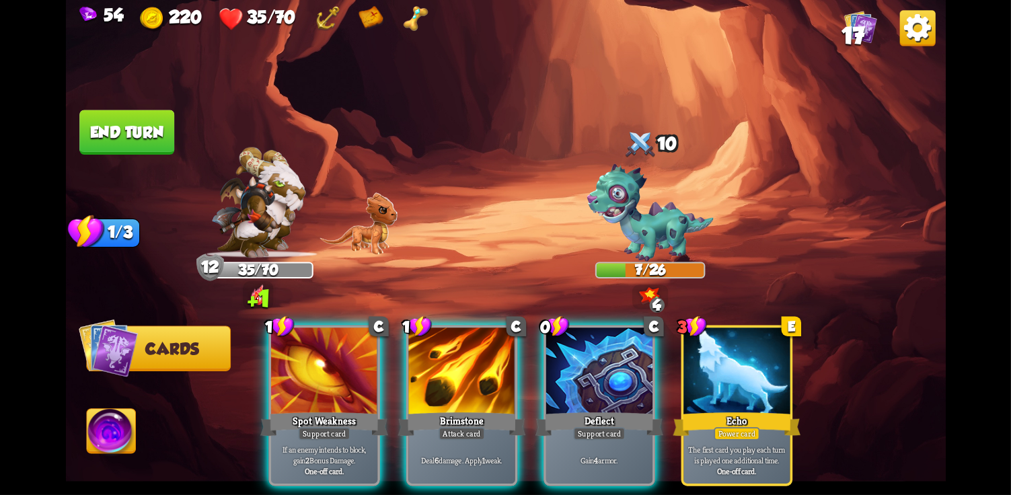
click at [466, 427] on div "Attack card" at bounding box center [462, 433] width 46 height 13
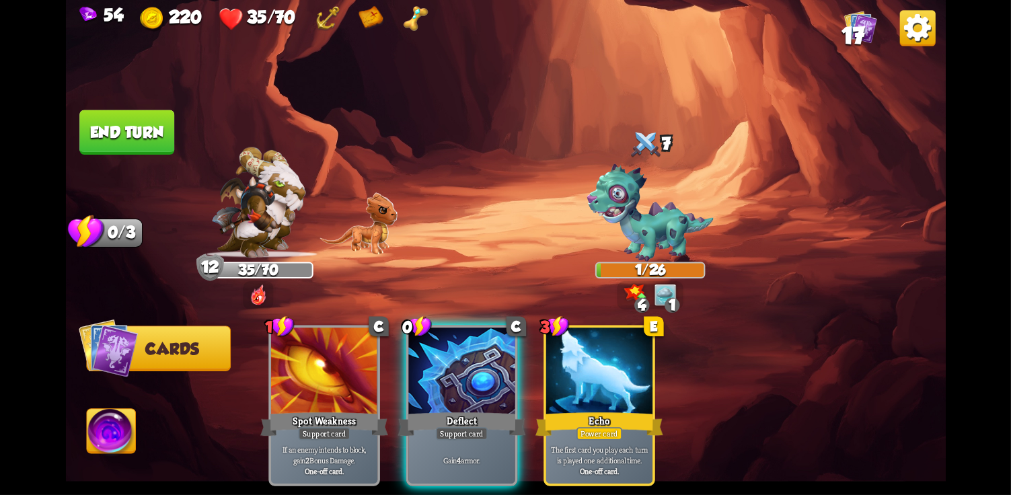
click at [172, 103] on img at bounding box center [505, 247] width 880 height 495
click at [147, 110] on button "End turn" at bounding box center [126, 133] width 97 height 46
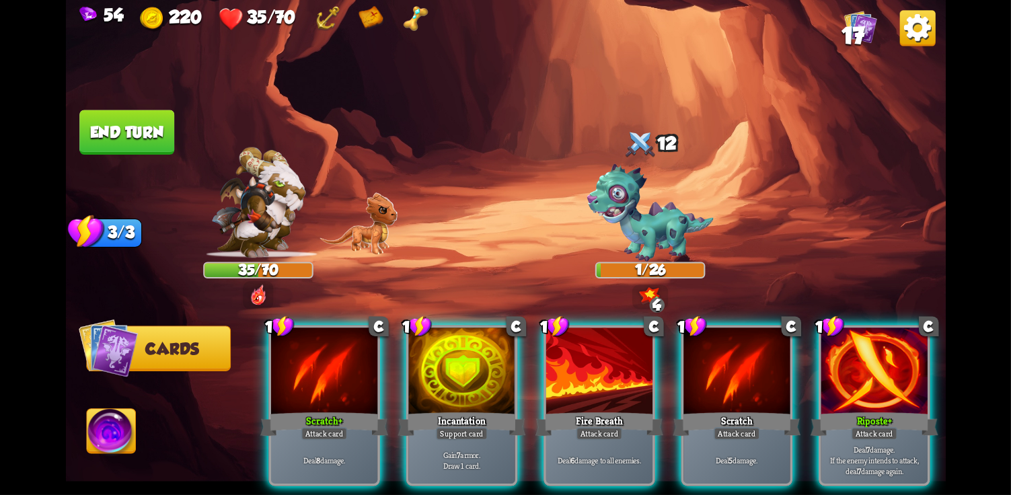
click at [326, 410] on div "Scratch+" at bounding box center [324, 424] width 128 height 28
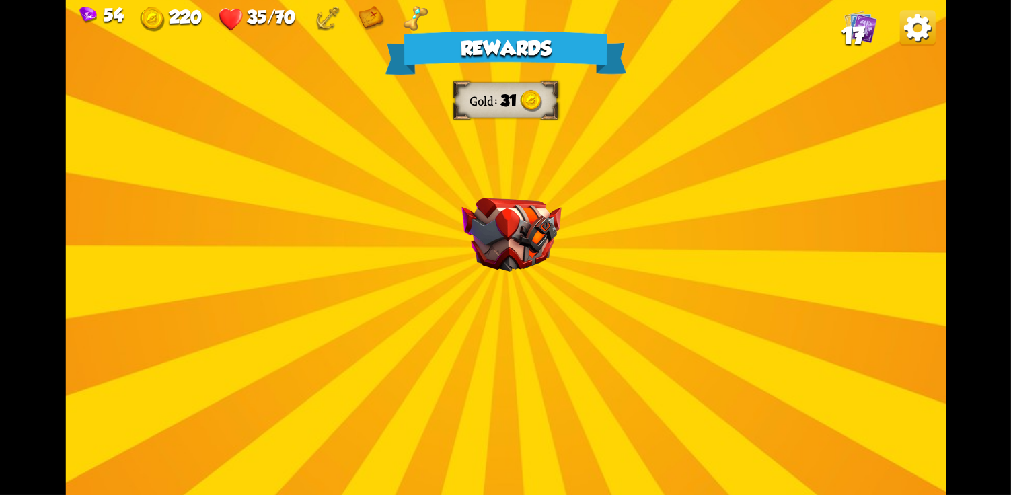
click at [495, 230] on img at bounding box center [512, 235] width 100 height 74
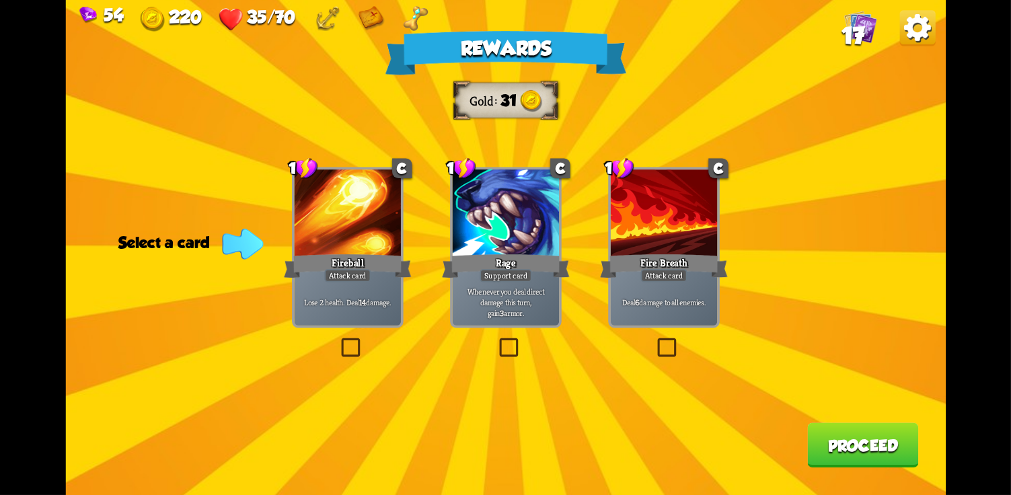
click at [388, 258] on div "Fireball" at bounding box center [347, 266] width 128 height 28
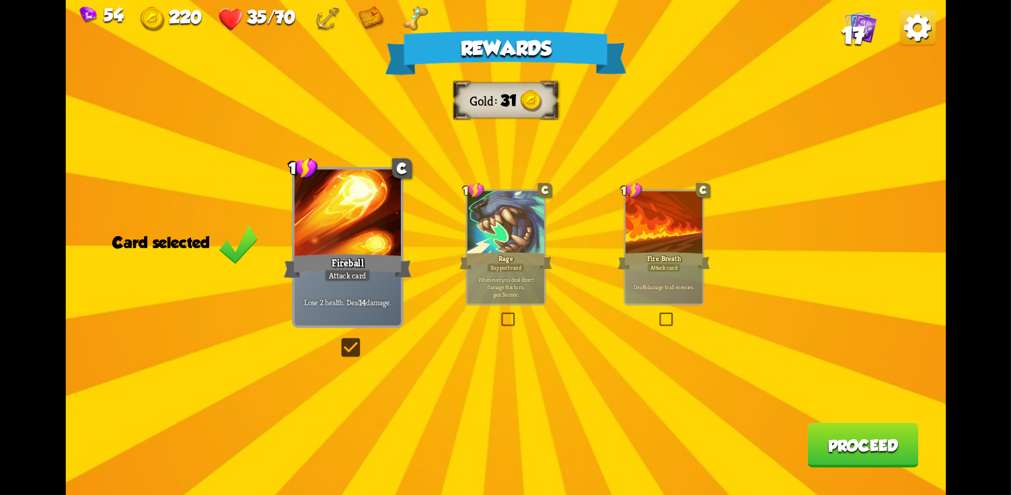
click at [522, 261] on div "Rage" at bounding box center [506, 261] width 92 height 21
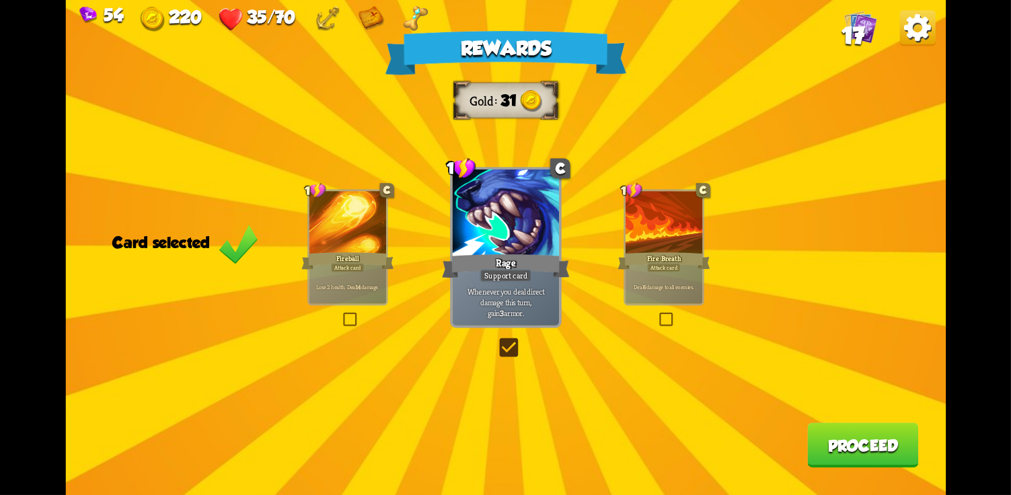
click at [865, 452] on button "Proceed" at bounding box center [862, 445] width 111 height 44
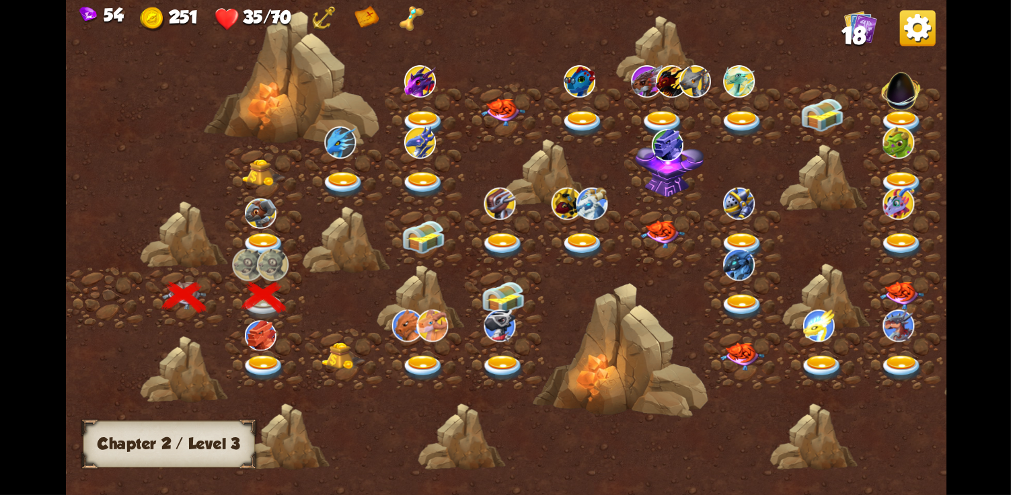
click at [264, 373] on img at bounding box center [264, 368] width 44 height 26
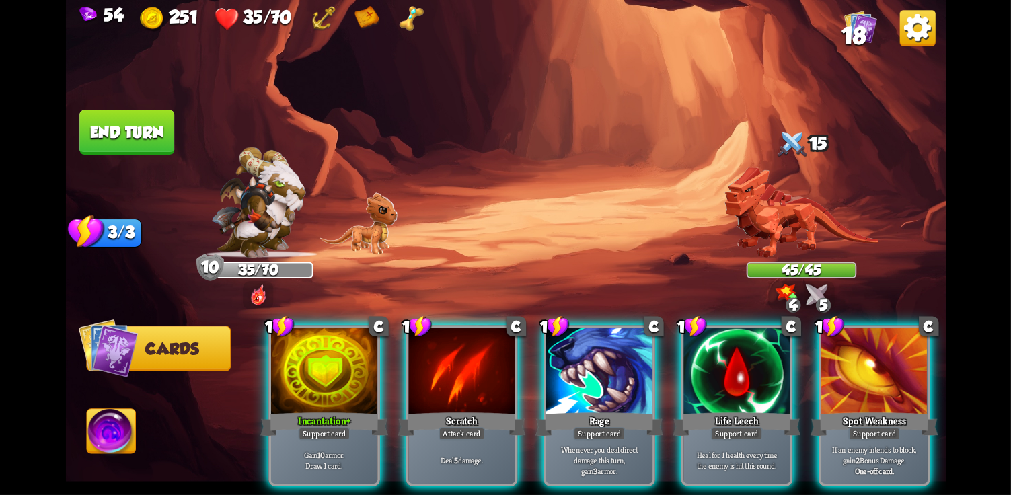
click at [312, 437] on div "Gain 10 armor. Draw 1 card." at bounding box center [324, 460] width 106 height 46
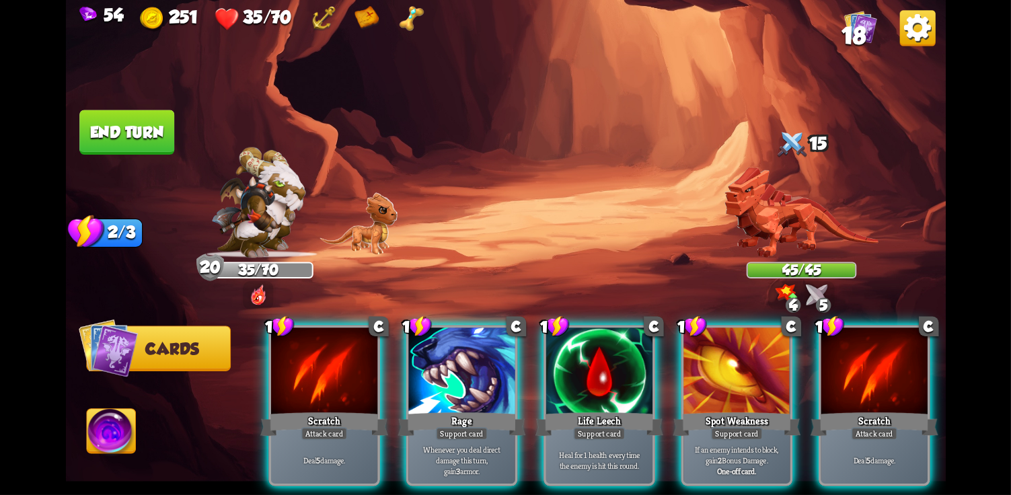
click at [598, 353] on div at bounding box center [599, 372] width 106 height 89
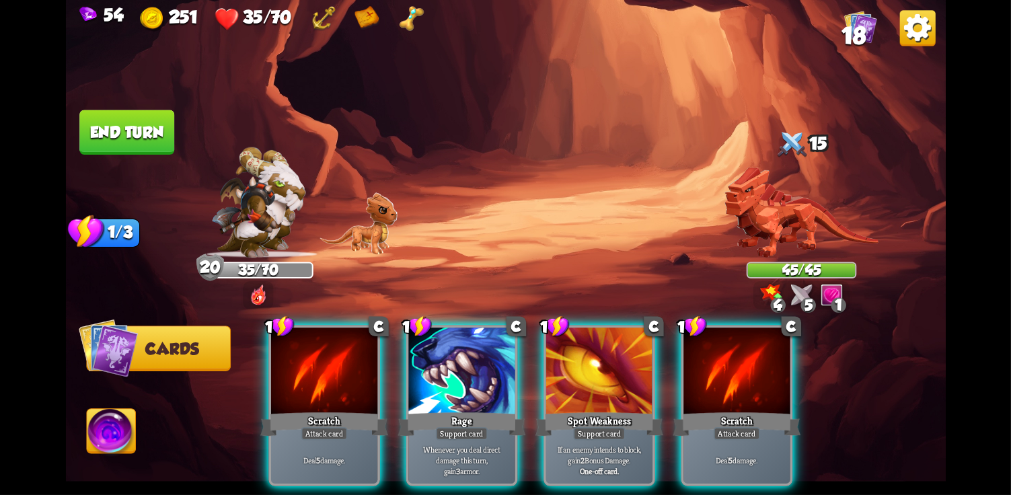
click at [302, 379] on div at bounding box center [324, 372] width 106 height 89
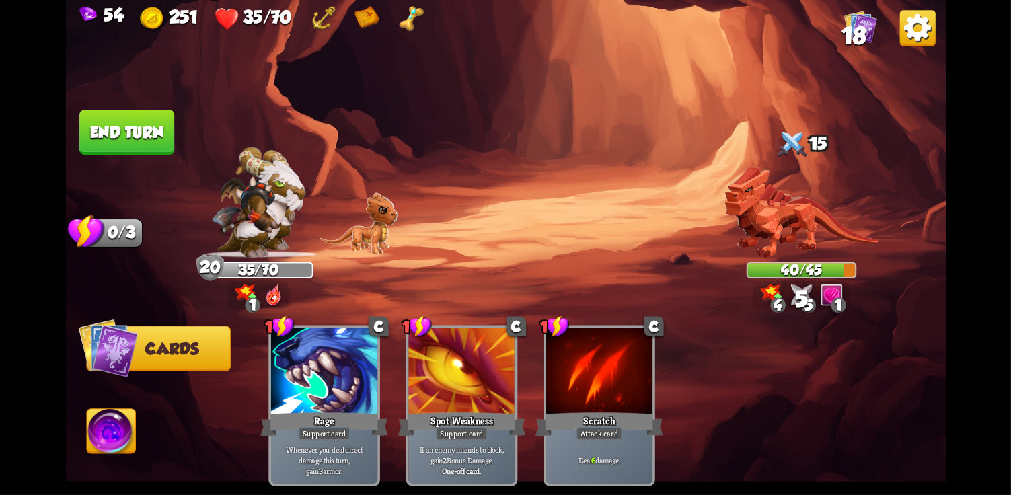
click at [155, 135] on button "End turn" at bounding box center [126, 133] width 97 height 46
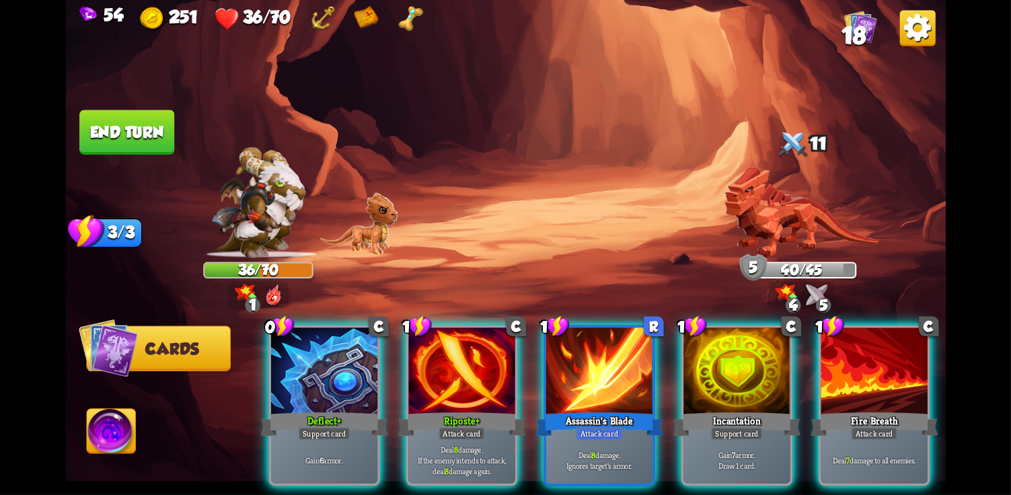
click at [325, 437] on div "Gain 6 armor." at bounding box center [324, 460] width 106 height 46
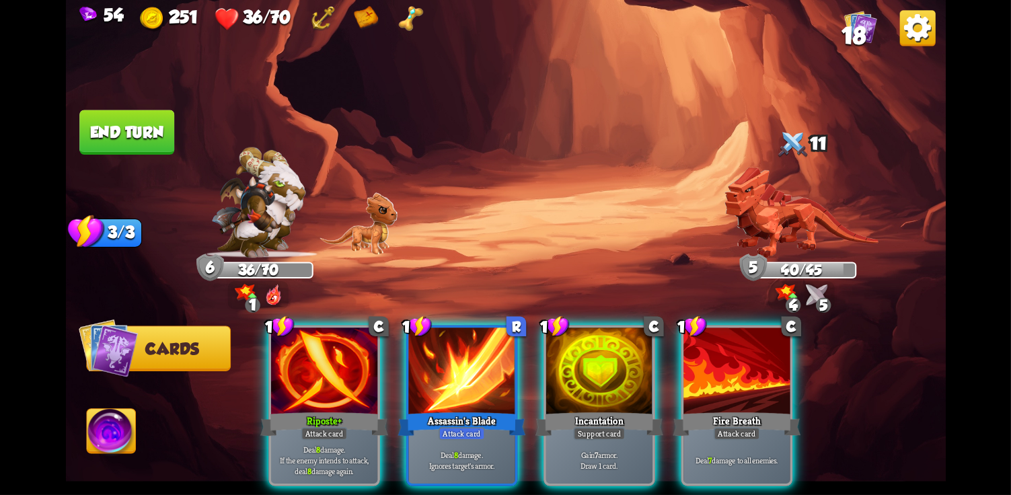
click at [479, 373] on div at bounding box center [461, 372] width 106 height 89
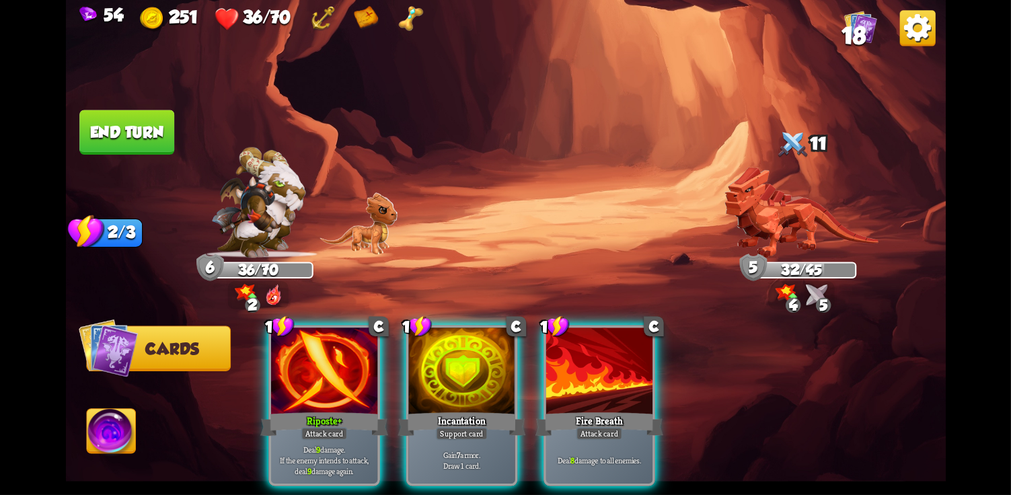
click at [605, 437] on div "Deal 8 damage to all enemies." at bounding box center [599, 460] width 106 height 46
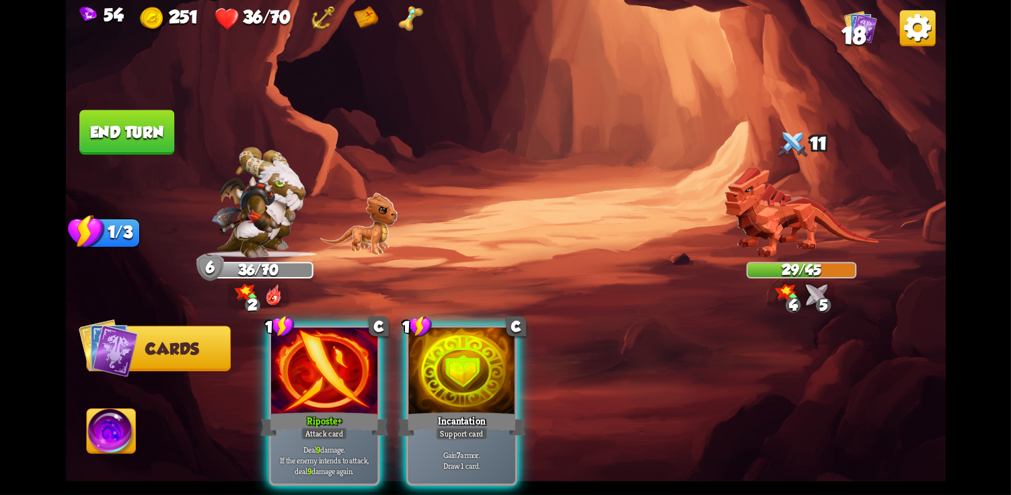
click at [483, 410] on div "Incantation" at bounding box center [462, 424] width 128 height 28
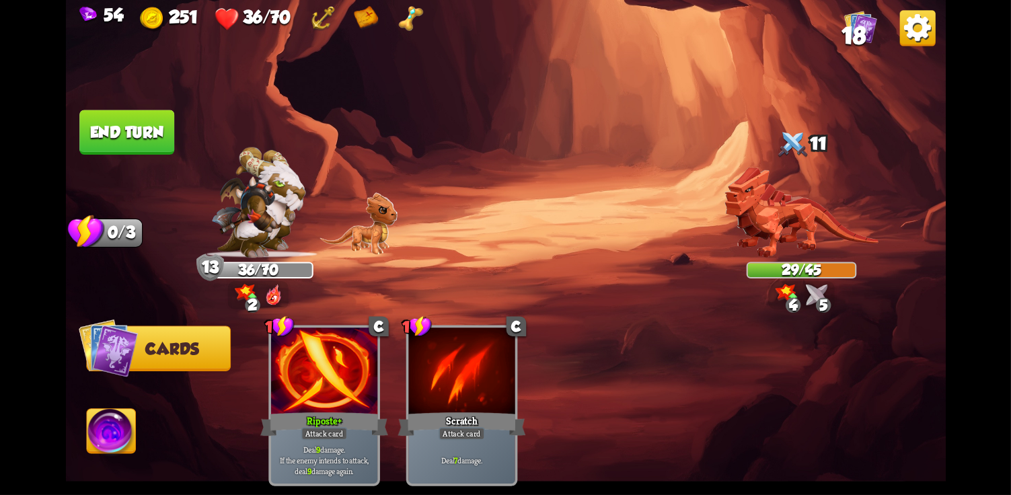
click at [158, 149] on button "End turn" at bounding box center [127, 133] width 98 height 46
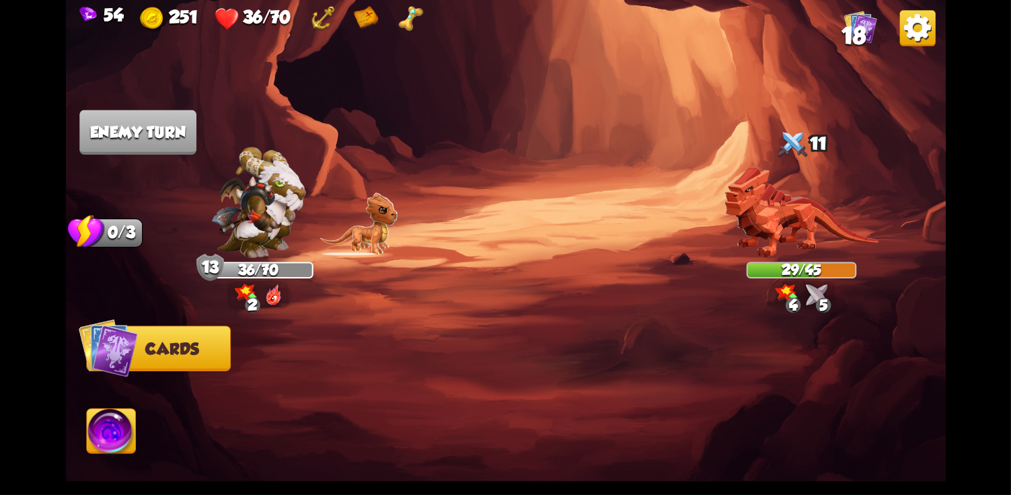
click at [179, 347] on span "Cards" at bounding box center [171, 349] width 53 height 18
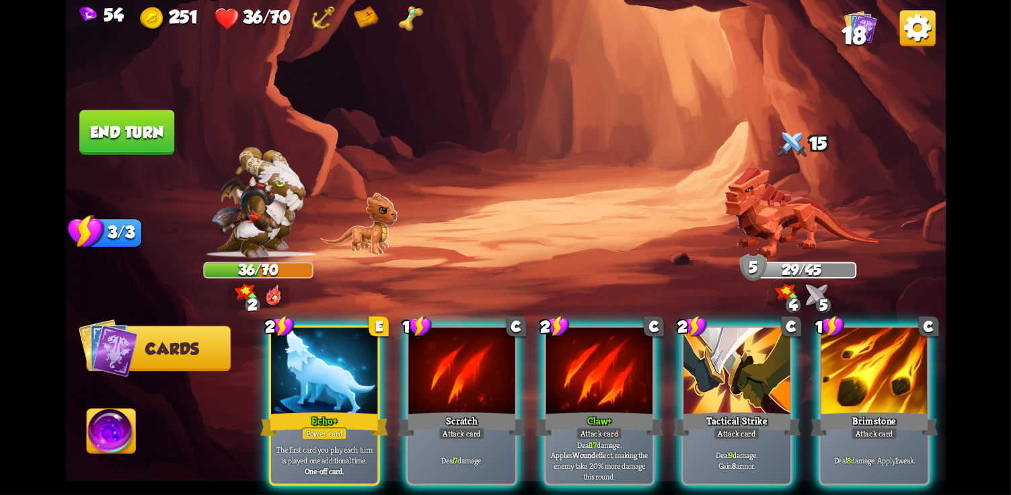
click at [314, 355] on div at bounding box center [324, 372] width 106 height 89
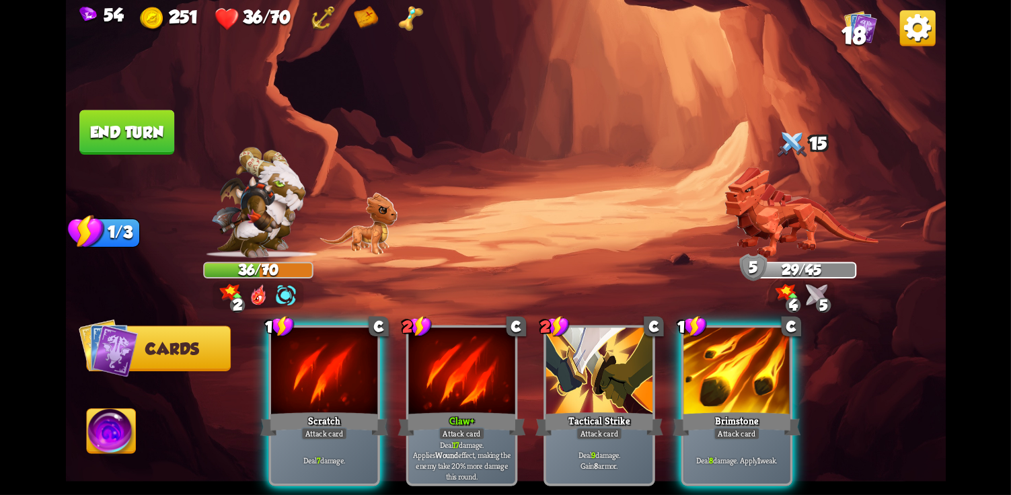
click at [733, 410] on div "Brimstone" at bounding box center [737, 424] width 128 height 28
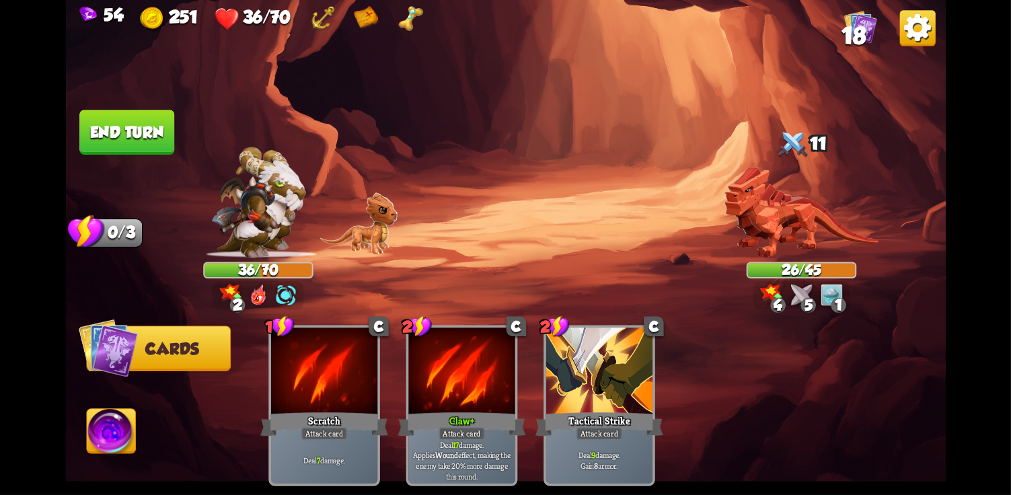
click at [262, 226] on img at bounding box center [258, 202] width 94 height 111
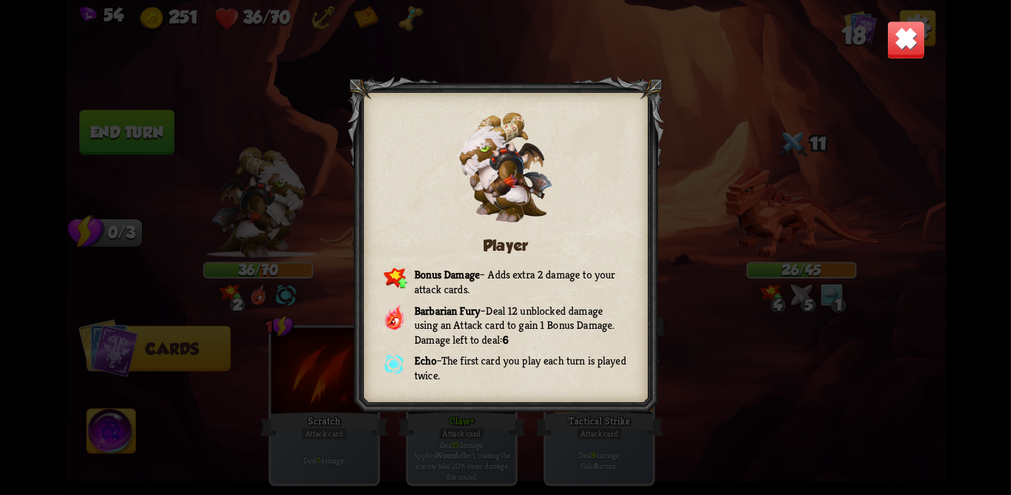
click at [901, 50] on img at bounding box center [906, 40] width 38 height 38
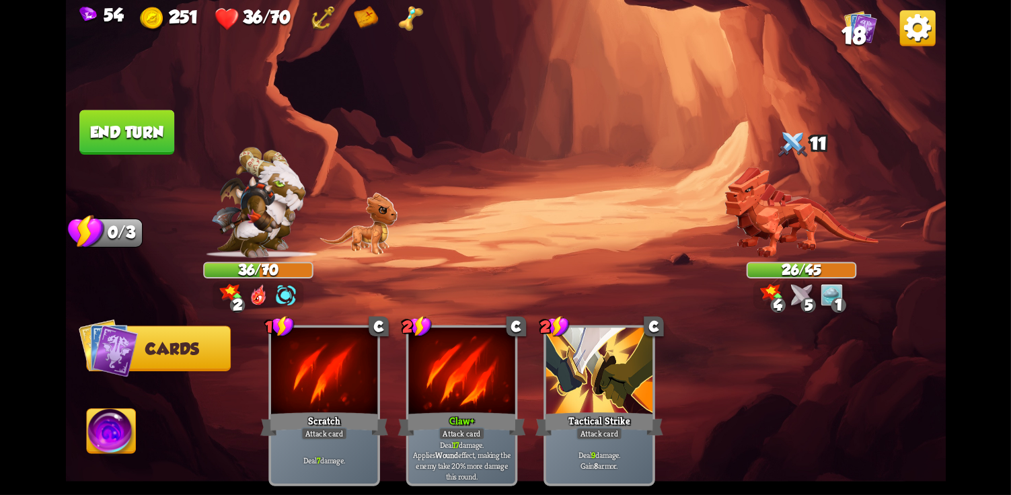
click at [160, 132] on button "End turn" at bounding box center [126, 133] width 97 height 46
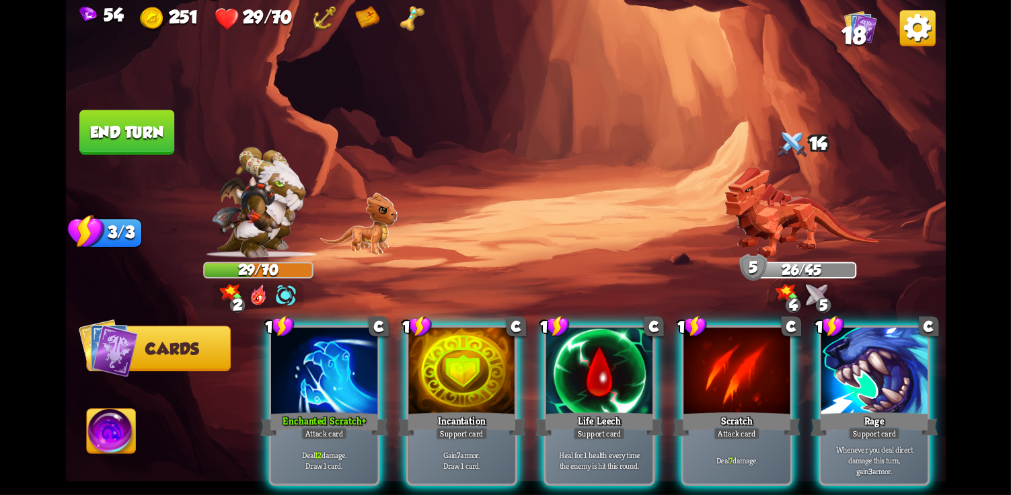
click at [333, 410] on div "Enchanted Scratch+" at bounding box center [324, 424] width 128 height 28
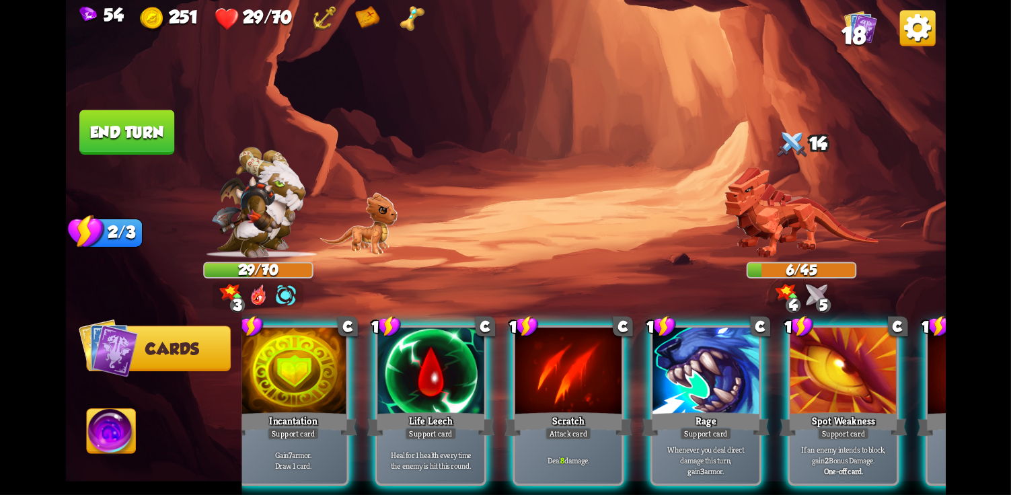
scroll to position [0, 128]
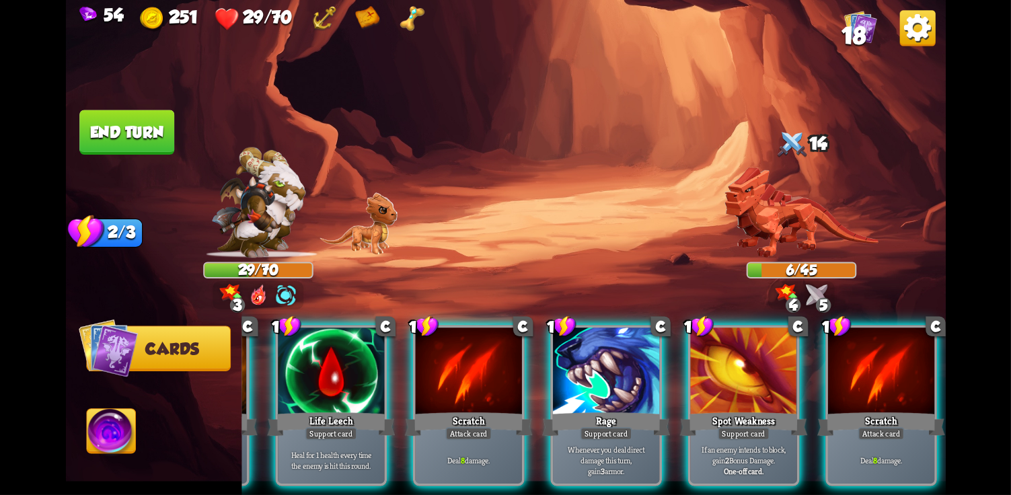
click at [154, 439] on span "Abilities" at bounding box center [124, 432] width 74 height 18
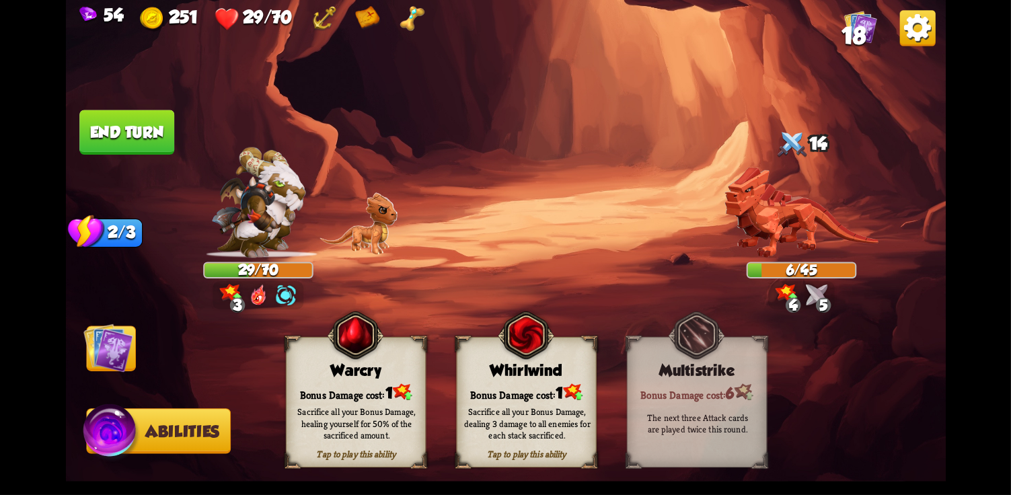
click at [143, 425] on button "Abilities" at bounding box center [158, 430] width 145 height 45
click at [343, 415] on div "Sacrifice all your Bonus Damage, healing yourself for 50% of the sacrificed amo…" at bounding box center [356, 423] width 126 height 35
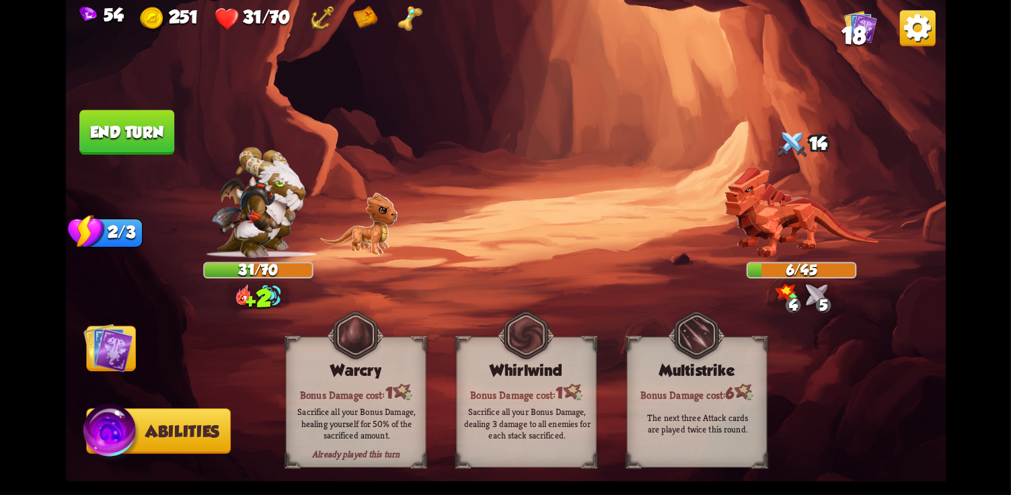
click at [124, 350] on img at bounding box center [108, 348] width 50 height 50
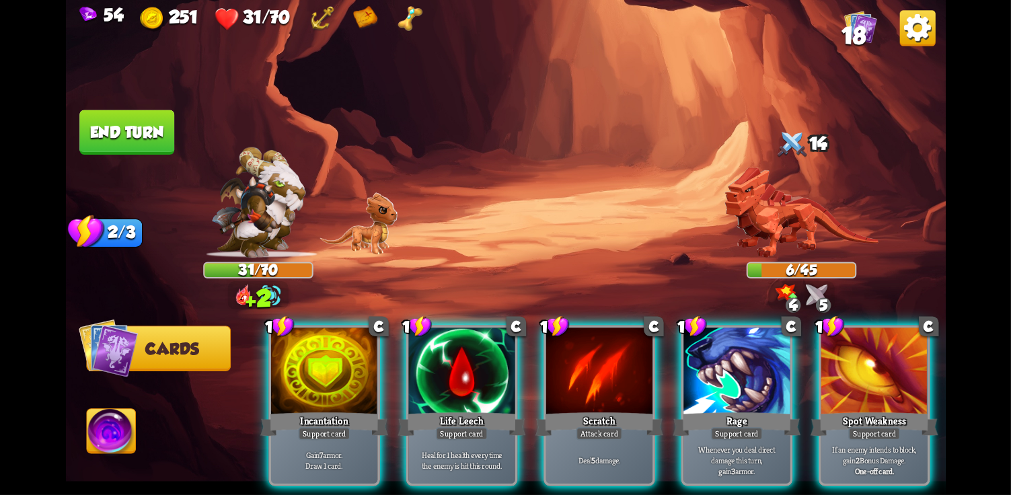
click at [883, 445] on p "If an enemy intends to block, gain 2 Bonus Damage." at bounding box center [874, 455] width 101 height 21
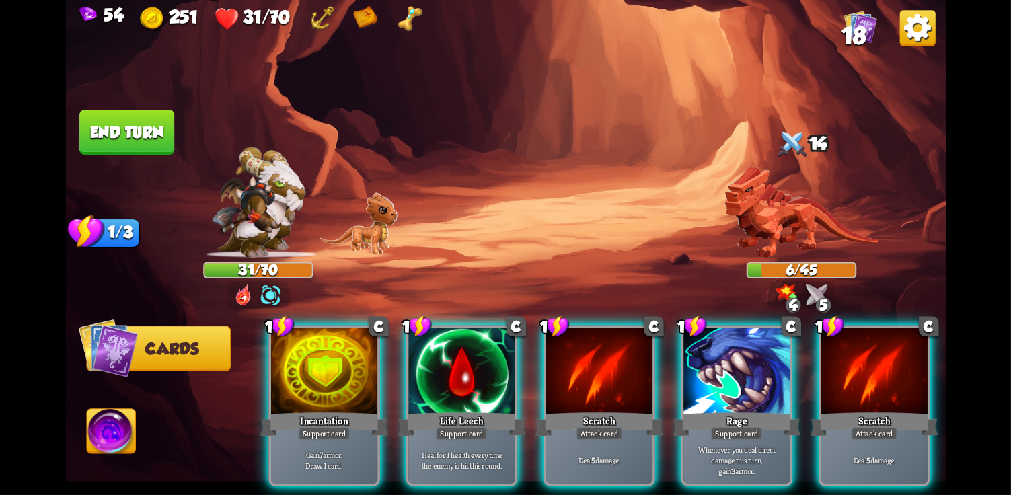
click at [353, 417] on div "Incantation" at bounding box center [324, 424] width 128 height 28
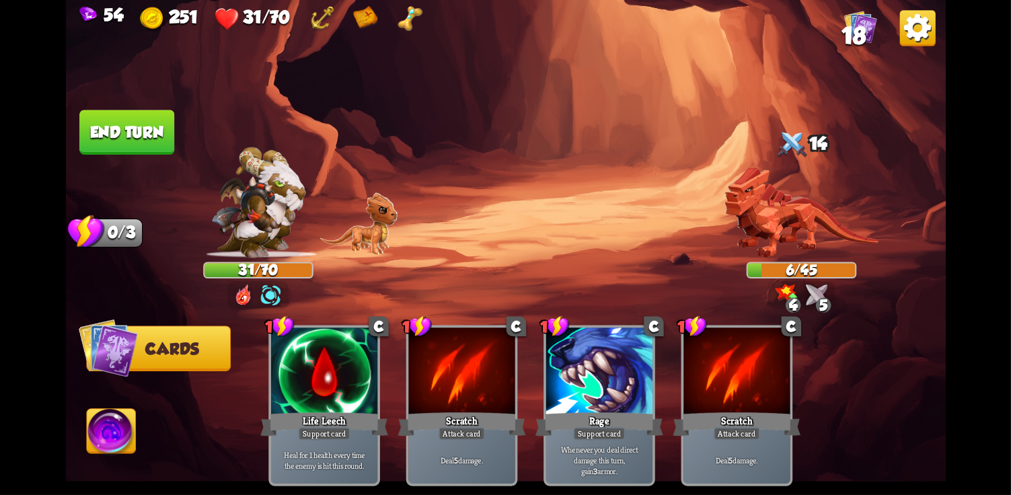
click at [347, 427] on div "Support card" at bounding box center [324, 433] width 52 height 13
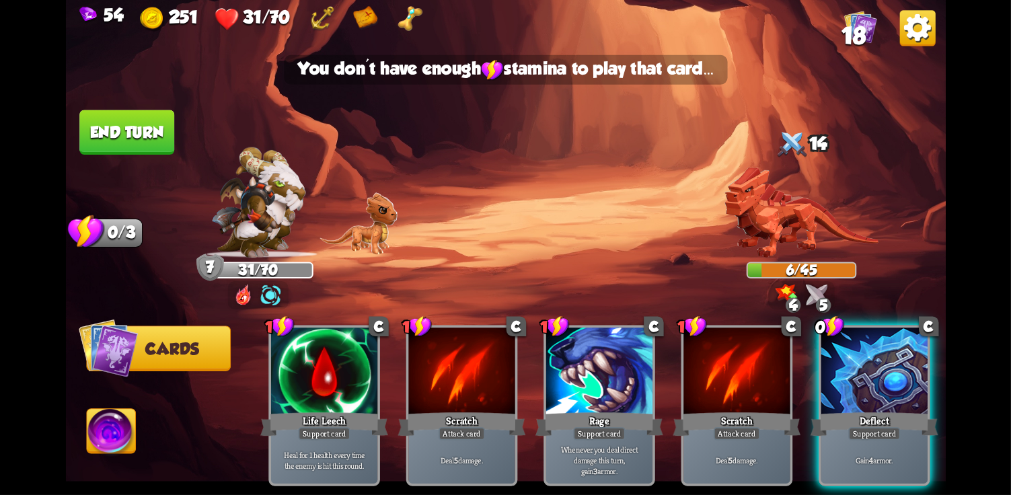
click at [875, 437] on div "Gain 4 armor." at bounding box center [874, 460] width 106 height 46
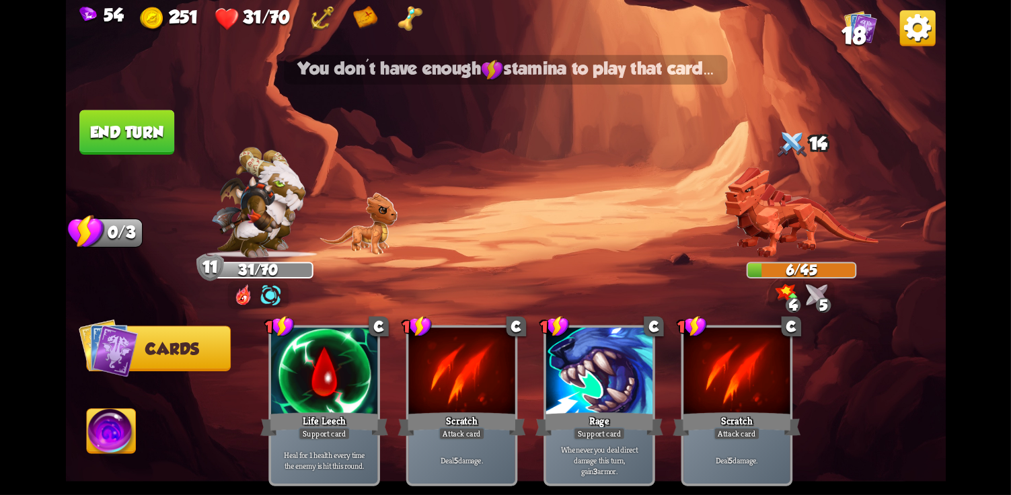
click at [166, 168] on img at bounding box center [505, 247] width 880 height 495
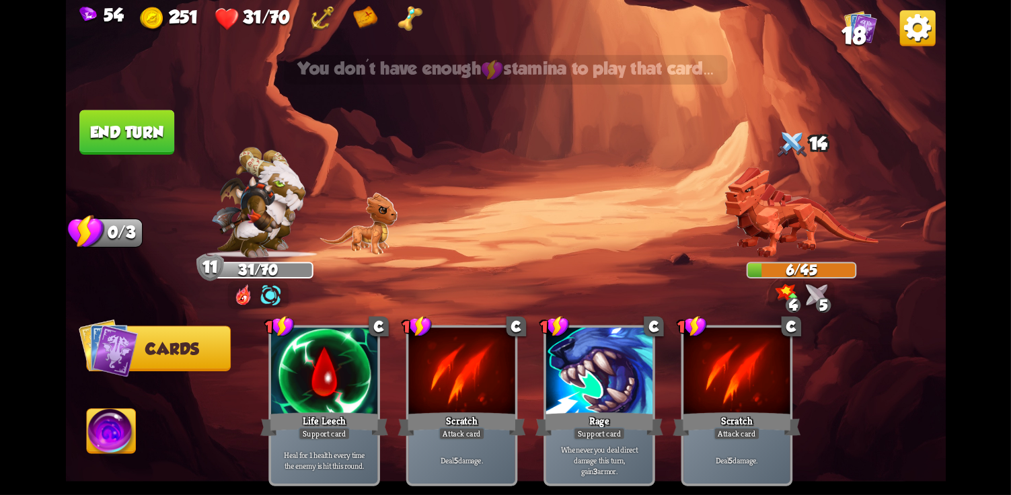
click at [144, 136] on button "End turn" at bounding box center [126, 132] width 95 height 44
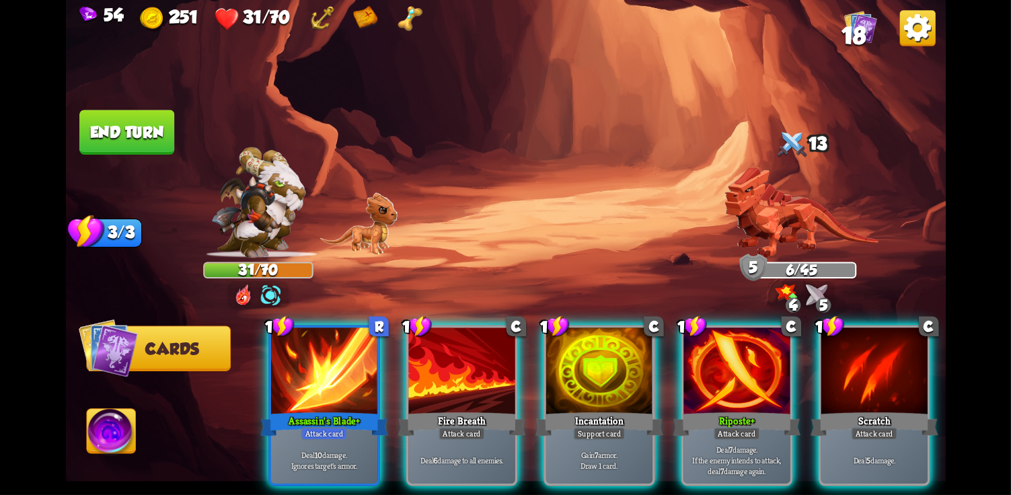
click at [745, 427] on div "Attack card" at bounding box center [736, 433] width 46 height 13
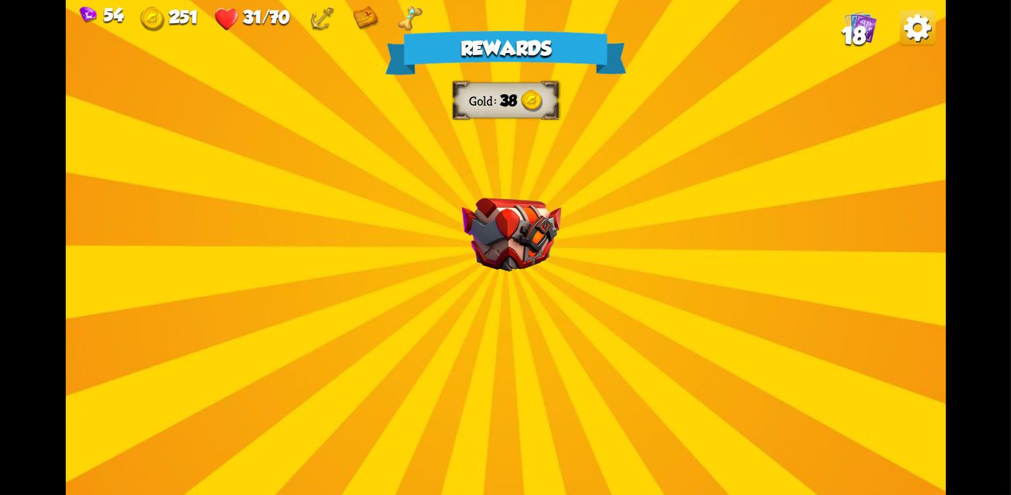
click at [540, 277] on div "Rewards Gold 38 Select a card 1 C Last Punch Attack card Deal 14 damage. Can on…" at bounding box center [505, 247] width 880 height 495
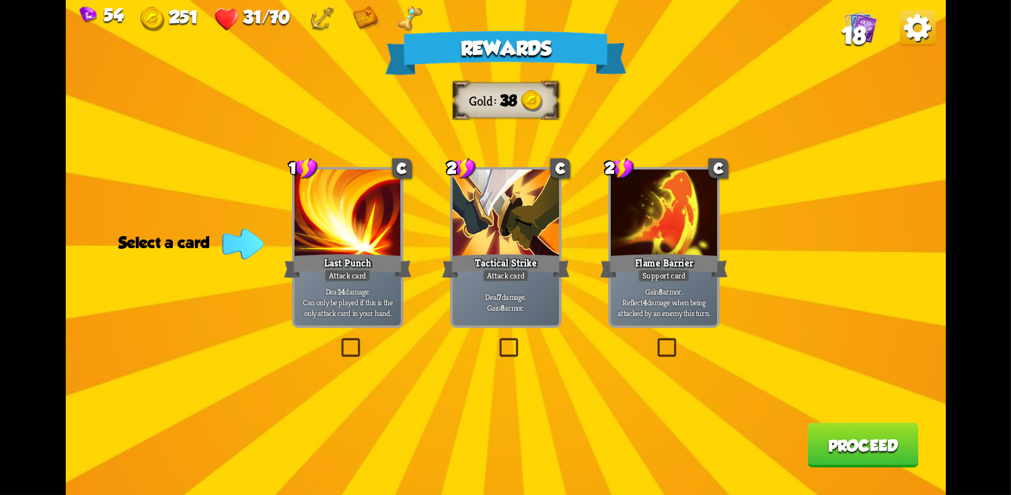
click at [651, 286] on div "Gain 8 armor. Reflect 4 damage when being attacked by an enemy this turn." at bounding box center [663, 302] width 106 height 46
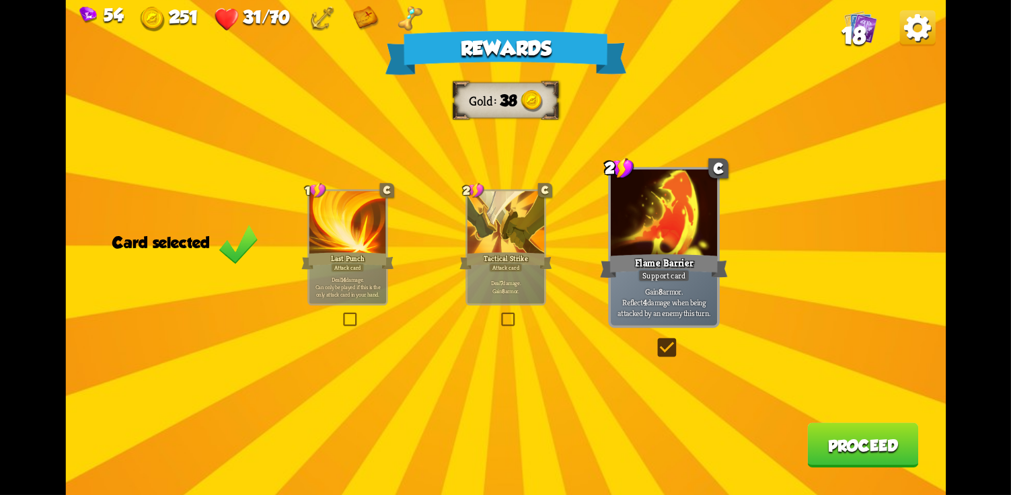
click at [861, 454] on button "Proceed" at bounding box center [862, 445] width 111 height 44
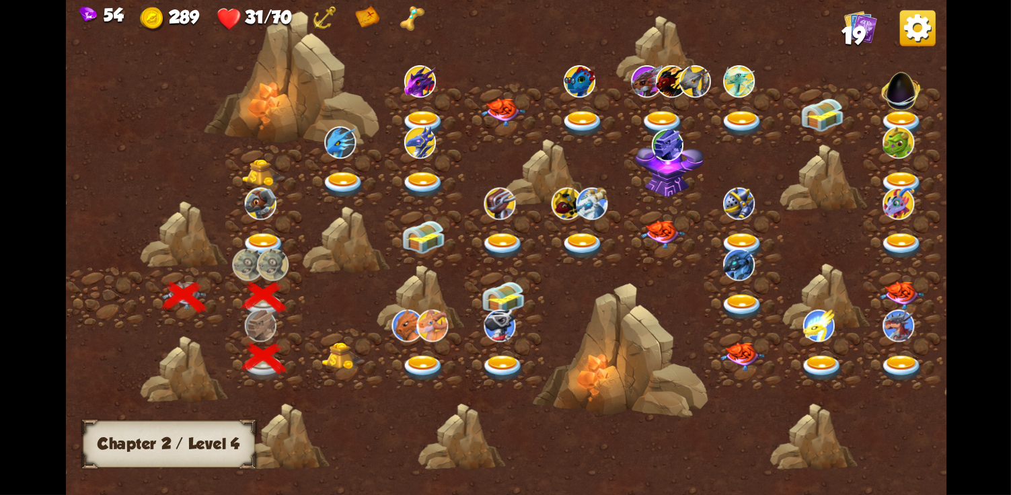
click at [338, 373] on div at bounding box center [345, 359] width 80 height 61
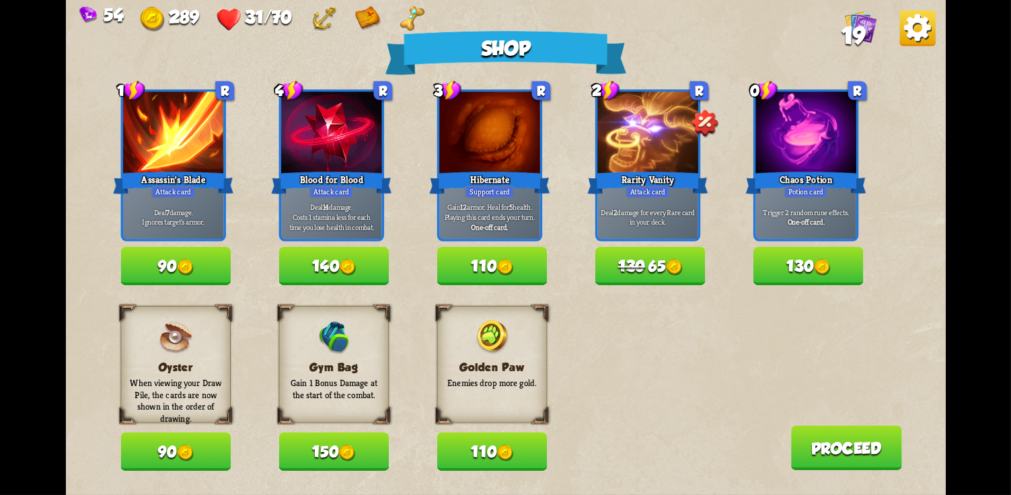
click at [353, 444] on button "150" at bounding box center [334, 452] width 110 height 38
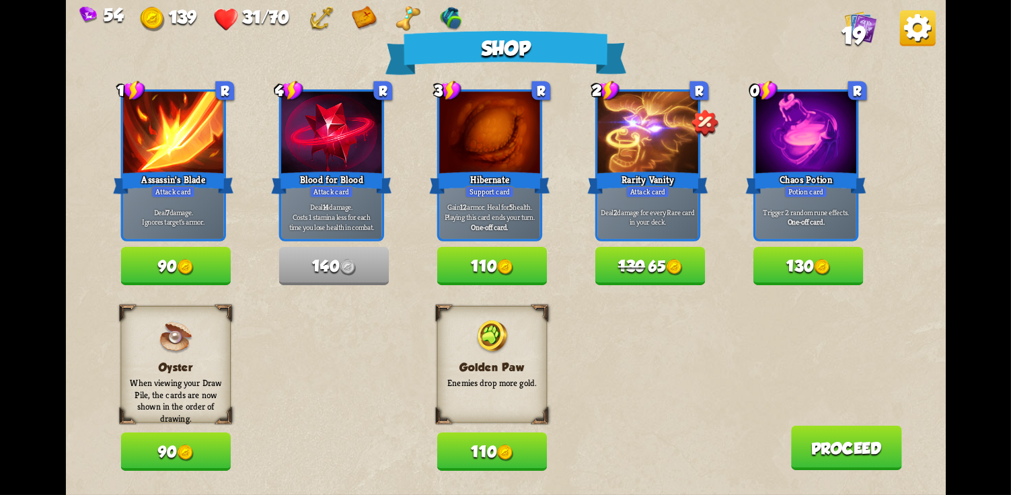
click at [487, 459] on button "110" at bounding box center [492, 452] width 110 height 38
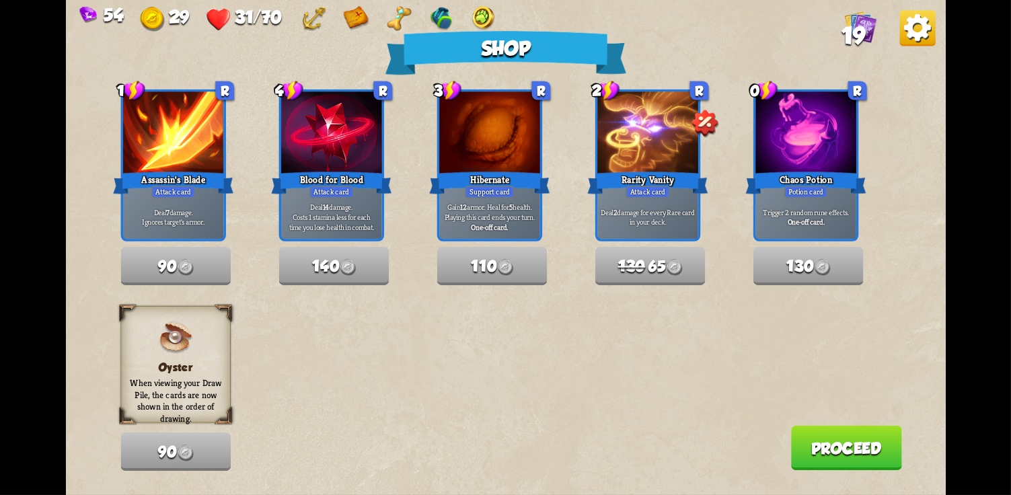
click at [822, 449] on button "Proceed" at bounding box center [846, 448] width 111 height 44
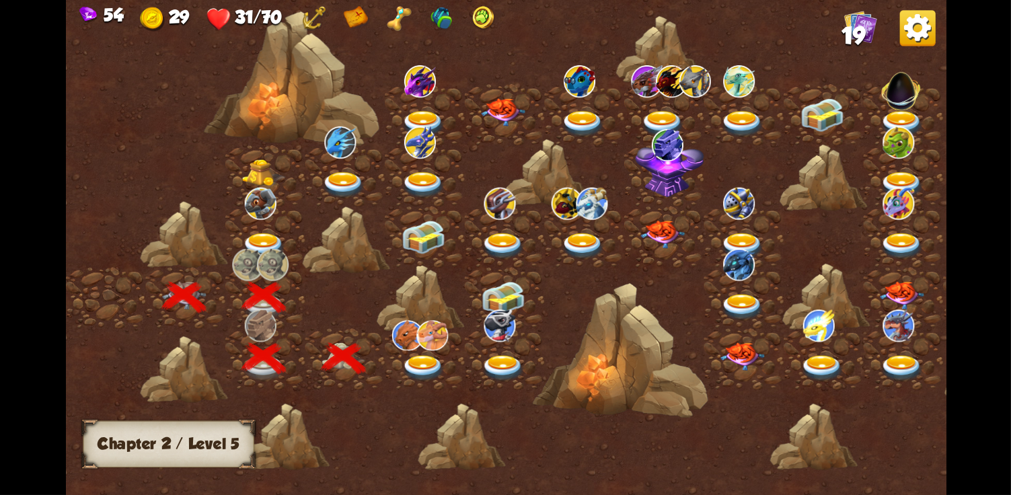
click at [434, 364] on img at bounding box center [423, 368] width 44 height 26
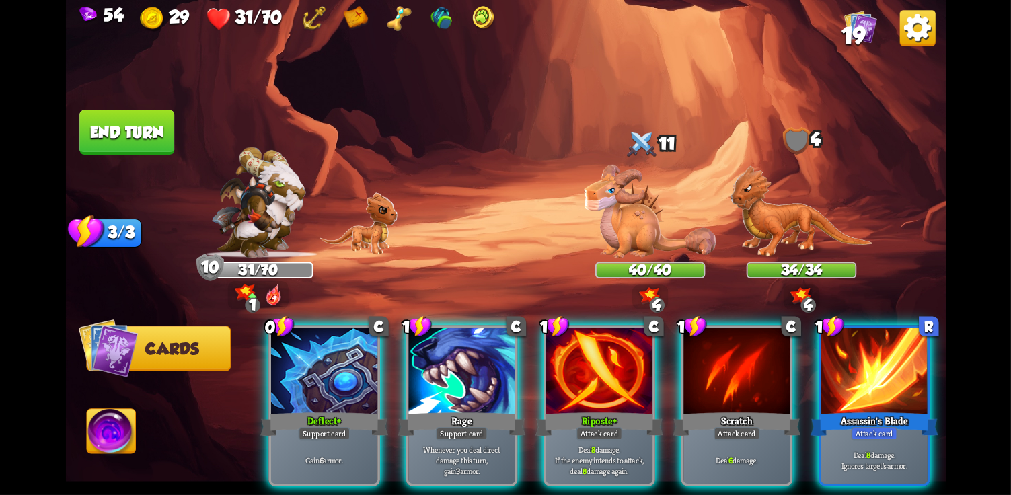
click at [586, 445] on p "Deal 8 damage. If the enemy intends to attack, deal 8 damage again." at bounding box center [598, 461] width 101 height 32
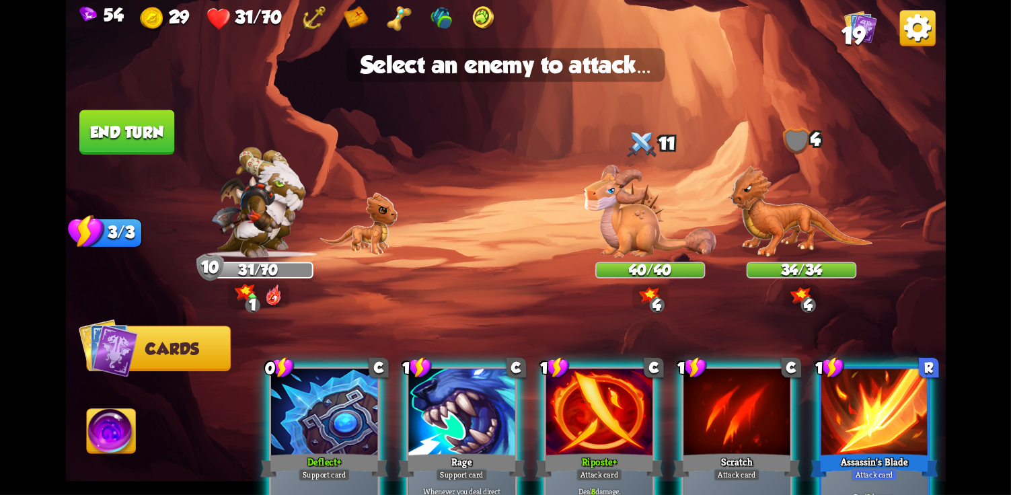
click at [670, 216] on img at bounding box center [650, 211] width 132 height 93
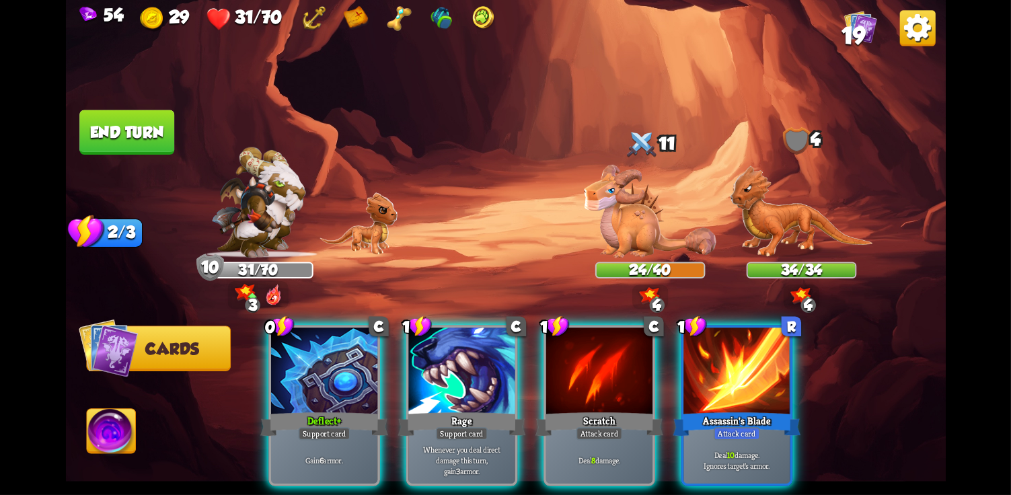
click at [597, 437] on div "Deal 8 damage." at bounding box center [599, 460] width 106 height 46
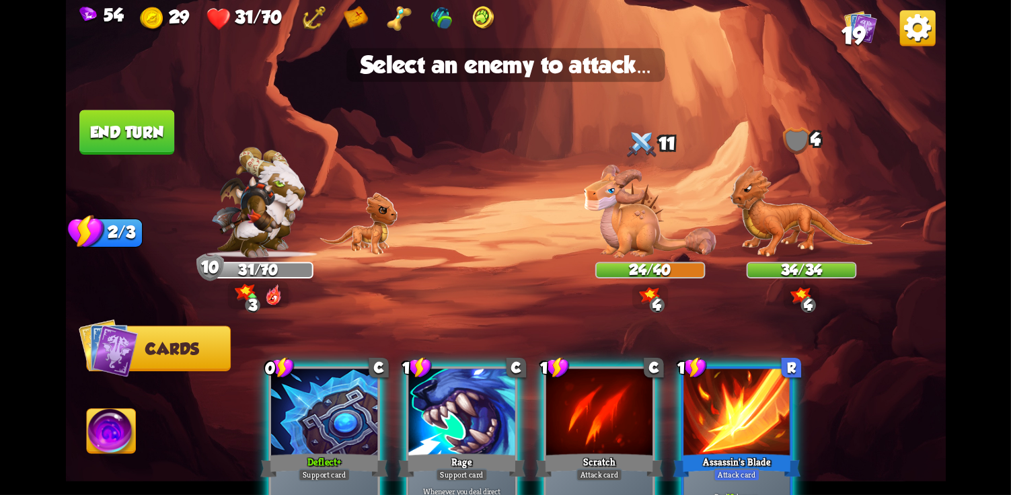
click at [653, 223] on img at bounding box center [650, 211] width 132 height 93
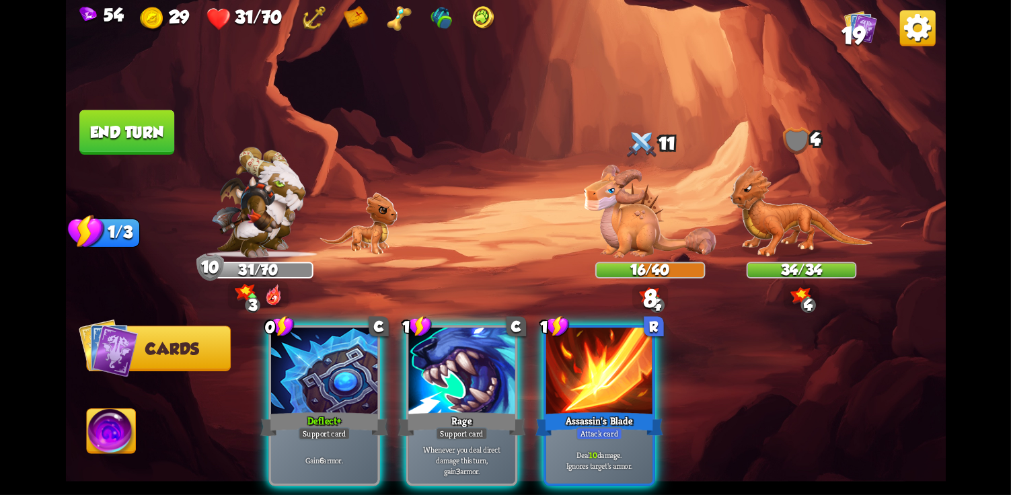
click at [605, 427] on div "Attack card" at bounding box center [599, 433] width 46 height 13
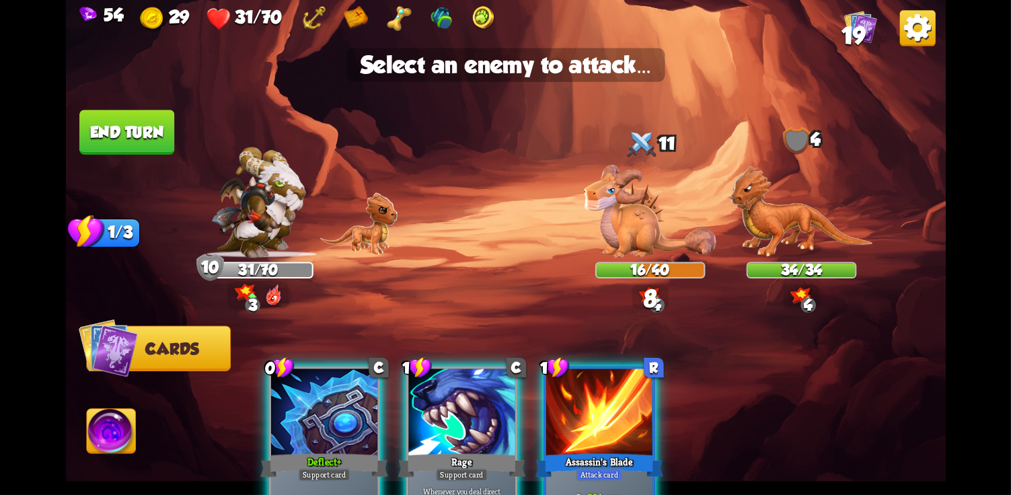
click at [670, 248] on img at bounding box center [650, 211] width 132 height 93
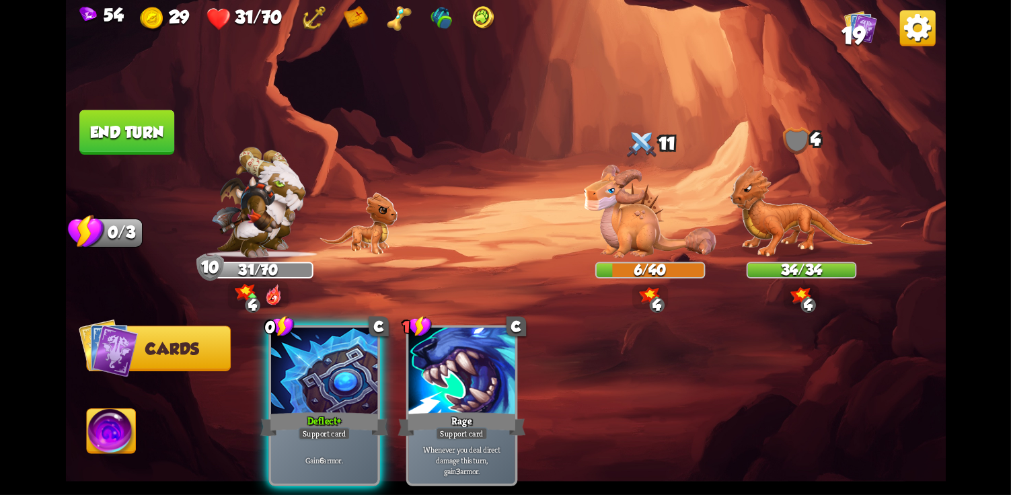
click at [161, 130] on button "End turn" at bounding box center [126, 133] width 97 height 46
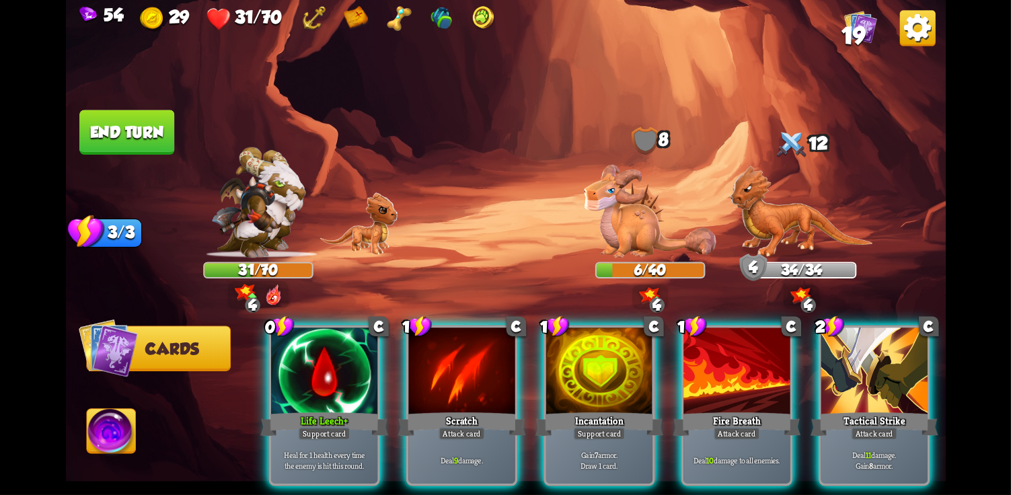
click at [295, 355] on div at bounding box center [324, 372] width 106 height 89
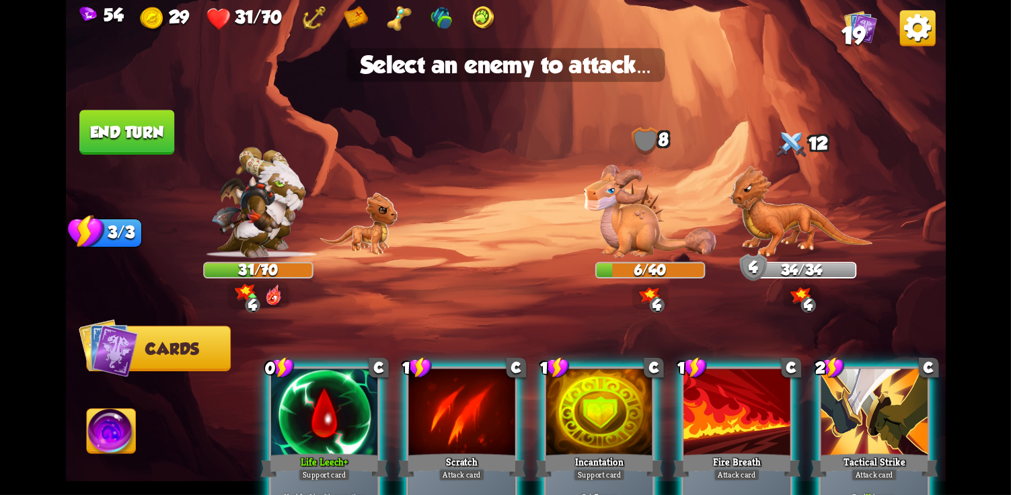
click at [796, 256] on img at bounding box center [801, 212] width 143 height 92
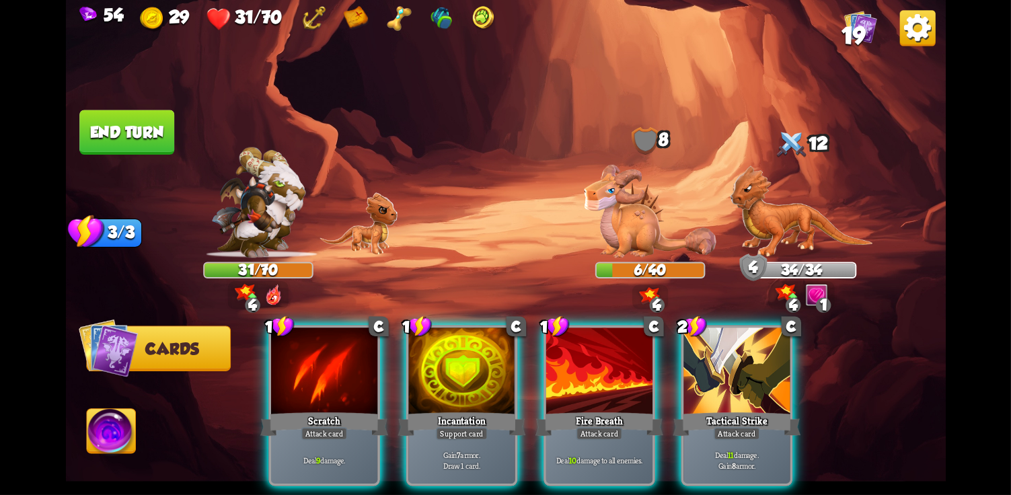
click at [606, 469] on div "Deal 10 damage to all enemies." at bounding box center [599, 460] width 106 height 46
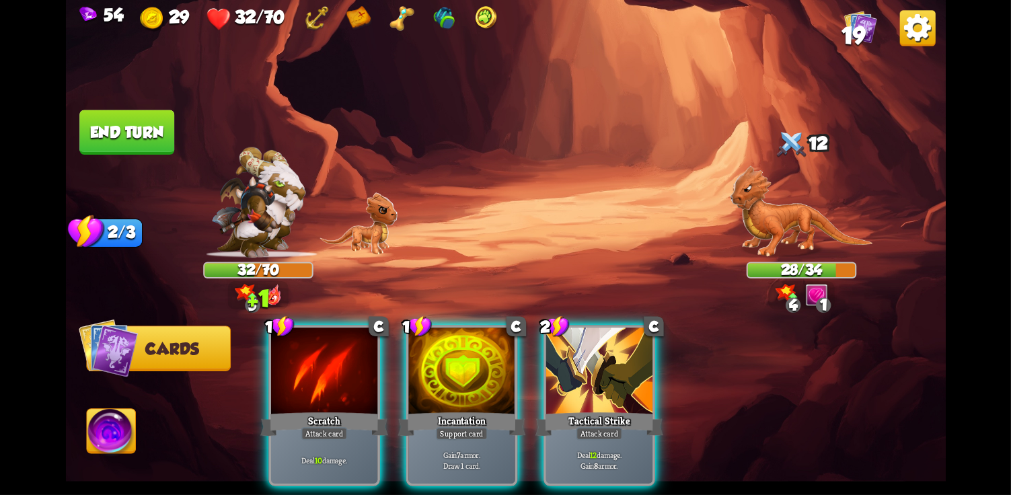
click at [579, 475] on div "1 C Scratch Attack card Deal 10 damage. 1 C Incantation Support card Gain 7 arm…" at bounding box center [594, 385] width 704 height 220
click at [643, 437] on div "Deal 12 damage. Gain 8 armor." at bounding box center [599, 460] width 106 height 46
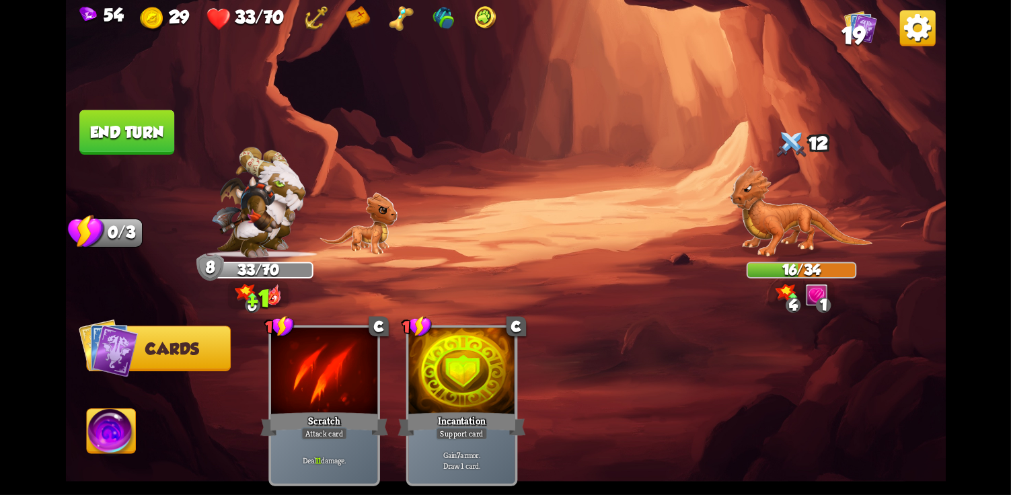
click at [163, 454] on img at bounding box center [505, 247] width 880 height 495
click at [134, 456] on img at bounding box center [111, 434] width 49 height 50
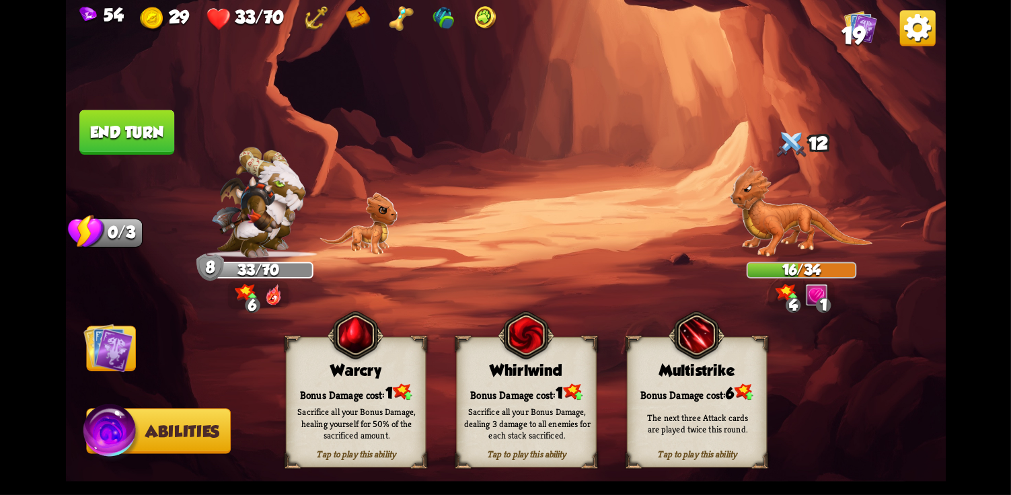
click at [554, 383] on div "Bonus Damage cost: 1" at bounding box center [526, 392] width 139 height 20
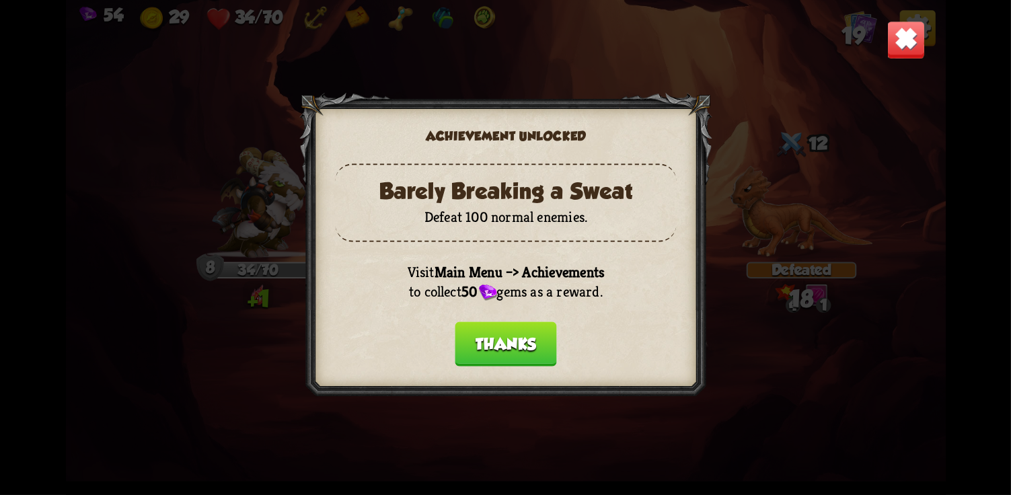
click at [509, 359] on button "Thanks" at bounding box center [506, 344] width 102 height 44
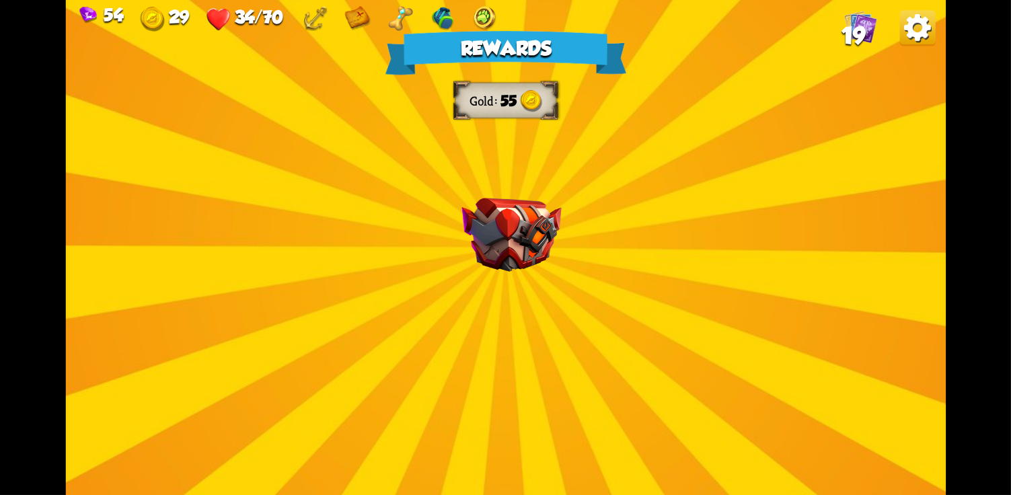
click at [511, 260] on img at bounding box center [512, 235] width 100 height 74
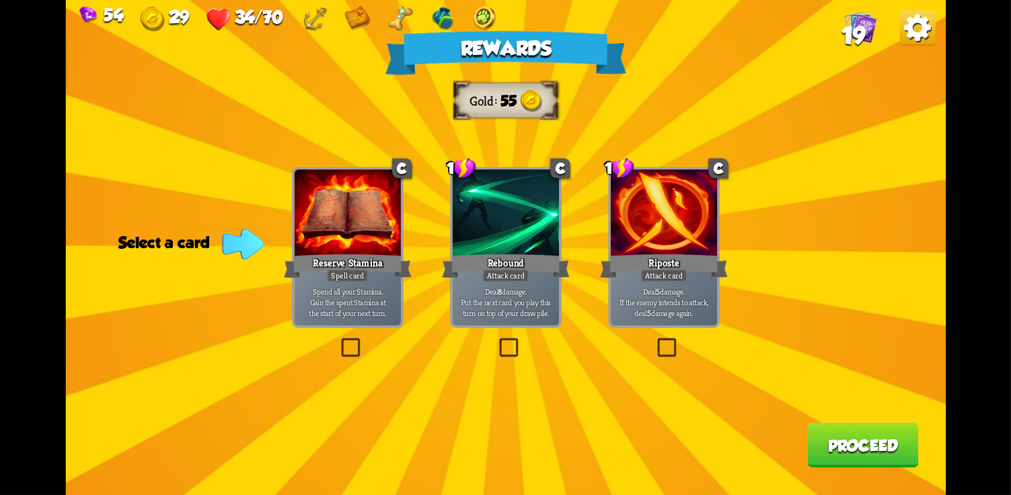
click at [664, 282] on div "Attack card" at bounding box center [664, 275] width 46 height 13
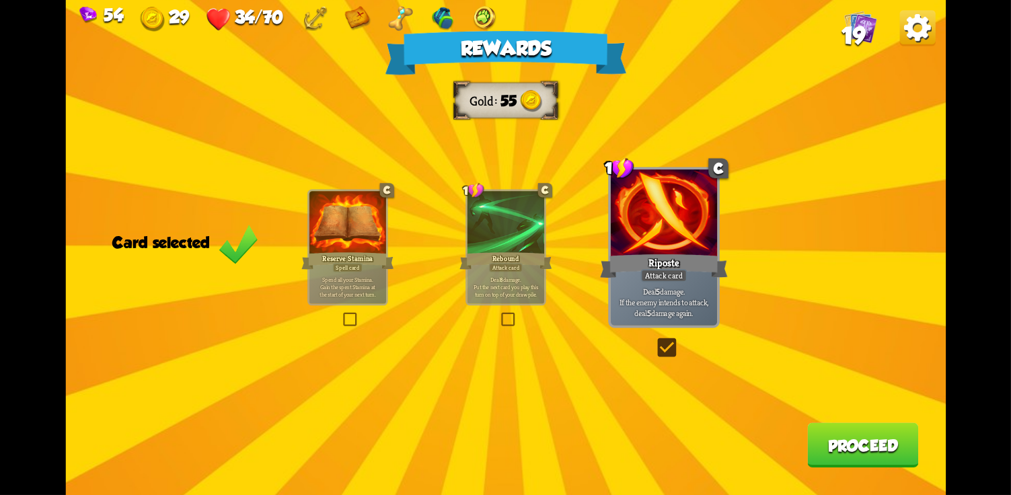
click at [868, 451] on button "Proceed" at bounding box center [862, 445] width 111 height 44
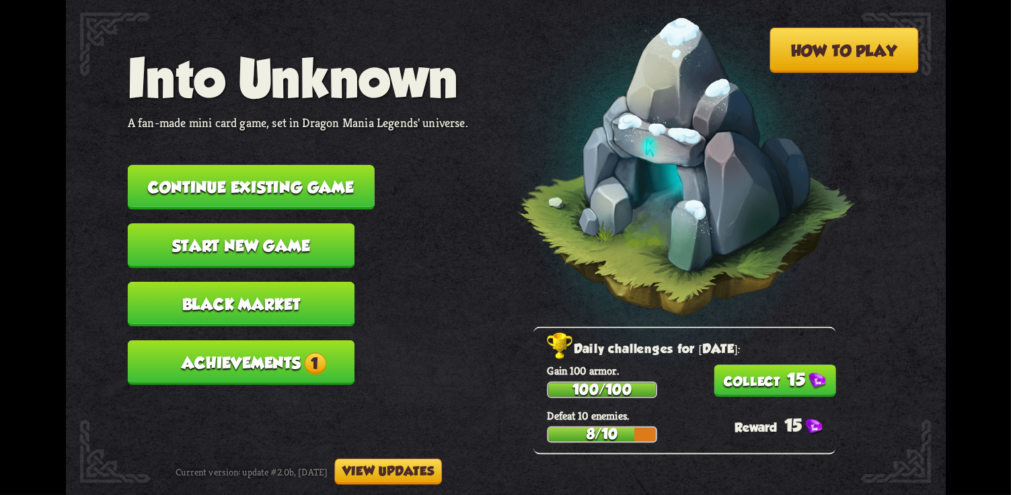
click at [789, 384] on button "15" at bounding box center [775, 381] width 122 height 32
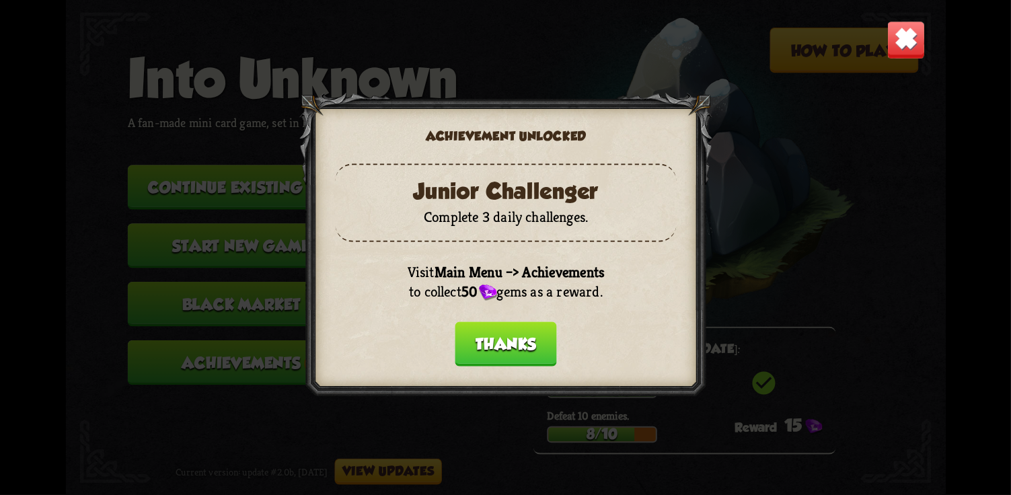
click at [514, 345] on button "Thanks" at bounding box center [506, 344] width 102 height 44
